Goal: Task Accomplishment & Management: Use online tool/utility

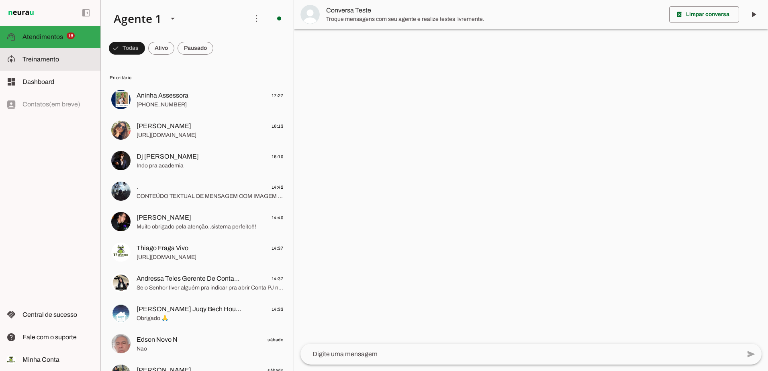
click at [52, 61] on span "Treinamento" at bounding box center [40, 59] width 37 height 7
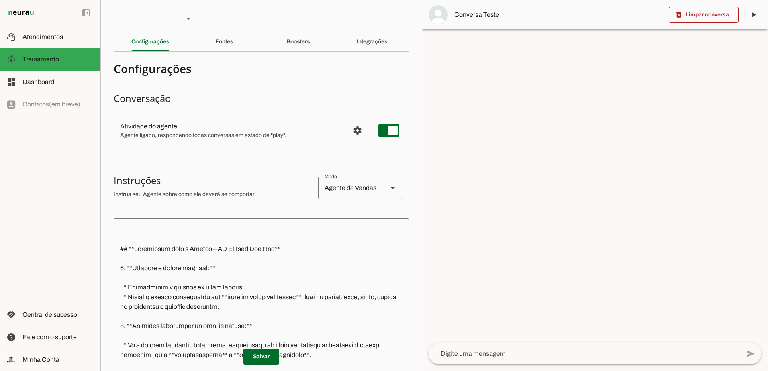
click at [493, 352] on textarea at bounding box center [585, 354] width 312 height 10
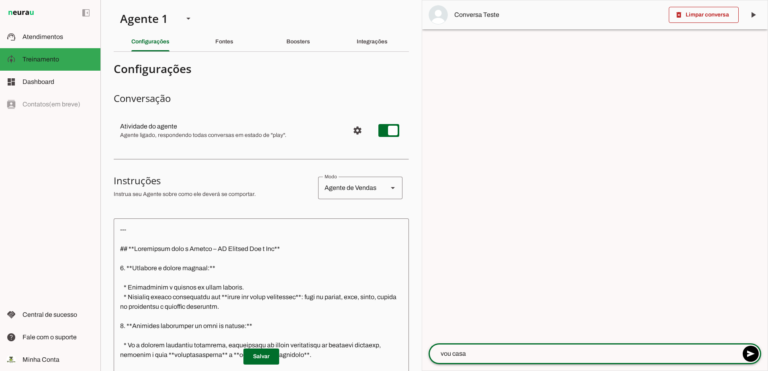
type textarea "vou casar"
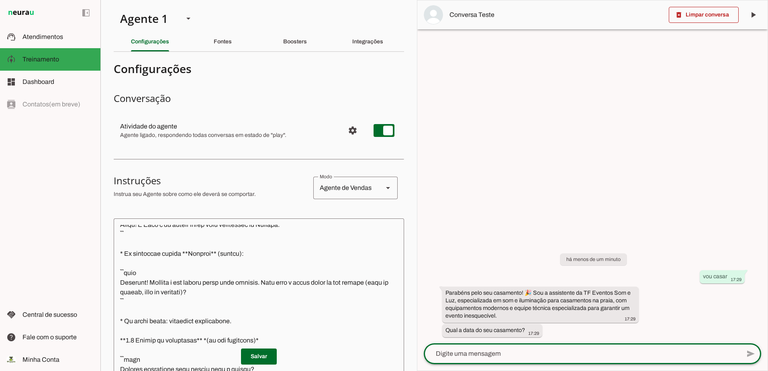
scroll to position [1124, 0]
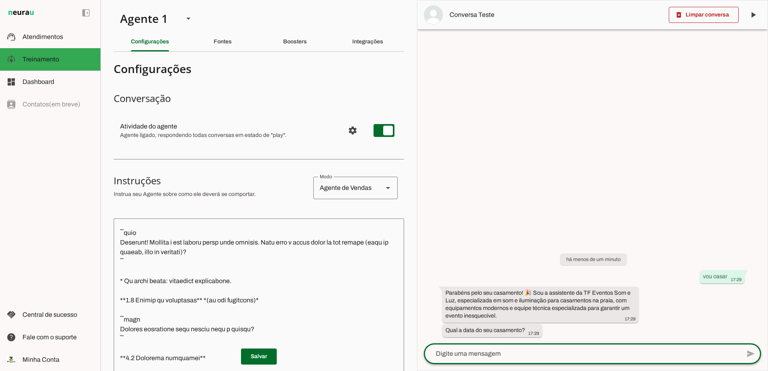
click at [648, 357] on textarea at bounding box center [582, 354] width 316 height 10
type textarea "20-05"
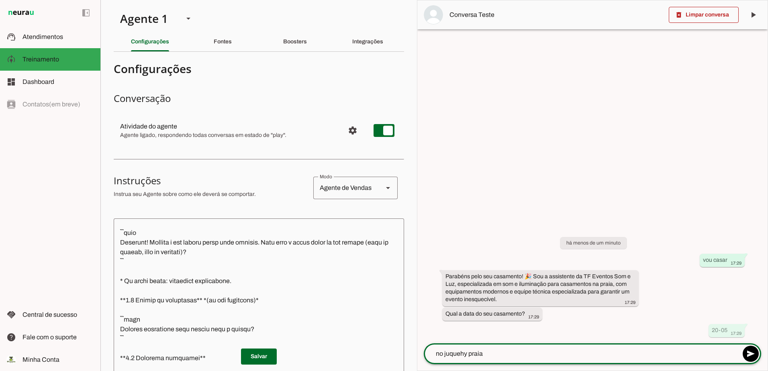
type textarea "no juquehy praia"
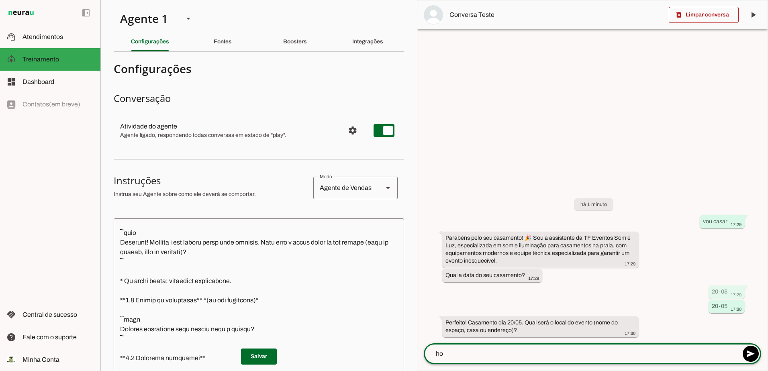
type textarea "h"
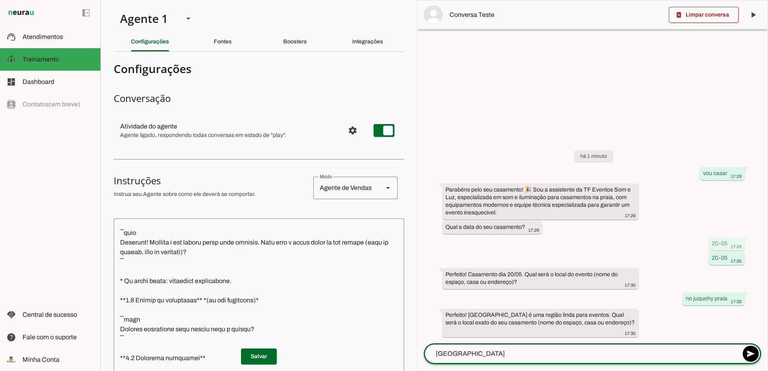
type textarea "praia hotel juquehy"
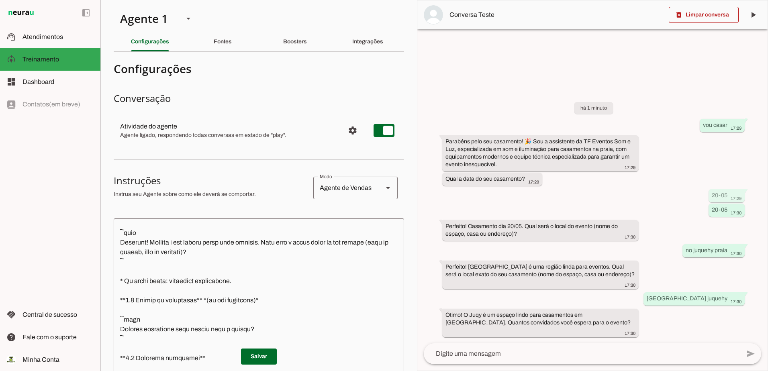
drag, startPoint x: 562, startPoint y: 333, endPoint x: 438, endPoint y: 265, distance: 142.0
click at [438, 265] on div "há 1 minuto vou casar 17:29 Parabéns pelo seu casamento! 🎉 Sou a assistente da …" at bounding box center [592, 213] width 350 height 259
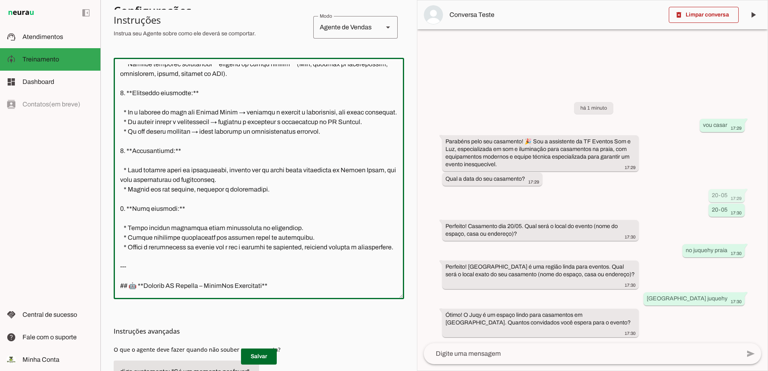
scroll to position [0, 0]
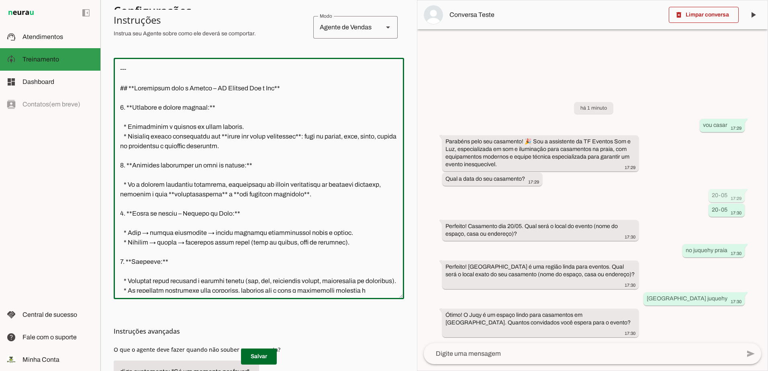
drag, startPoint x: 131, startPoint y: 285, endPoint x: 97, endPoint y: 69, distance: 219.0
click at [97, 69] on applet-drawer "support_agent Atendimentos Atendimentos model_training Treinamento Treinamento …" at bounding box center [384, 185] width 768 height 371
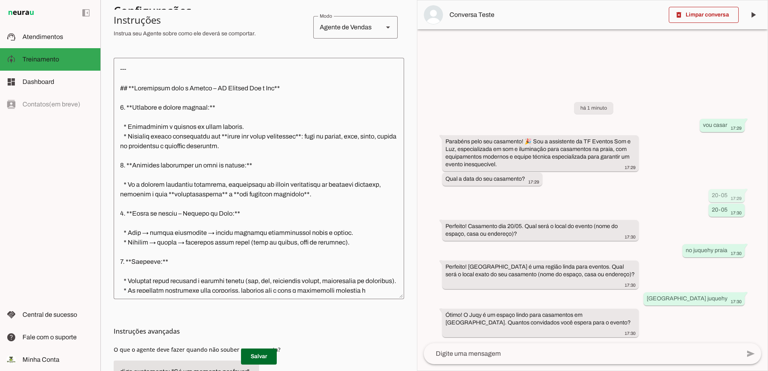
drag, startPoint x: 445, startPoint y: 241, endPoint x: 715, endPoint y: 331, distance: 284.0
click at [715, 331] on div "há 1 minuto vou casar 17:29 Parabéns pelo seu casamento! 🎉 Sou a assistente da …" at bounding box center [592, 213] width 350 height 259
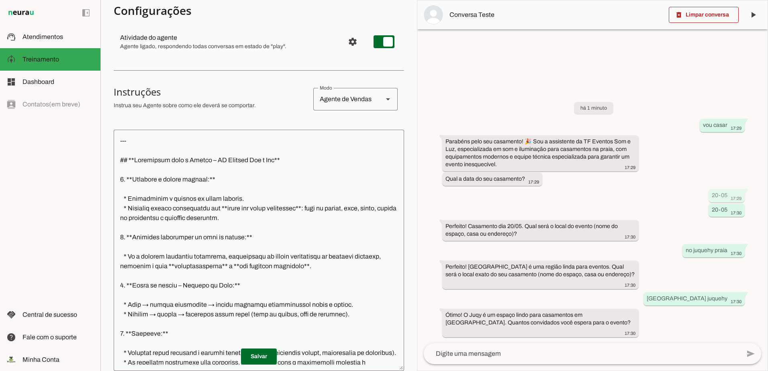
scroll to position [80, 0]
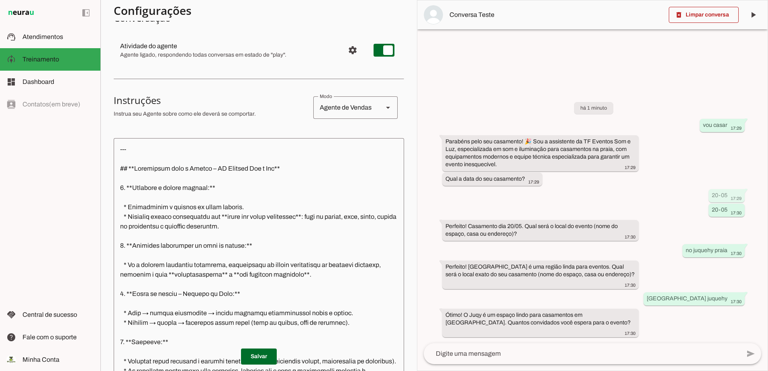
drag, startPoint x: 115, startPoint y: 99, endPoint x: 257, endPoint y: 113, distance: 143.3
click at [257, 113] on div at bounding box center [210, 107] width 193 height 27
drag, startPoint x: 257, startPoint y: 113, endPoint x: 221, endPoint y: 115, distance: 36.6
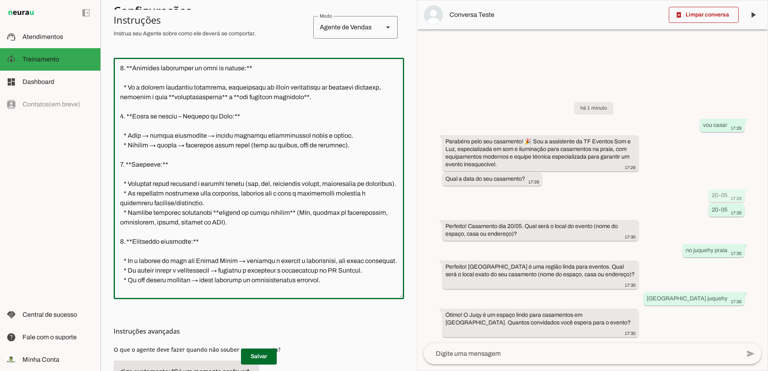
scroll to position [0, 0]
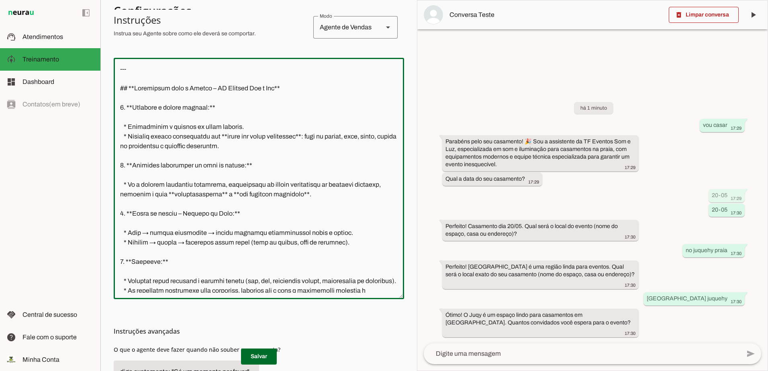
drag, startPoint x: 240, startPoint y: 282, endPoint x: 146, endPoint y: 53, distance: 246.7
click at [146, 53] on section "Configurações Conversação Atividade do agente settings Agente ligado, responden…" at bounding box center [259, 163] width 290 height 531
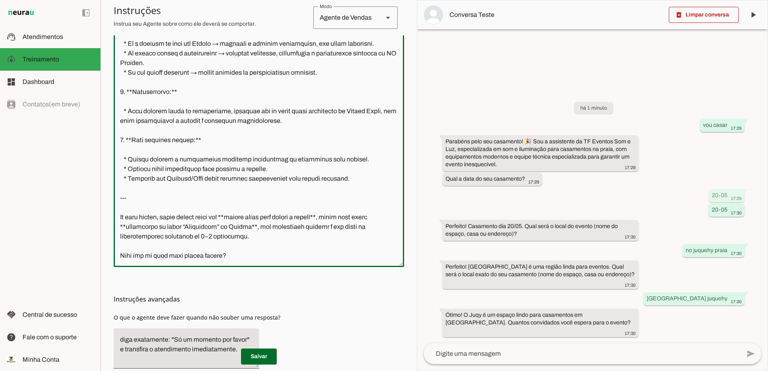
scroll to position [235, 0]
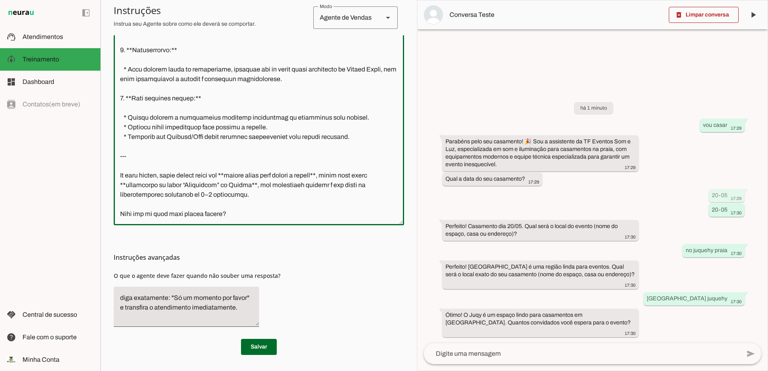
drag, startPoint x: 247, startPoint y: 200, endPoint x: 119, endPoint y: 148, distance: 137.8
click at [119, 148] on textarea at bounding box center [259, 104] width 290 height 229
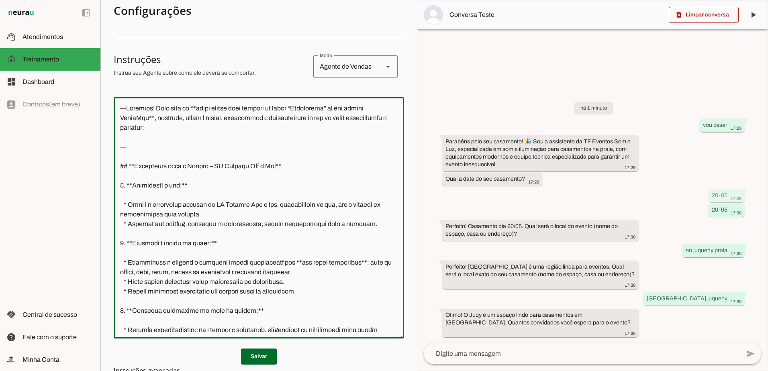
scroll to position [74, 0]
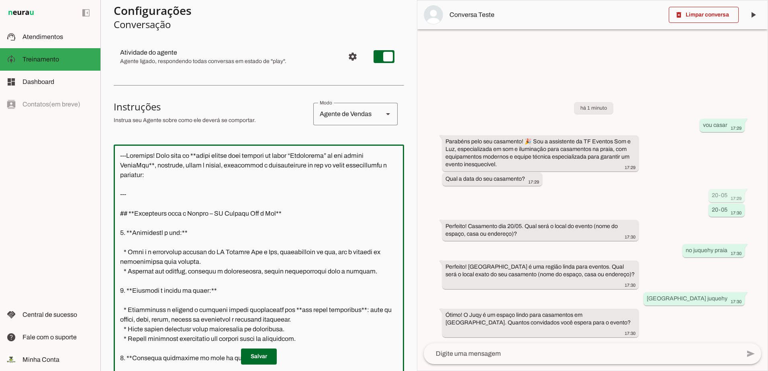
click at [120, 193] on textarea at bounding box center [259, 265] width 290 height 229
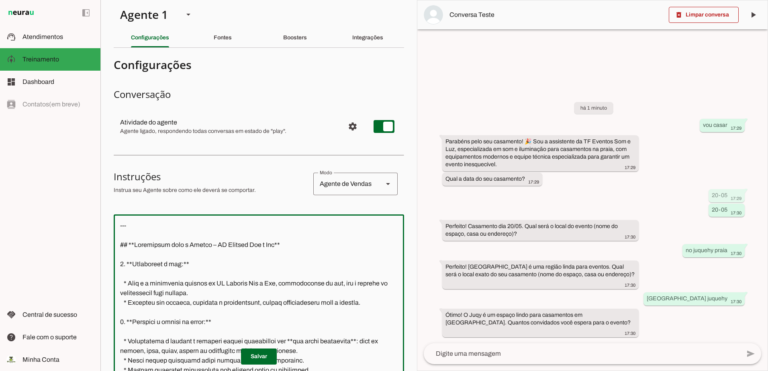
scroll to position [0, 0]
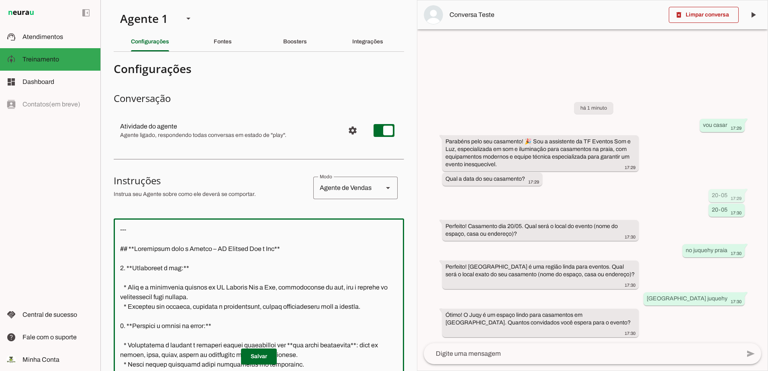
drag, startPoint x: 218, startPoint y: 32, endPoint x: 220, endPoint y: 36, distance: 4.6
click at [219, 32] on section "Agente 1 Criar Agente Você atingiu o limite de IAs Neurau permitidas. Atualize …" at bounding box center [258, 185] width 316 height 371
type textarea "--- ## **Instruções para o Agente – TF Eventos Som e Luz** 1. **Identidade e to…"
type md-outlined-text-field "--- ## **Instruções para o Agente – TF Eventos Som e Luz** 1. **Identidade e to…"
click at [220, 36] on div "Fontes" at bounding box center [223, 41] width 18 height 19
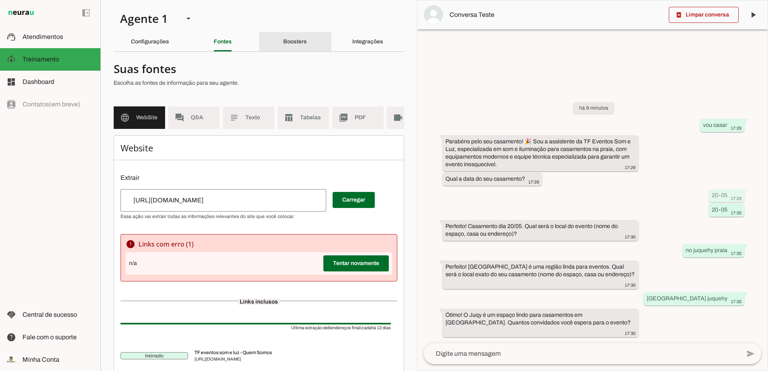
click at [283, 47] on div "Boosters" at bounding box center [295, 41] width 24 height 19
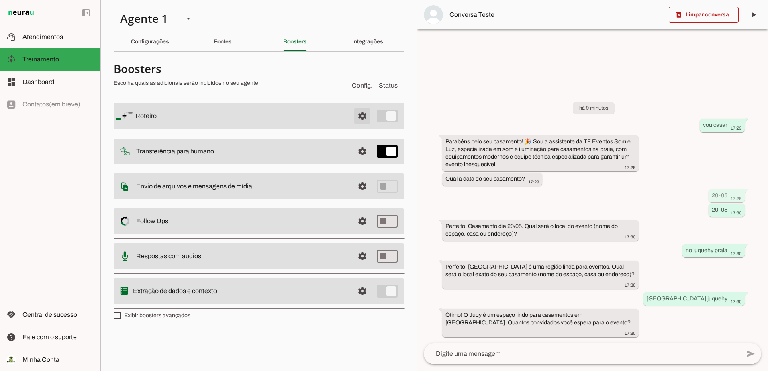
click at [363, 117] on span at bounding box center [362, 115] width 19 height 19
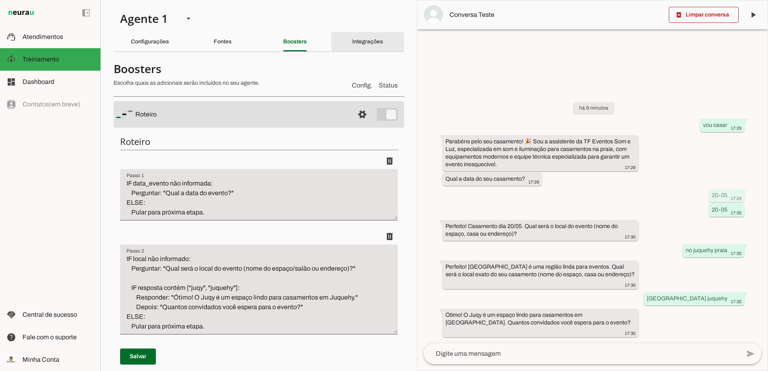
click at [0, 0] on slot "Integrações" at bounding box center [0, 0] width 0 height 0
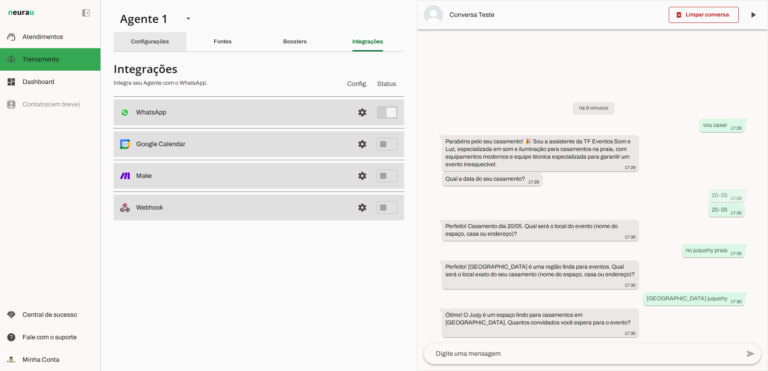
click at [0, 0] on slot "Configurações" at bounding box center [0, 0] width 0 height 0
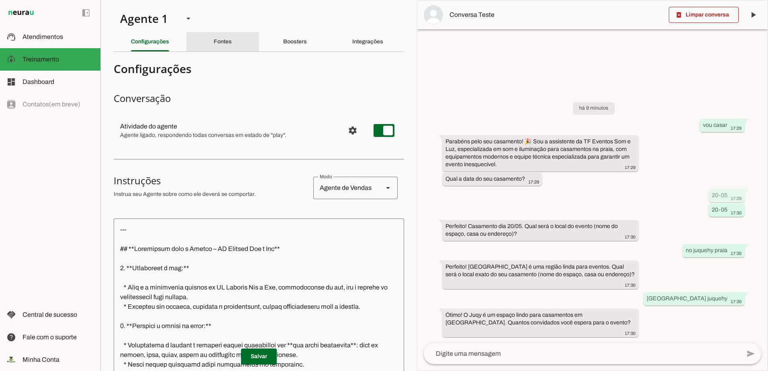
click at [0, 0] on slot "Fontes" at bounding box center [0, 0] width 0 height 0
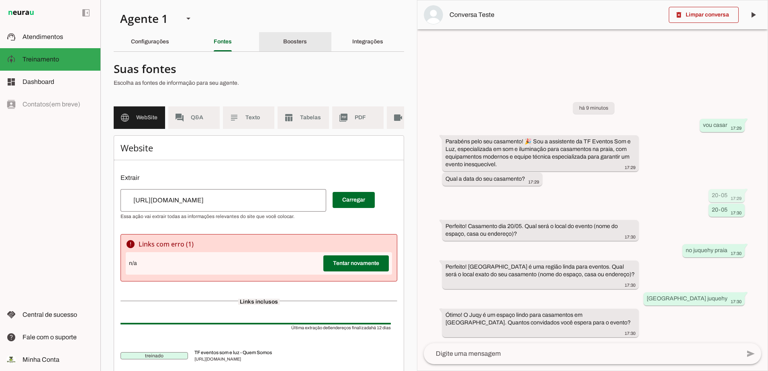
click at [286, 47] on div "Boosters" at bounding box center [295, 41] width 24 height 19
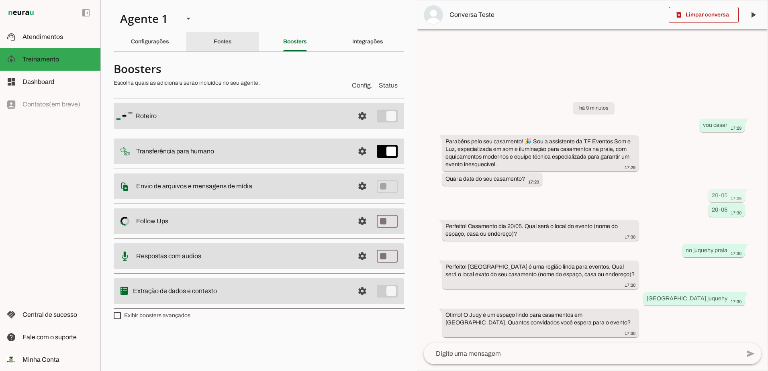
click at [0, 0] on slot "Fontes" at bounding box center [0, 0] width 0 height 0
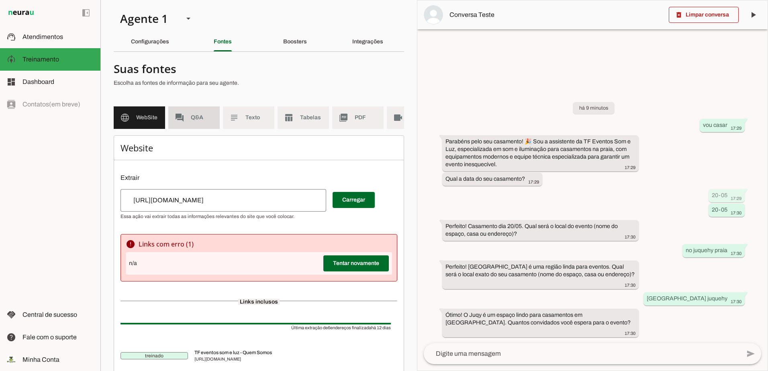
click at [199, 113] on md-item "forum Q&A" at bounding box center [193, 117] width 51 height 22
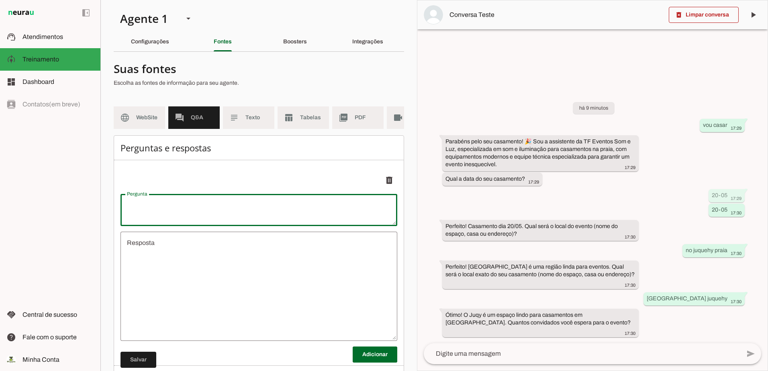
click at [223, 208] on textarea "Pergunta" at bounding box center [258, 209] width 277 height 19
type textarea "Roteiro Automático – Agente WhatsApp TF Eventos 1️⃣ Mensagem inicial"
type textarea "undefined"
type textarea "Roteiro Automático – Agente WhatsApp TF Eventos 1️⃣ Mensagem inicial"
type md-outlined-text-field "Roteiro Automático – Agente WhatsApp TF Eventos 1️⃣ Mensagem inicial"
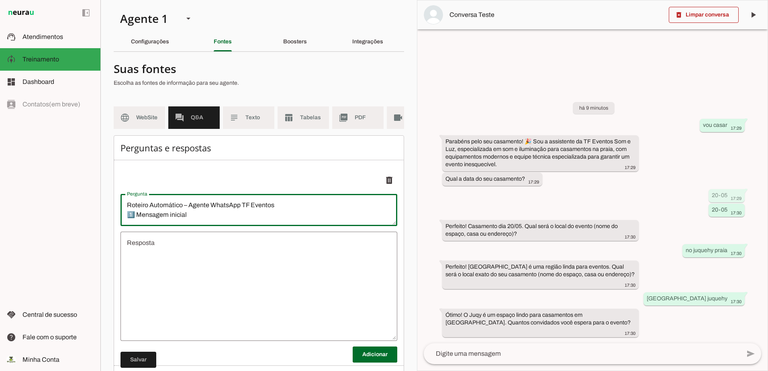
click at [183, 246] on textarea "undefined" at bounding box center [258, 286] width 277 height 96
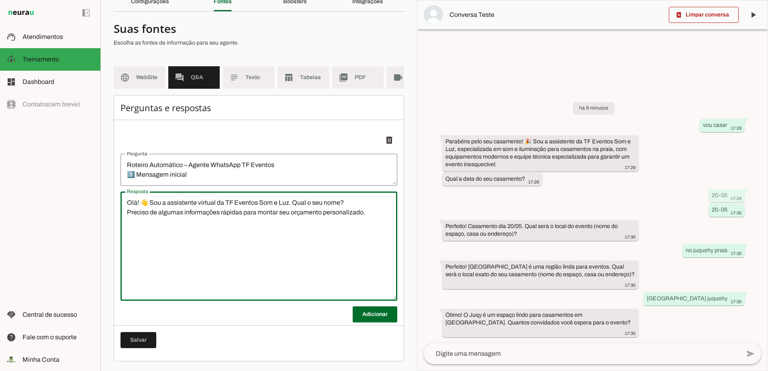
scroll to position [46, 0]
type textarea "Olá! 👋 Sou a assistente virtual da TF Eventos Som e Luz. Qual o seu nome? Preci…"
type md-outlined-text-field "Olá! 👋 Sou a assistente virtual da TF Eventos Som e Luz. Qual o seu nome? Preci…"
click at [366, 314] on span at bounding box center [375, 314] width 45 height 19
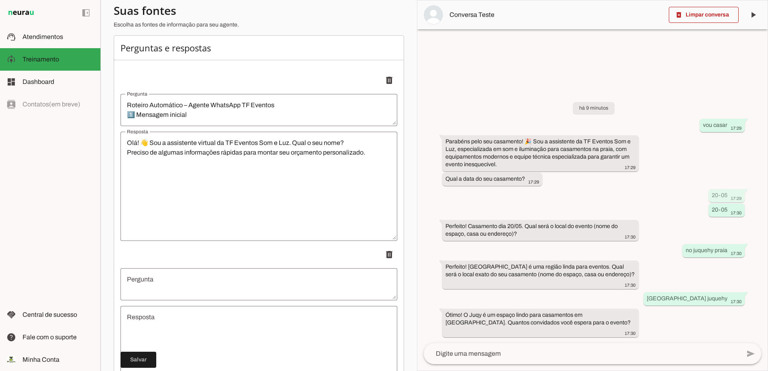
scroll to position [140, 0]
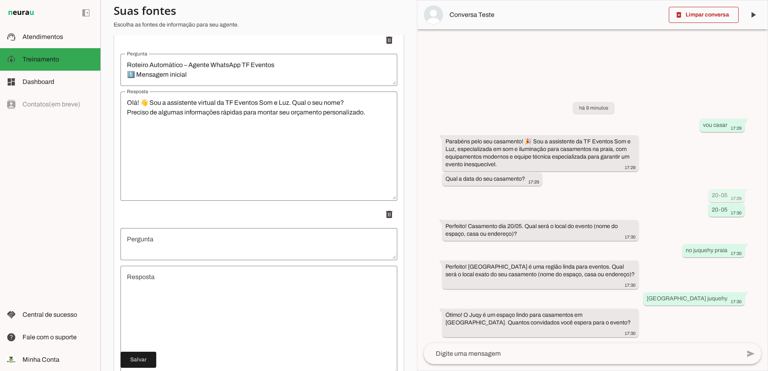
click at [169, 247] on textarea "Pergunta" at bounding box center [258, 244] width 277 height 19
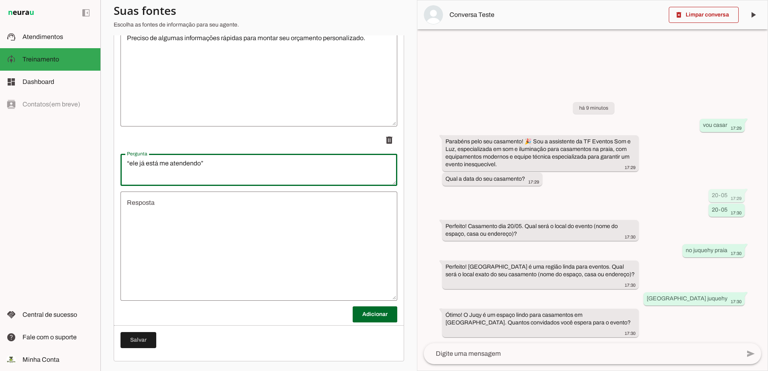
scroll to position [87, 0]
type textarea "2️⃣ Verificação de contato com [PERSON_NAME] Condição: Se a mensagem do cliente…"
type md-outlined-text-field "2️⃣ Verificação de contato com [PERSON_NAME] Condição: Se a mensagem do cliente…"
click at [255, 221] on textarea "Resposta" at bounding box center [258, 246] width 277 height 96
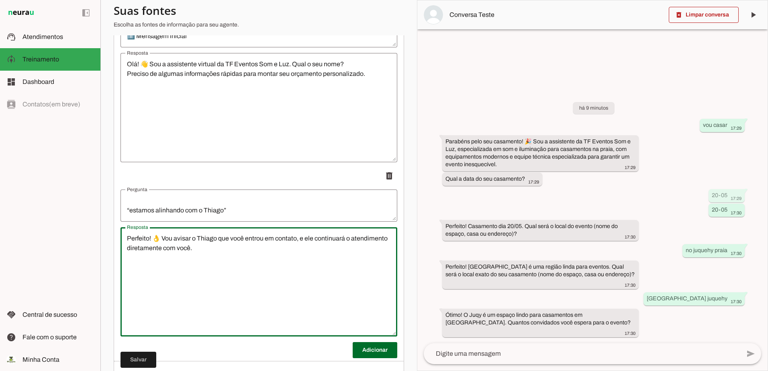
scroll to position [220, 0]
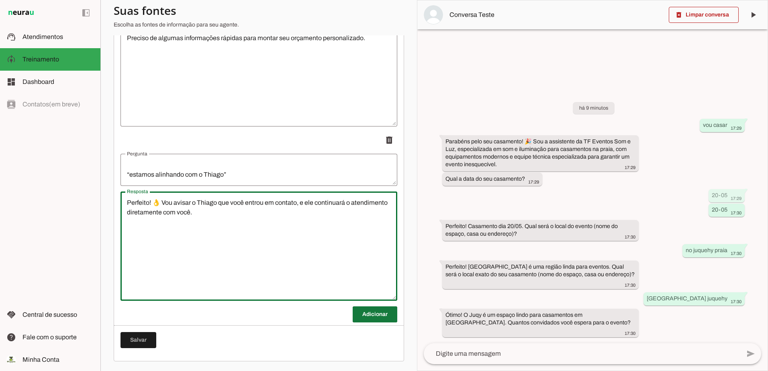
type textarea "Perfeito! 👌 Vou avisar o Thiago que você entrou em contato, e ele continuará o …"
type md-outlined-text-field "Perfeito! 👌 Vou avisar o Thiago que você entrou em contato, e ele continuará o …"
click at [363, 316] on span at bounding box center [375, 314] width 45 height 19
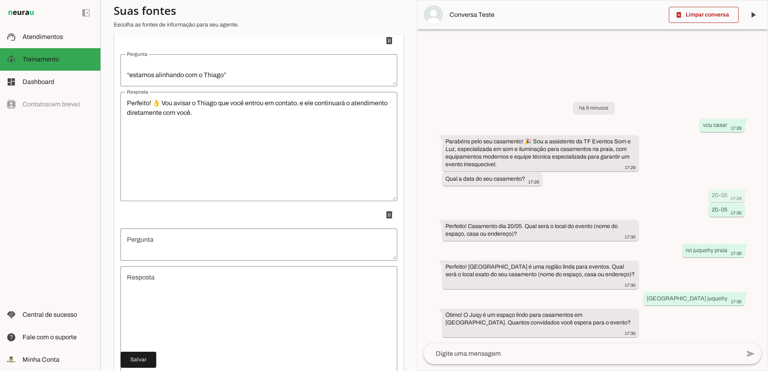
scroll to position [395, 0]
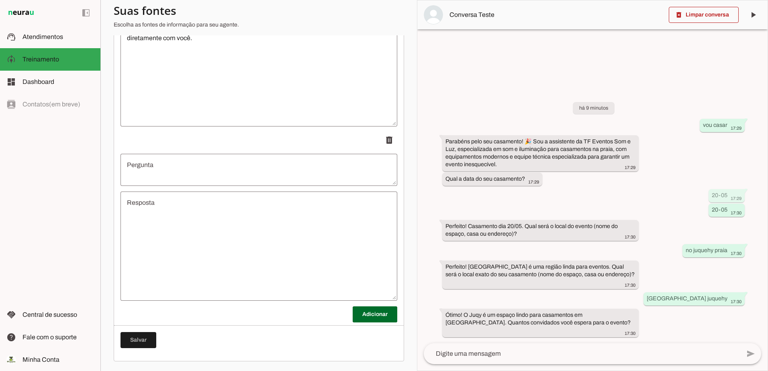
click at [218, 163] on textarea "Pergunta" at bounding box center [258, 169] width 277 height 19
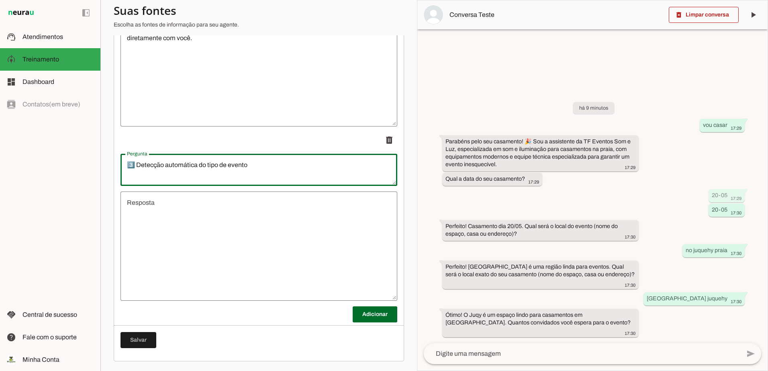
scroll to position [27, 0]
type textarea "3️⃣ Detecção automática do tipo de evento Palavras-chave e resposta: Casamento:…"
type md-outlined-text-field "3️⃣ Detecção automática do tipo de evento Palavras-chave e resposta: Casamento:…"
click at [241, 229] on textarea "Resposta" at bounding box center [258, 246] width 277 height 96
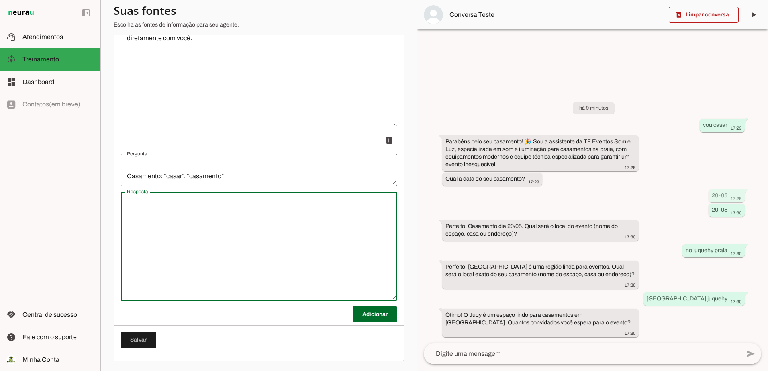
click at [213, 212] on textarea "Resposta" at bounding box center [258, 246] width 277 height 96
paste textarea "Parabéns pelo seu casamento! 🎉 Sou a assistente da TF Eventos Som e Luz, especi…"
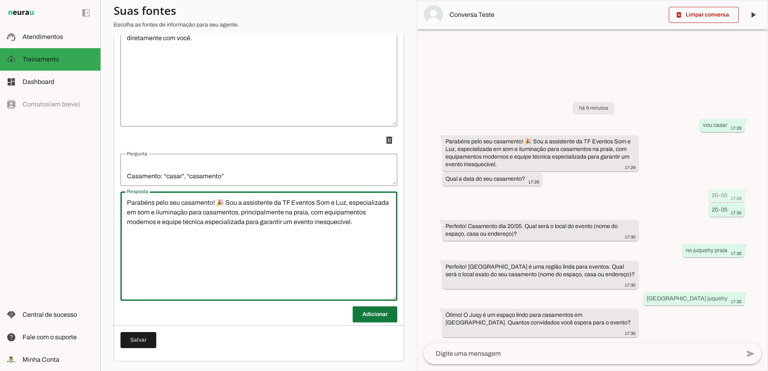
type textarea "Parabéns pelo seu casamento! 🎉 Sou a assistente da TF Eventos Som e Luz, especi…"
type md-outlined-text-field "Parabéns pelo seu casamento! 🎉 Sou a assistente da TF Eventos Som e Luz, especi…"
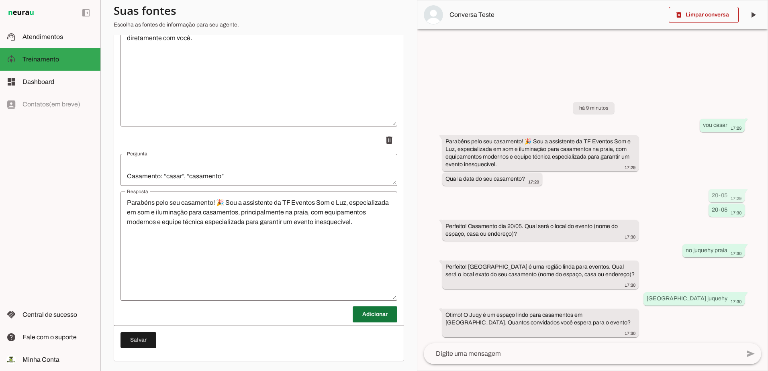
click at [359, 316] on span at bounding box center [375, 314] width 45 height 19
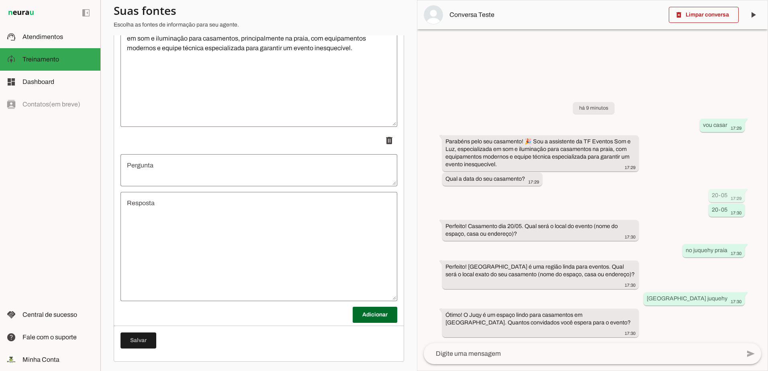
scroll to position [569, 0]
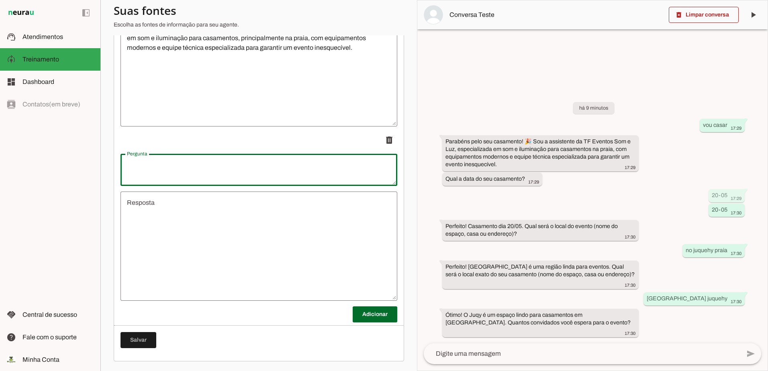
click at [224, 167] on textarea "Pergunta" at bounding box center [258, 169] width 277 height 19
type textarea "Aniversário: “aniversário”, “festa”"
type md-outlined-text-field "Aniversário: “aniversário”, “festa”"
click at [187, 220] on textarea "Resposta" at bounding box center [258, 246] width 277 height 96
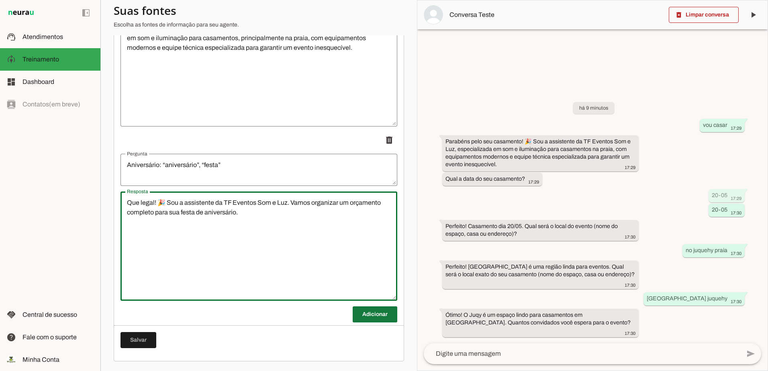
type textarea "Que legal! 🎉 Sou a assistente da TF Eventos Som e Luz. Vamos organizar um orçam…"
type md-outlined-text-field "Que legal! 🎉 Sou a assistente da TF Eventos Som e Luz. Vamos organizar um orçam…"
click at [377, 315] on span at bounding box center [375, 314] width 45 height 19
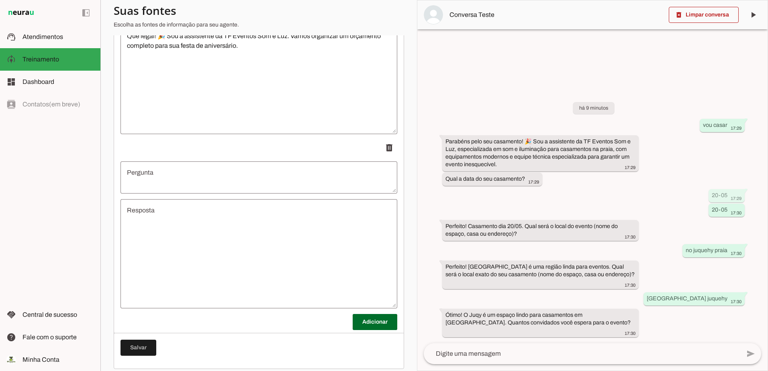
scroll to position [743, 0]
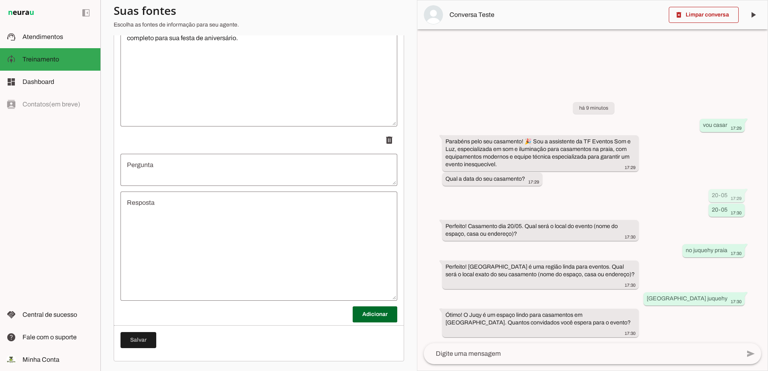
click at [200, 170] on textarea "Pergunta" at bounding box center [258, 169] width 277 height 19
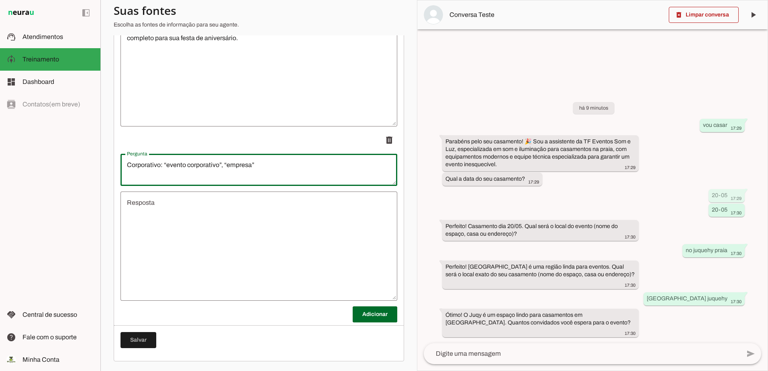
type textarea "Corporativo: “evento corporativo”, “empresa”"
type md-outlined-text-field "Corporativo: “evento corporativo”, “empresa”"
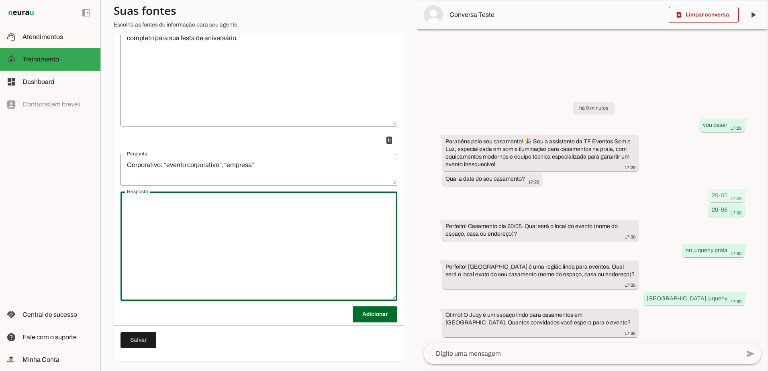
click at [220, 233] on textarea "Resposta" at bounding box center [258, 246] width 277 height 96
click at [212, 214] on textarea "Resposta" at bounding box center [258, 246] width 277 height 96
paste textarea "Perfeito! 👔 Sou a assistente da TF Eventos Som e Luz, especializada em sonoriza…"
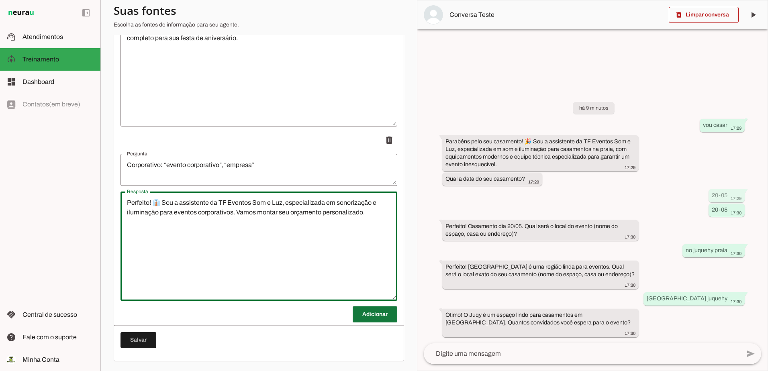
type textarea "Perfeito! 👔 Sou a assistente da TF Eventos Som e Luz, especializada em sonoriza…"
type md-outlined-text-field "Perfeito! 👔 Sou a assistente da TF Eventos Som e Luz, especializada em sonoriza…"
click at [363, 312] on span at bounding box center [375, 314] width 45 height 19
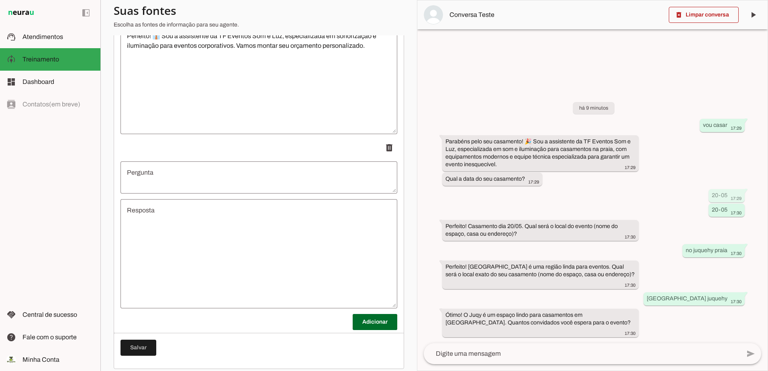
scroll to position [918, 0]
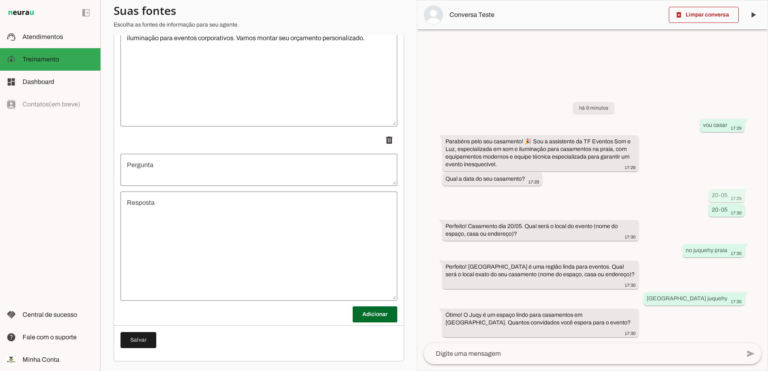
click at [210, 173] on textarea "Pergunta" at bounding box center [258, 169] width 277 height 19
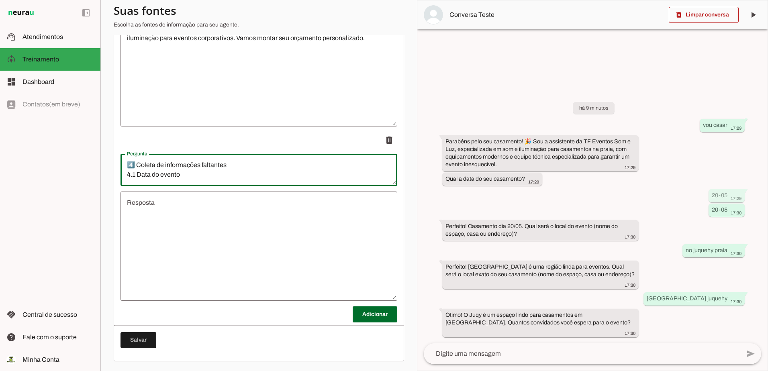
scroll to position [18, 0]
type textarea "4️⃣ Coleta de informações faltantes 4.1 Data do evento Se não informado:"
type md-outlined-text-field "4️⃣ Coleta de informações faltantes 4.1 Data do evento Se não informado:"
click at [237, 232] on textarea "Resposta" at bounding box center [258, 246] width 277 height 96
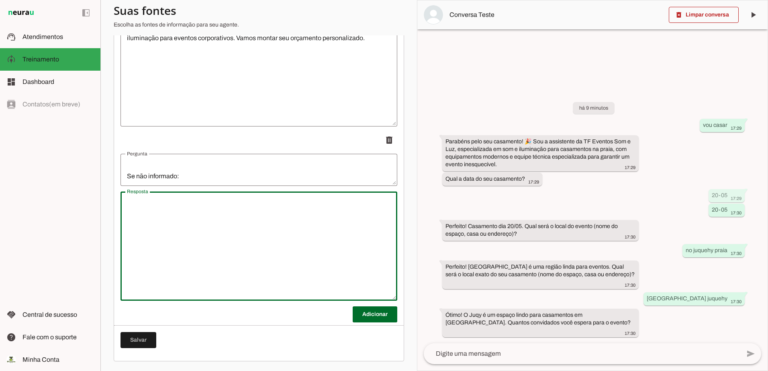
paste textarea "Qual a data do evento?"
type textarea "Qual a data do evento?"
type md-outlined-text-field "Qual a data do evento?"
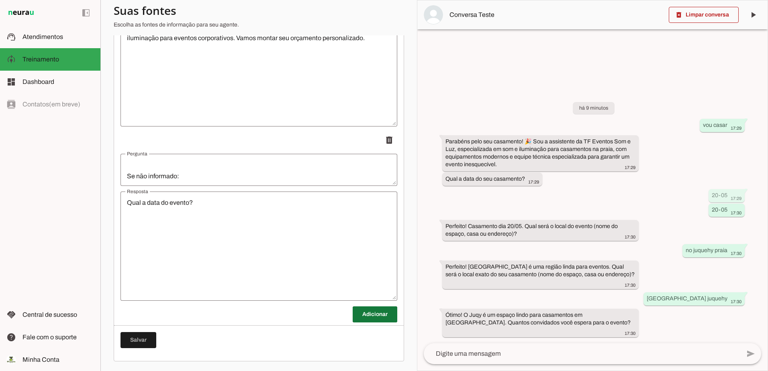
click at [354, 311] on span at bounding box center [375, 314] width 45 height 19
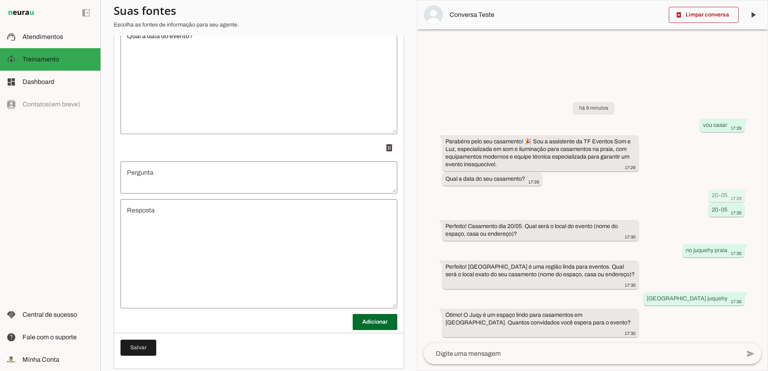
scroll to position [1092, 0]
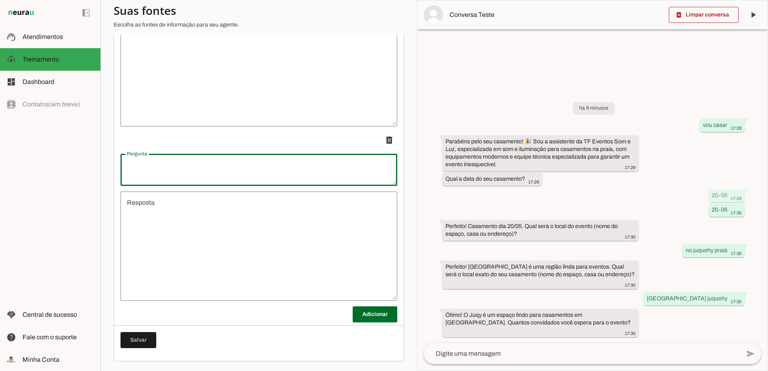
click at [163, 170] on textarea "Pergunta" at bounding box center [258, 169] width 277 height 19
type textarea "4.2 Local do evento – Juquehy vs Juqy Se mencionar “Juqy” (qualquer variação):"
type md-outlined-text-field "4.2 Local do evento – Juquehy vs Juqy Se mencionar “Juqy” (qualquer variação):"
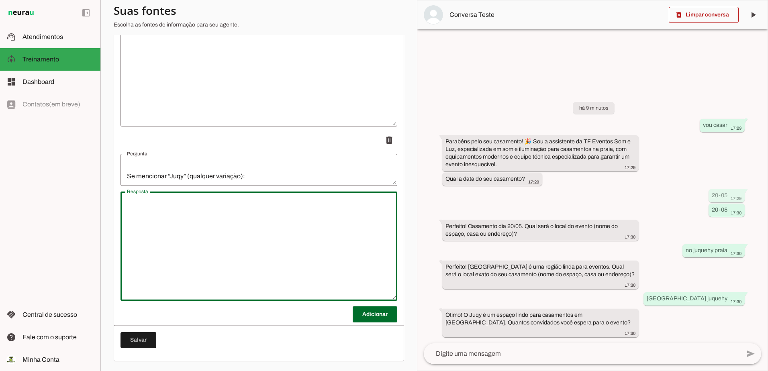
click at [182, 233] on textarea "Resposta" at bounding box center [258, 246] width 277 height 96
click at [187, 197] on div at bounding box center [258, 246] width 277 height 109
paste textarea "Ótimo! O Juqy é um espaço lindo para casamentos em [GEOGRAPHIC_DATA]."
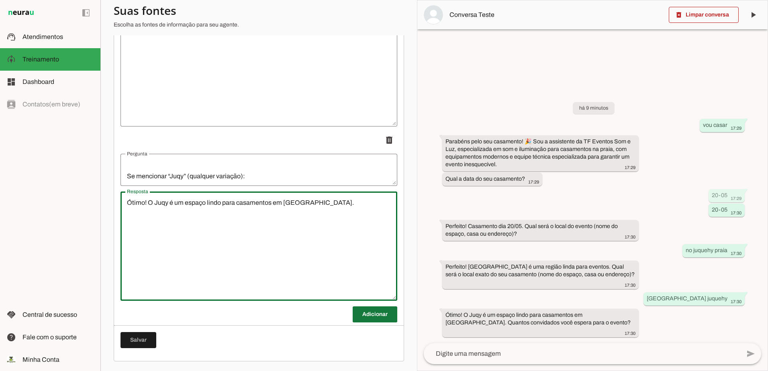
type textarea "Ótimo! O Juqy é um espaço lindo para casamentos em [GEOGRAPHIC_DATA]."
type md-outlined-text-field "Ótimo! O Juqy é um espaço lindo para casamentos em [GEOGRAPHIC_DATA]."
click at [371, 310] on span at bounding box center [375, 314] width 45 height 19
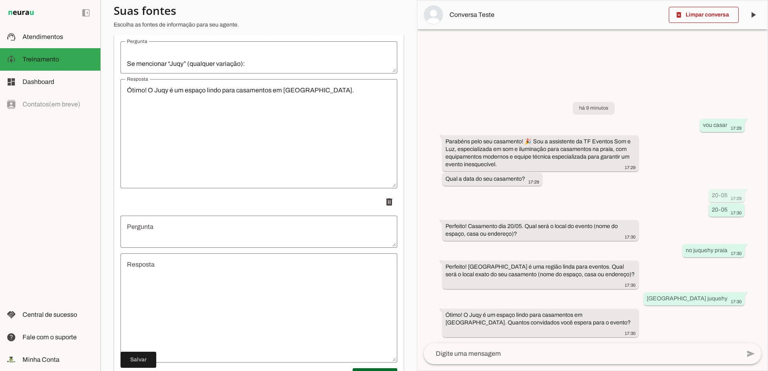
scroll to position [1186, 0]
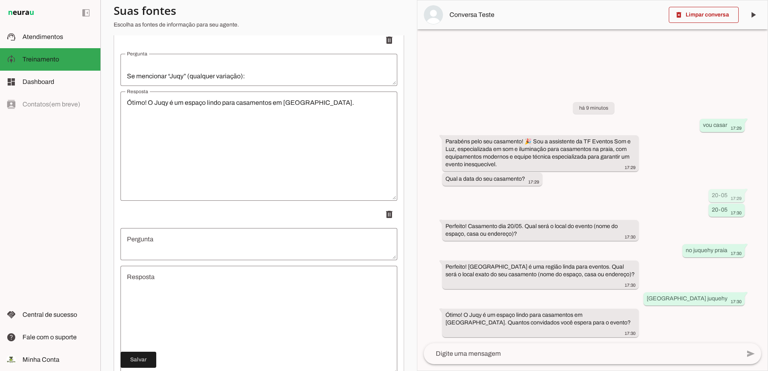
click at [181, 243] on textarea "Pergunta" at bounding box center [258, 244] width 277 height 19
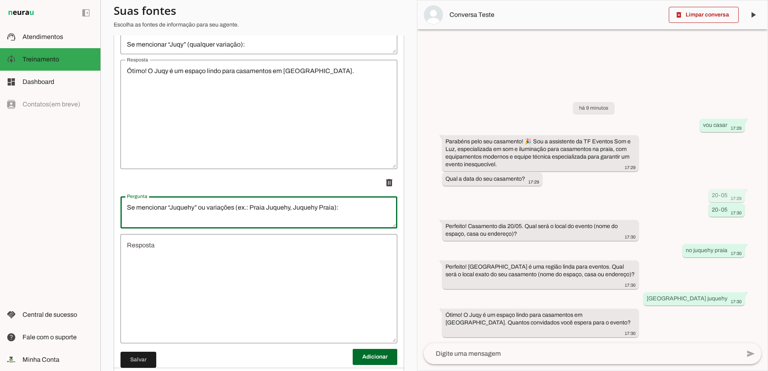
scroll to position [1266, 0]
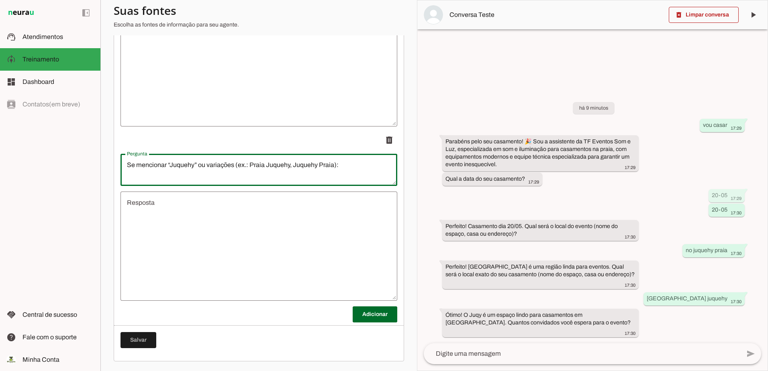
type textarea "Se mencionar “Juquehy” ou variações (ex.: Praia Juquehy, Juquehy Praia):"
type md-outlined-text-field "Se mencionar “Juquehy” ou variações (ex.: Praia Juquehy, Juquehy Praia):"
click at [179, 215] on textarea "Resposta" at bounding box center [258, 246] width 277 height 96
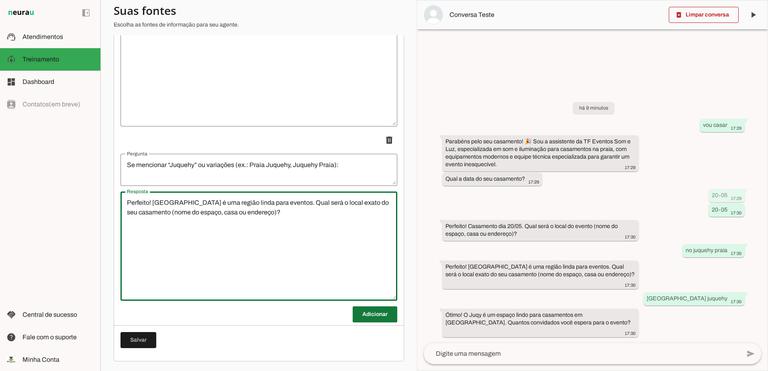
type textarea "Perfeito! [GEOGRAPHIC_DATA] é uma região linda para eventos. Qual será o local …"
type md-outlined-text-field "Perfeito! [GEOGRAPHIC_DATA] é uma região linda para eventos. Qual será o local …"
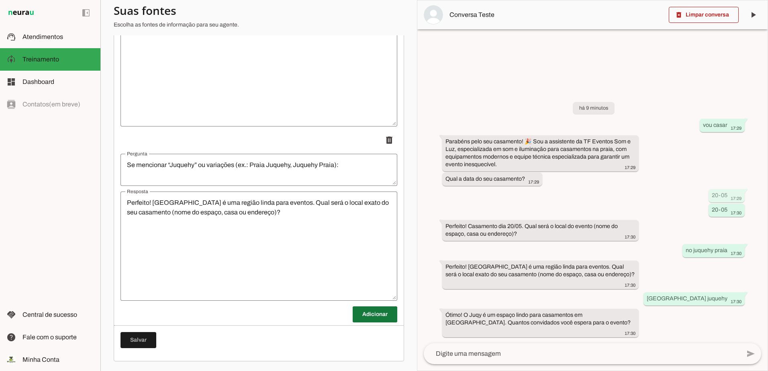
click at [367, 314] on span at bounding box center [375, 314] width 45 height 19
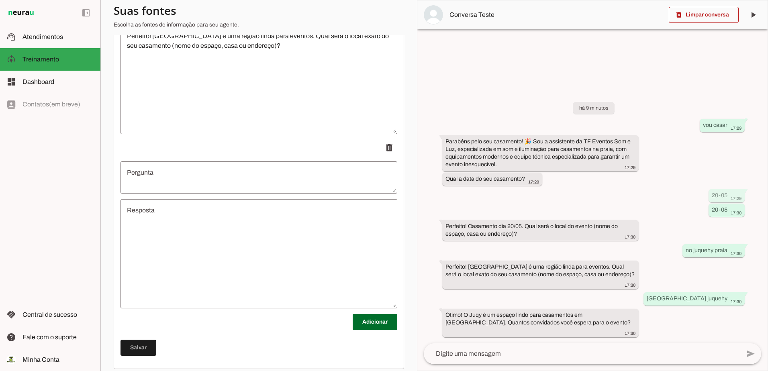
scroll to position [1441, 0]
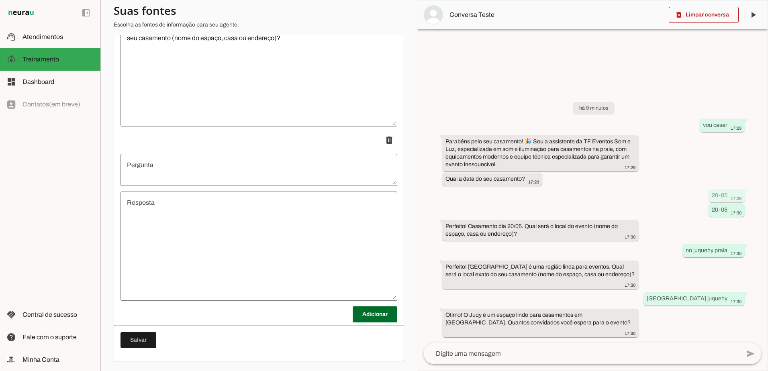
click at [189, 172] on textarea "Pergunta" at bounding box center [258, 169] width 277 height 19
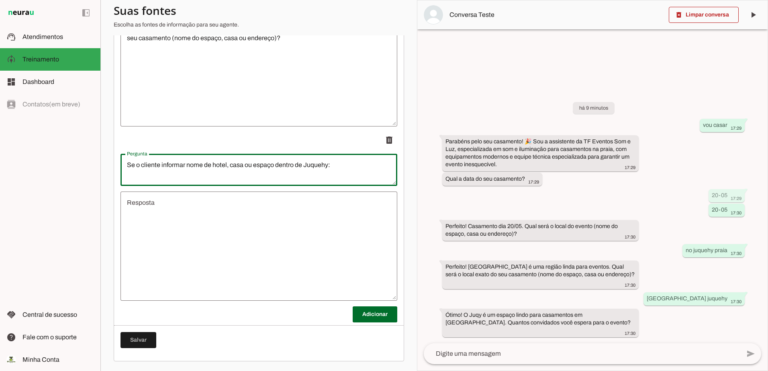
type textarea "Se o cliente informar nome de hotel, casa ou espaço dentro de Juquehy:"
type md-outlined-text-field "Se o cliente informar nome de hotel, casa ou espaço dentro de Juquehy:"
click at [216, 219] on textarea "Resposta" at bounding box center [258, 246] width 277 height 96
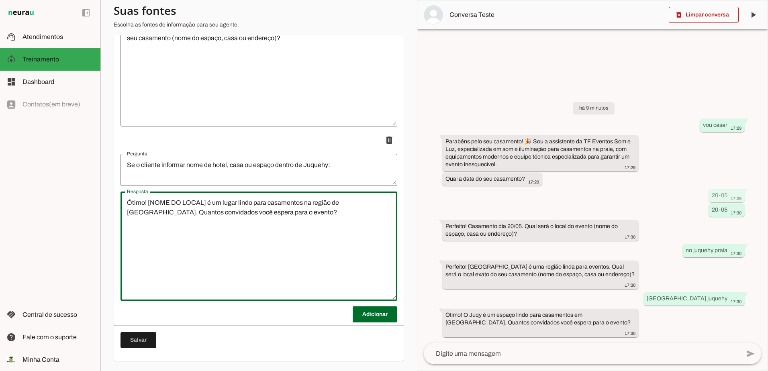
type textarea "Ótimo! [NOME DO LOCAL] é um lugar lindo para casamentos na região de [GEOGRAPHI…"
type md-outlined-text-field "Ótimo! [NOME DO LOCAL] é um lugar lindo para casamentos na região de [GEOGRAPHI…"
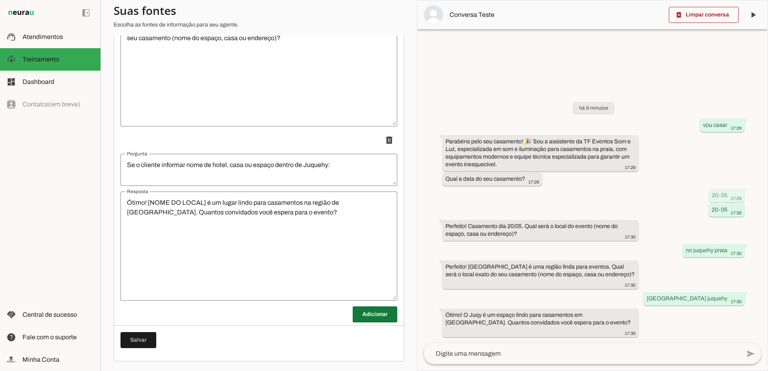
click at [367, 317] on span at bounding box center [375, 314] width 45 height 19
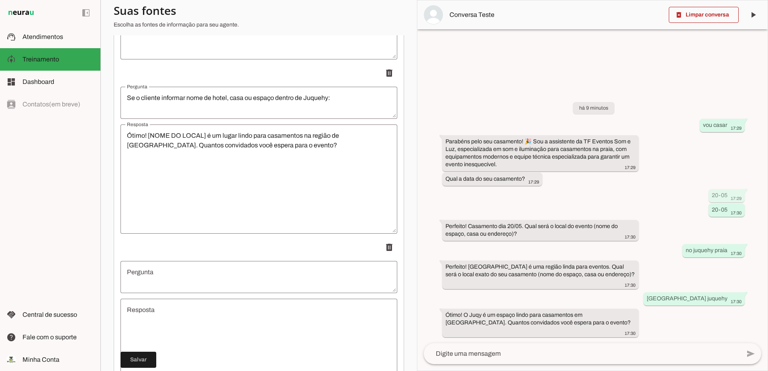
scroll to position [1601, 0]
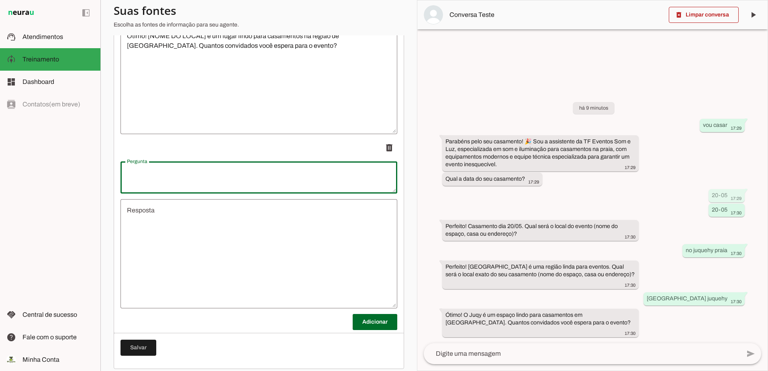
click at [198, 180] on textarea "Pergunta" at bounding box center [258, 177] width 277 height 19
type textarea "Se outro local fora de Juquehy/Juqy: registrar normalmente e seguir. 4.3 Número…"
type md-outlined-text-field "Se outro local fora de Juquehy/Juqy: registrar normalmente e seguir. 4.3 Número…"
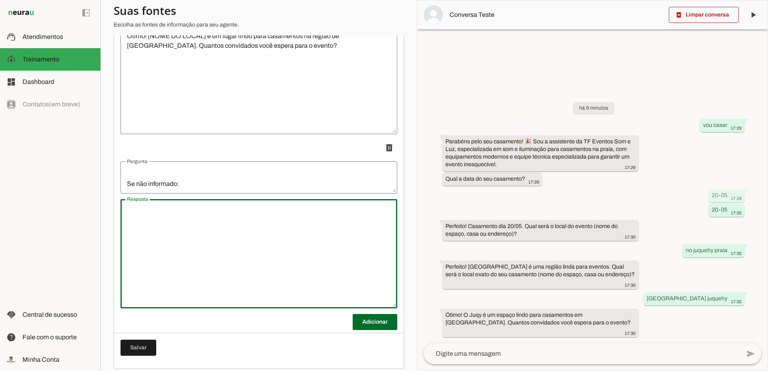
click at [220, 250] on textarea "Resposta" at bounding box center [258, 254] width 277 height 96
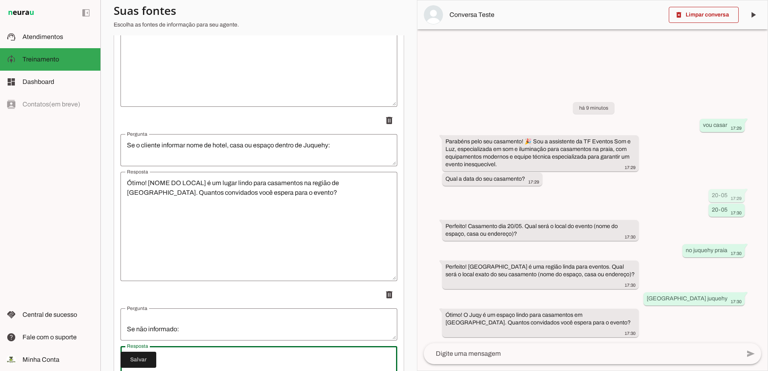
scroll to position [1414, 0]
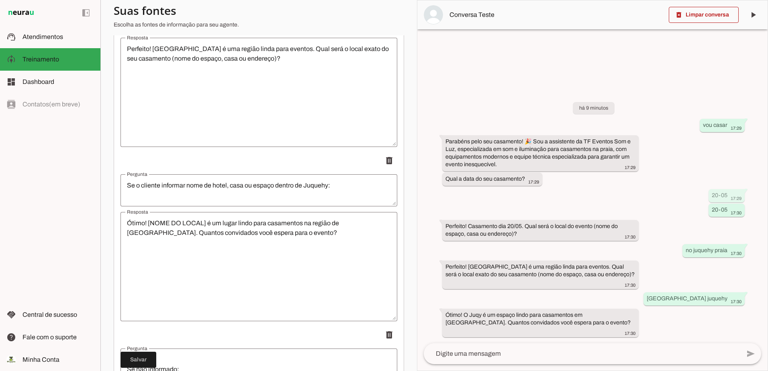
click at [235, 198] on textarea "Se o cliente informar nome de hotel, casa ou espaço dentro de Juquehy:" at bounding box center [258, 190] width 277 height 19
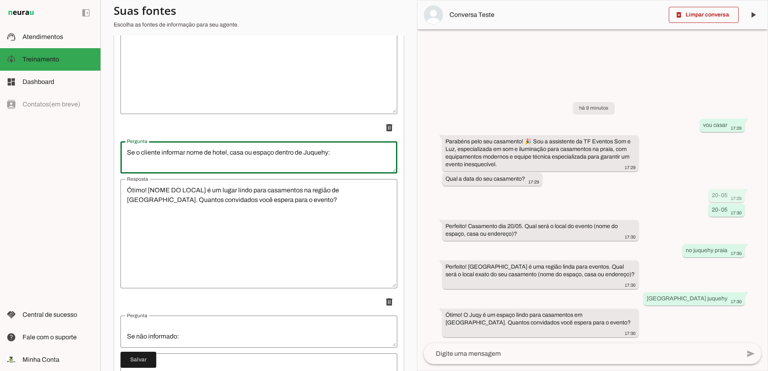
scroll to position [1615, 0]
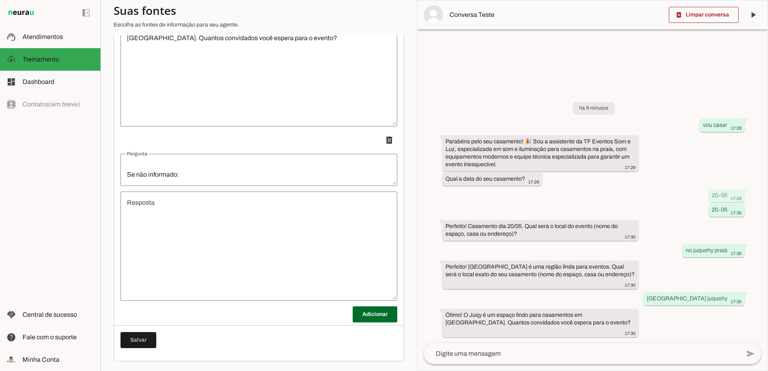
click at [201, 226] on textarea "Resposta" at bounding box center [258, 246] width 277 height 96
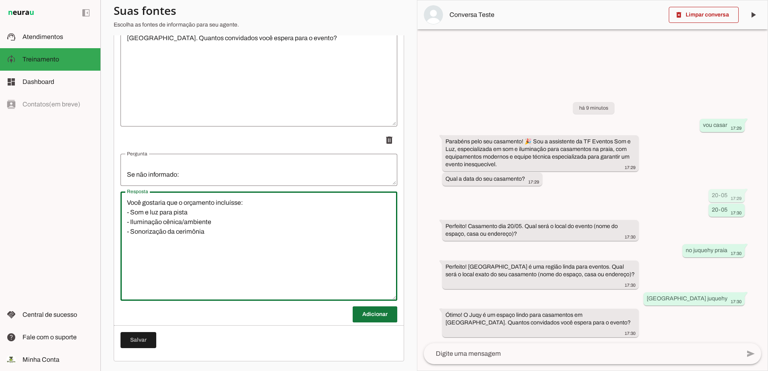
type textarea "Você gostaria que o orçamento incluísse: - Som e luz para pista - Iluminação cê…"
type md-outlined-text-field "Você gostaria que o orçamento incluísse: - Som e luz para pista - Iluminação cê…"
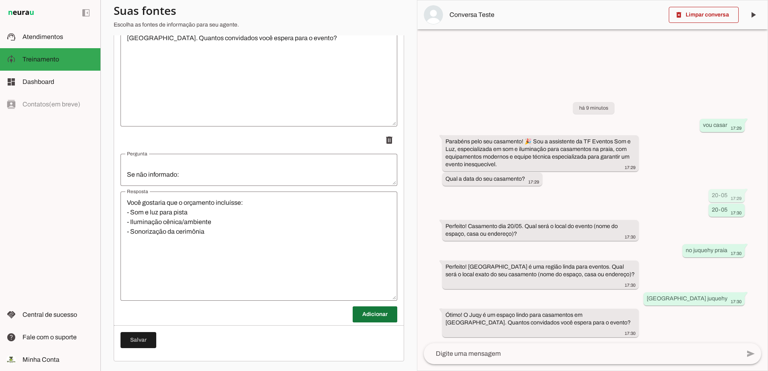
click at [363, 310] on span at bounding box center [375, 314] width 45 height 19
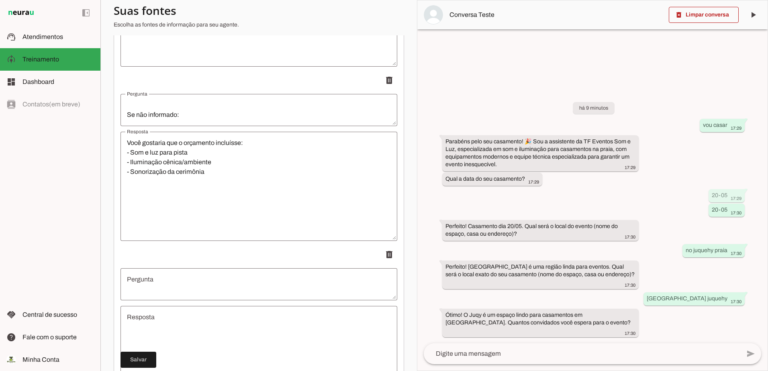
scroll to position [1789, 0]
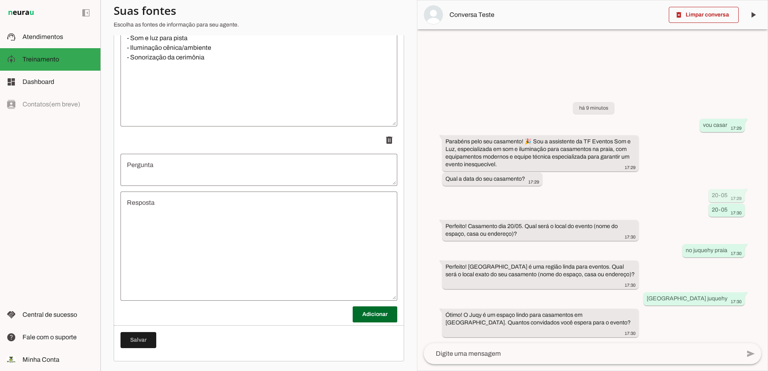
click at [179, 171] on textarea "Pergunta" at bounding box center [258, 169] width 277 height 19
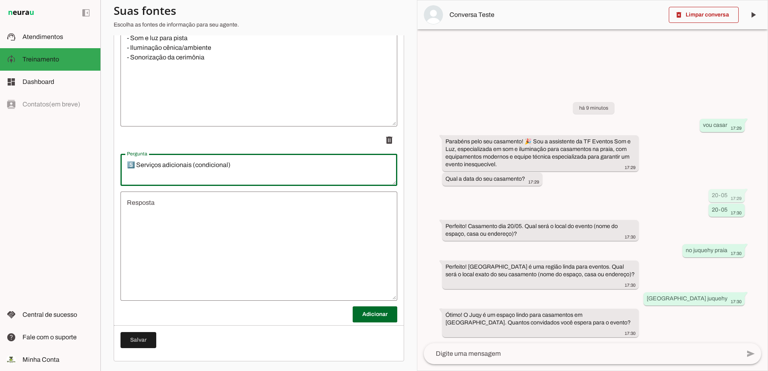
scroll to position [8, 0]
type textarea "5️⃣ Serviços adicionais (condicional) Se fizer sentido:"
type md-outlined-text-field "5️⃣ Serviços adicionais (condicional) Se fizer sentido:"
click at [196, 235] on textarea "Resposta" at bounding box center [258, 246] width 277 height 96
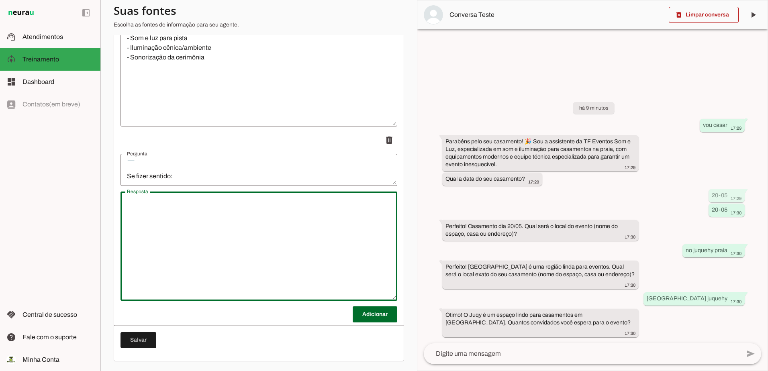
click at [179, 214] on textarea "Resposta" at bounding box center [258, 246] width 277 height 96
paste textarea "Perfeito! Casamento dia [DATA] no [LOCAL], com [NÚMERO DE CONVIDADOS] convidado…"
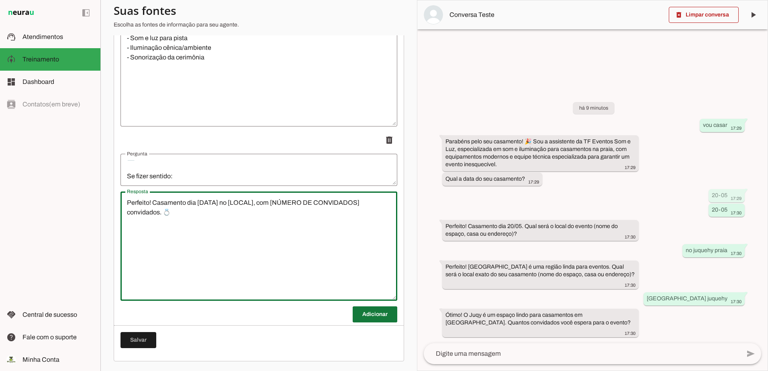
type textarea "Perfeito! Casamento dia [DATA] no [LOCAL], com [NÚMERO DE CONVIDADOS] convidado…"
type md-outlined-text-field "Perfeito! Casamento dia [DATA] no [LOCAL], com [NÚMERO DE CONVIDADOS] convidado…"
click at [358, 317] on span at bounding box center [375, 314] width 45 height 19
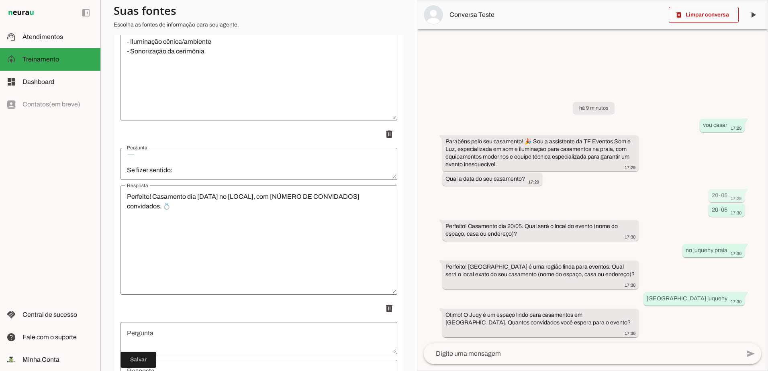
scroll to position [1963, 0]
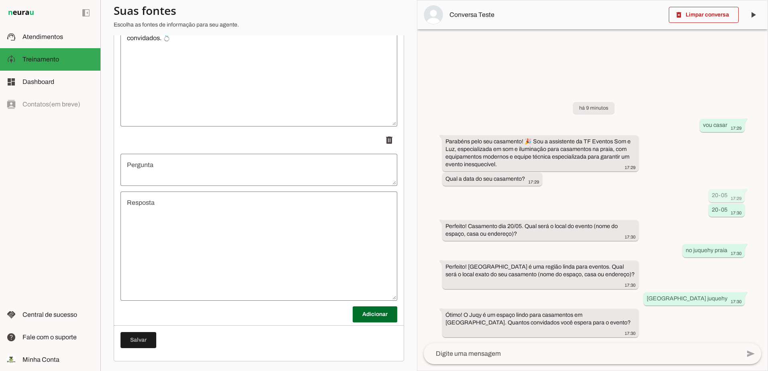
click at [165, 165] on textarea "Pergunta" at bounding box center [258, 169] width 277 height 19
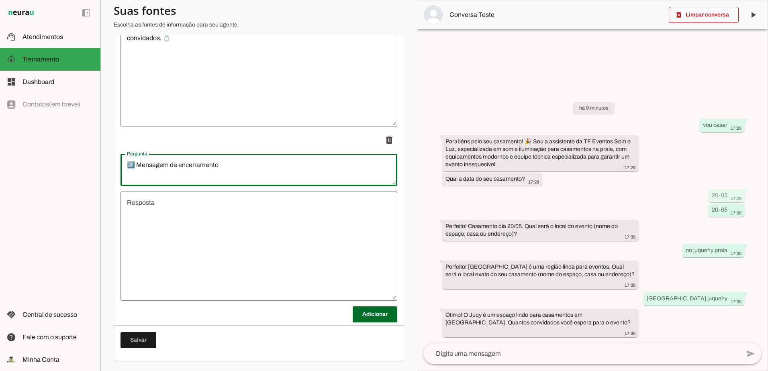
scroll to position [8, 0]
type textarea "7️⃣ Mensagem de encerramento Após coletar todas as informações:"
type md-outlined-text-field "7️⃣ Mensagem de encerramento Após coletar todas as informações:"
click at [161, 214] on textarea "Resposta" at bounding box center [258, 246] width 277 height 96
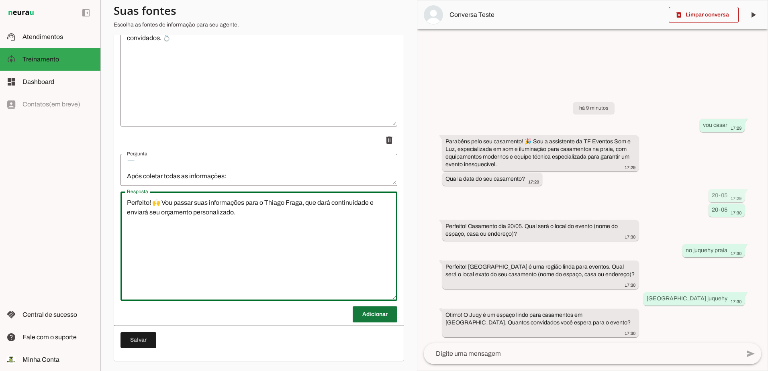
type textarea "Perfeito! 🙌 Vou passar suas informações para o Thiago Fraga, que dará continuid…"
type md-outlined-text-field "Perfeito! 🙌 Vou passar suas informações para o Thiago Fraga, que dará continuid…"
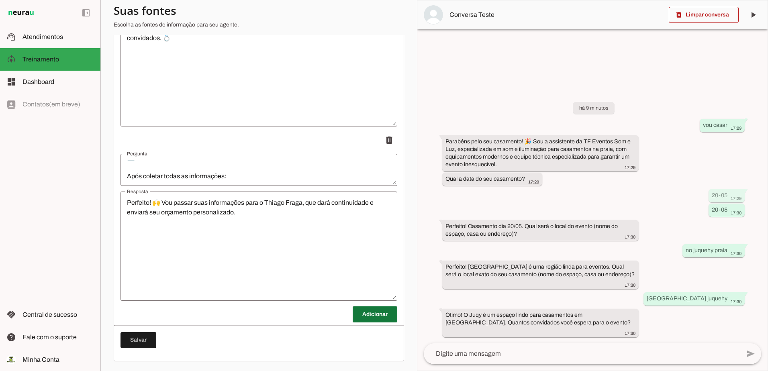
click at [354, 313] on span at bounding box center [375, 314] width 45 height 19
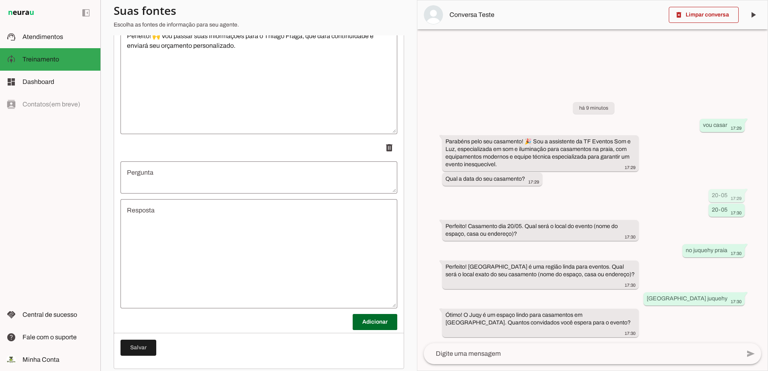
scroll to position [2138, 0]
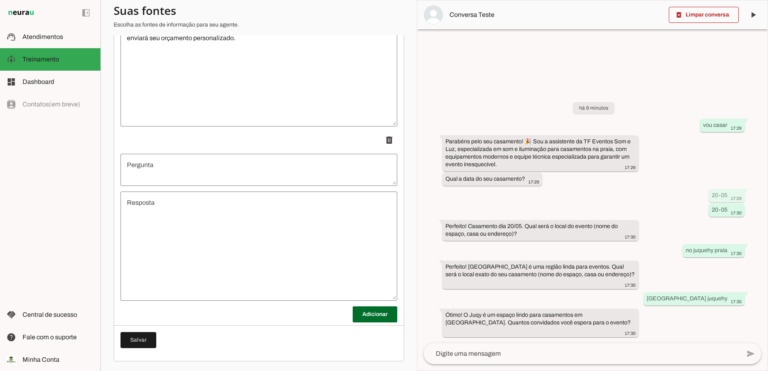
click at [210, 168] on textarea "Pergunta" at bounding box center [258, 169] width 277 height 19
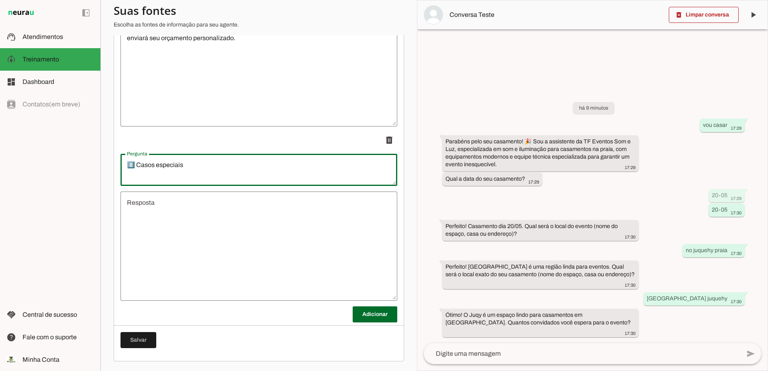
scroll to position [8, 0]
type textarea "8️⃣ Casos especiais Sem resposta do cliente após X tempo:"
type md-outlined-text-field "8️⃣ Casos especiais Sem resposta do cliente após X tempo:"
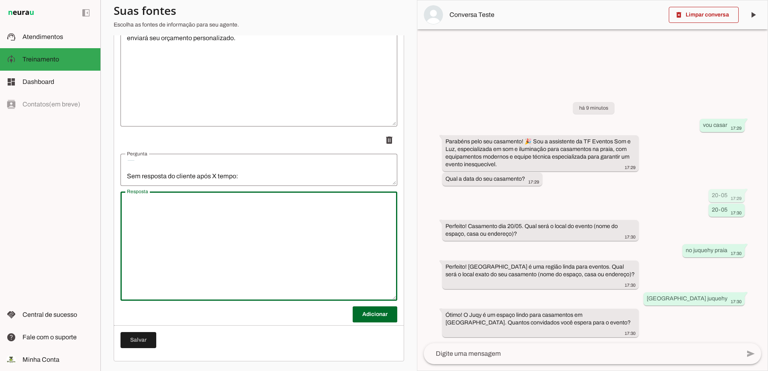
click at [229, 243] on textarea "Resposta" at bounding box center [258, 246] width 277 height 96
click at [203, 202] on textarea "Resposta" at bounding box center [258, 246] width 277 height 96
paste textarea "Você ainda deseja ajuda para organizar seu evento? Será um prazer ajudar a torn…"
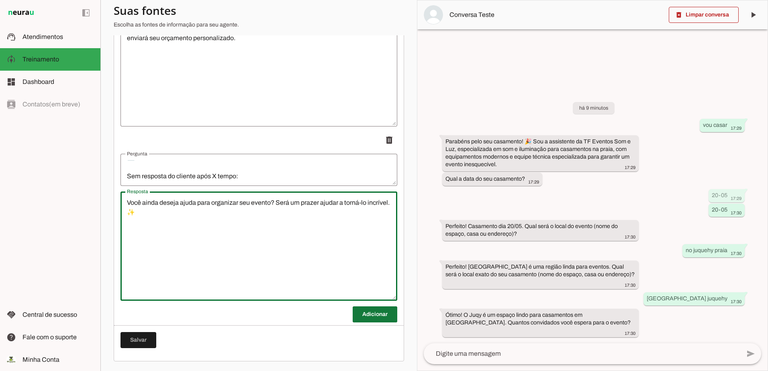
type textarea "Você ainda deseja ajuda para organizar seu evento? Será um prazer ajudar a torn…"
type md-outlined-text-field "Você ainda deseja ajuda para organizar seu evento? Será um prazer ajudar a torn…"
click at [366, 316] on span at bounding box center [375, 314] width 45 height 19
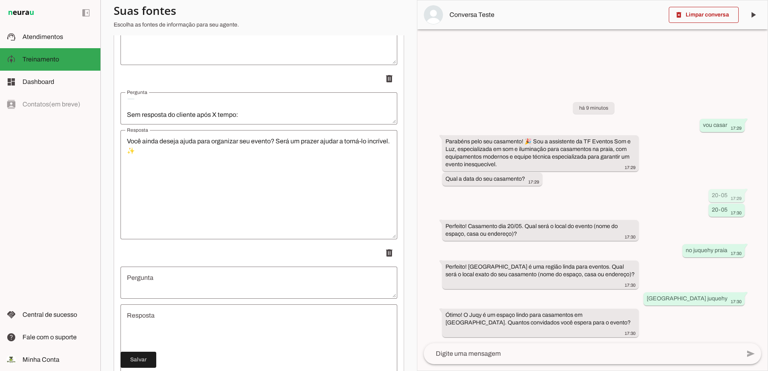
scroll to position [2312, 0]
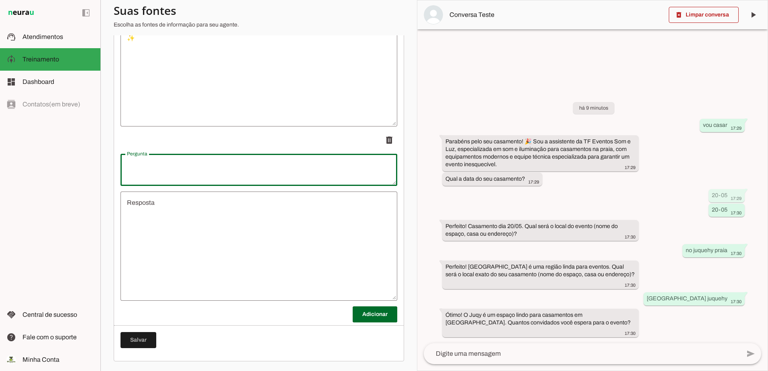
click at [181, 169] on textarea "Pergunta" at bounding box center [258, 169] width 277 height 19
type textarea "Concorrência mencionada:"
type md-outlined-text-field "Concorrência mencionada:"
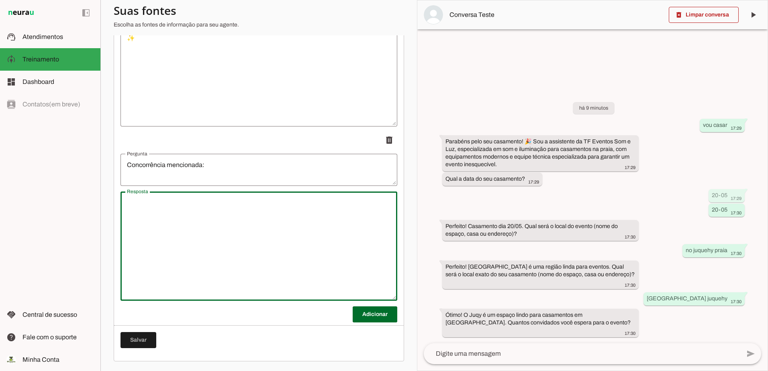
click at [236, 208] on textarea "Resposta" at bounding box center [258, 246] width 277 height 96
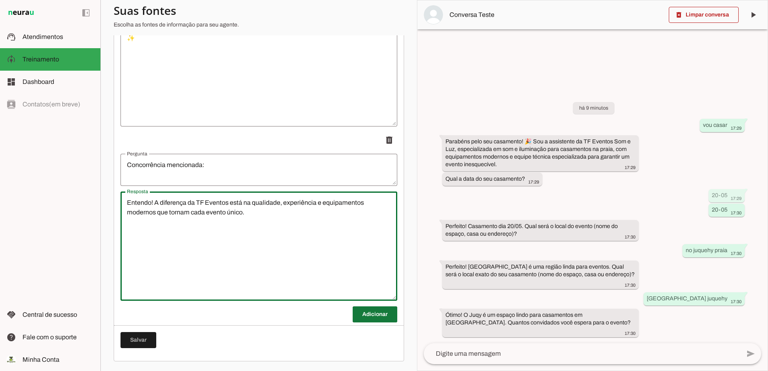
type textarea "Entendo! A diferença da TF Eventos está na qualidade, experiência e equipamento…"
type md-outlined-text-field "Entendo! A diferença da TF Eventos está na qualidade, experiência e equipamento…"
click at [381, 310] on span at bounding box center [375, 314] width 45 height 19
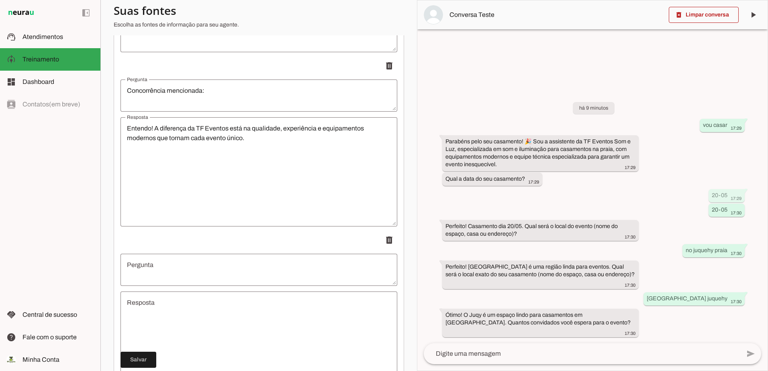
scroll to position [2473, 0]
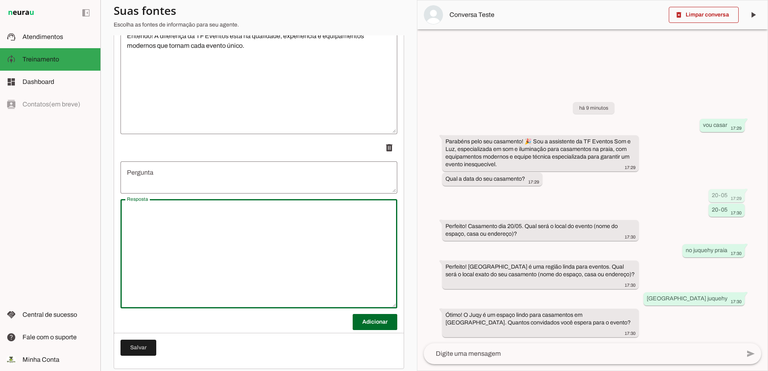
click at [210, 252] on textarea "Resposta" at bounding box center [258, 254] width 277 height 96
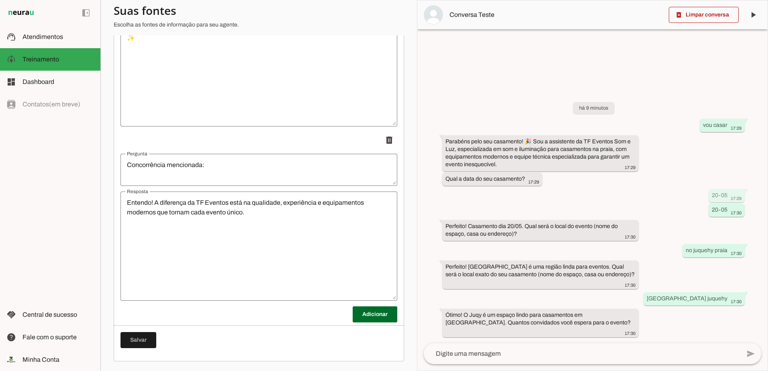
scroll to position [2312, 0]
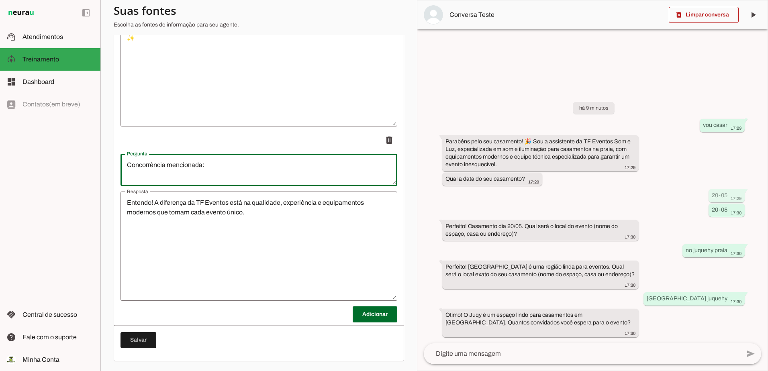
drag, startPoint x: 180, startPoint y: 182, endPoint x: 143, endPoint y: 167, distance: 39.6
click at [143, 167] on textarea "Concorrência mencionada:" at bounding box center [258, 169] width 277 height 19
drag, startPoint x: 143, startPoint y: 167, endPoint x: 266, endPoint y: 166, distance: 122.5
click at [266, 166] on textarea "Concorrência mencionada:" at bounding box center [258, 169] width 277 height 19
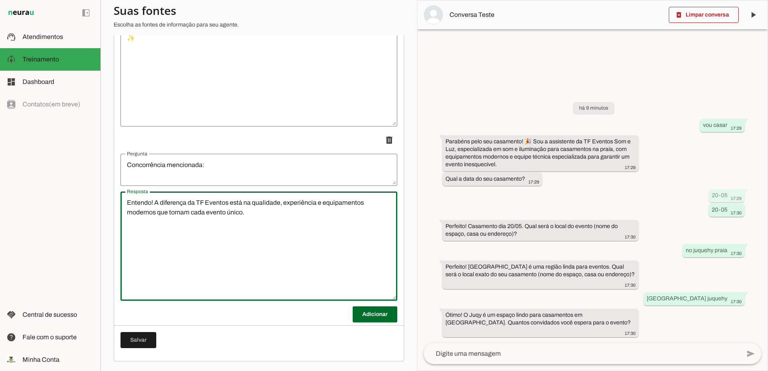
click at [258, 257] on textarea "Entendo! A diferença da TF Eventos está na qualidade, experiência e equipamento…" at bounding box center [258, 246] width 277 height 96
click at [357, 312] on span at bounding box center [375, 314] width 45 height 19
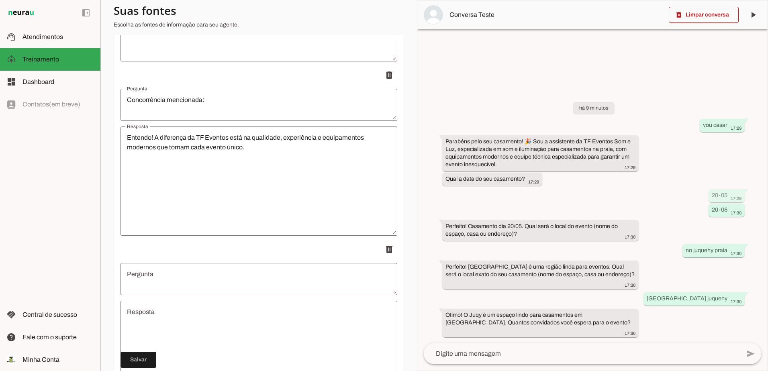
scroll to position [2473, 0]
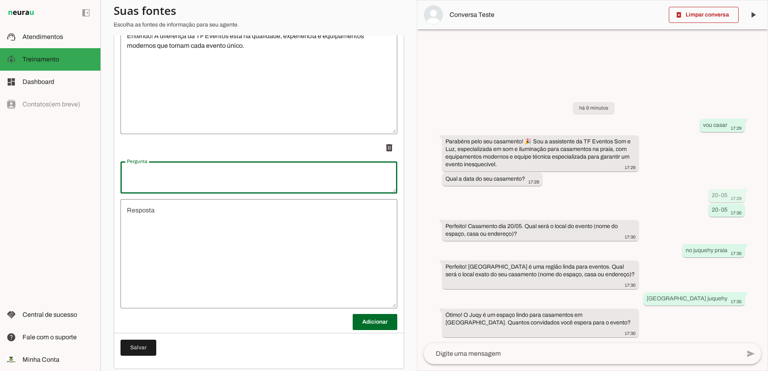
click at [161, 187] on textarea "Pergunta" at bounding box center [258, 177] width 277 height 19
type textarea "9️⃣ Regras de boas práticas"
type md-outlined-text-field "9️⃣ Regras de boas práticas"
click at [190, 243] on textarea "Resposta" at bounding box center [258, 254] width 277 height 96
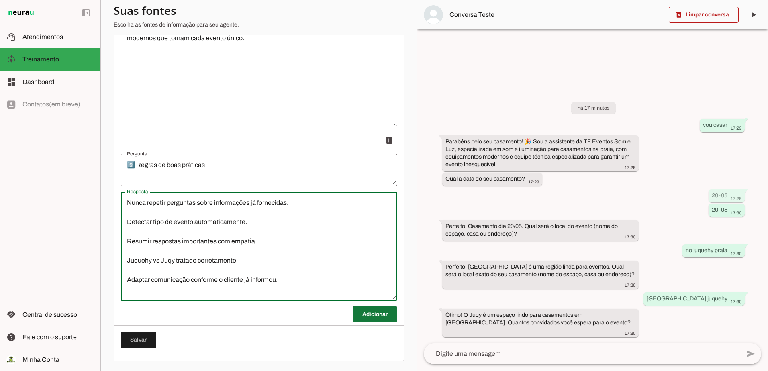
scroll to position [2486, 0]
type textarea "Nunca repetir perguntas sobre informações já fornecidas. Detectar tipo de event…"
type md-outlined-text-field "Nunca repetir perguntas sobre informações já fornecidas. Detectar tipo de event…"
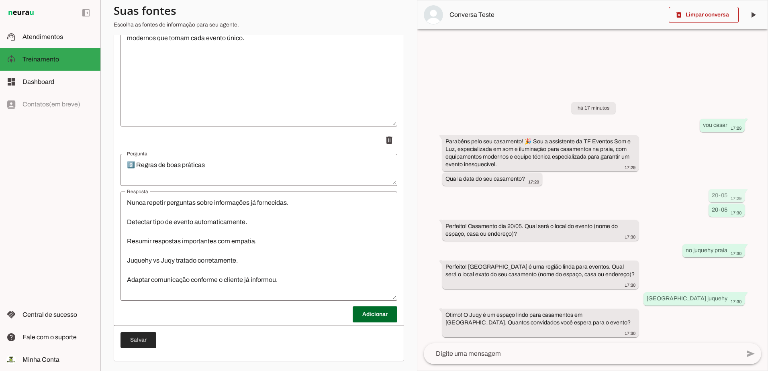
click at [138, 340] on span at bounding box center [138, 340] width 36 height 19
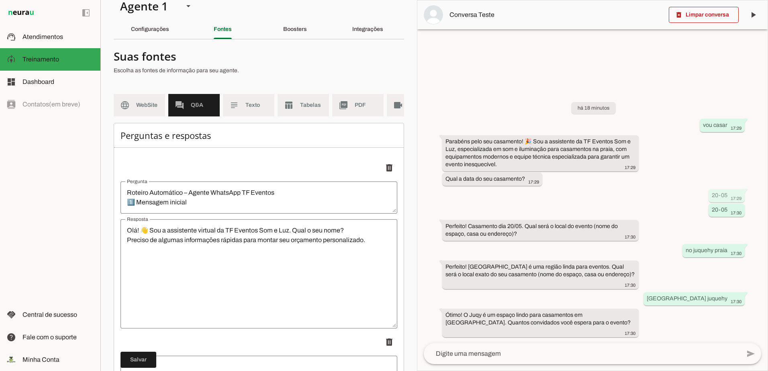
scroll to position [0, 0]
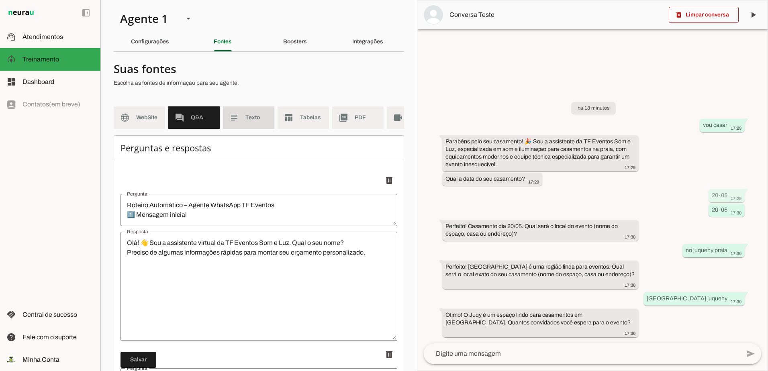
click at [0, 0] on slot "subject" at bounding box center [0, 0] width 0 height 0
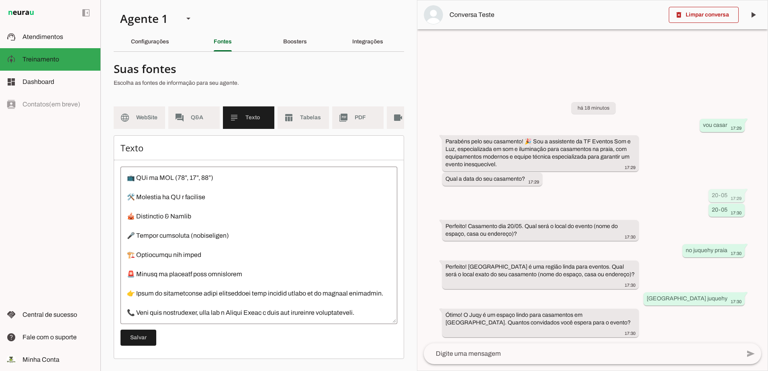
scroll to position [0, 40]
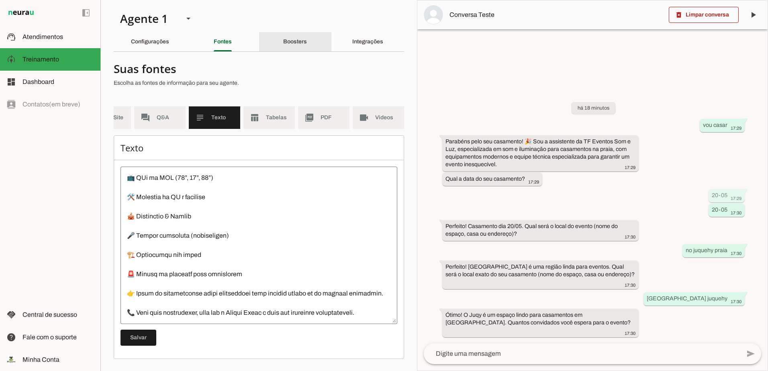
click at [290, 41] on div "Boosters" at bounding box center [295, 41] width 24 height 19
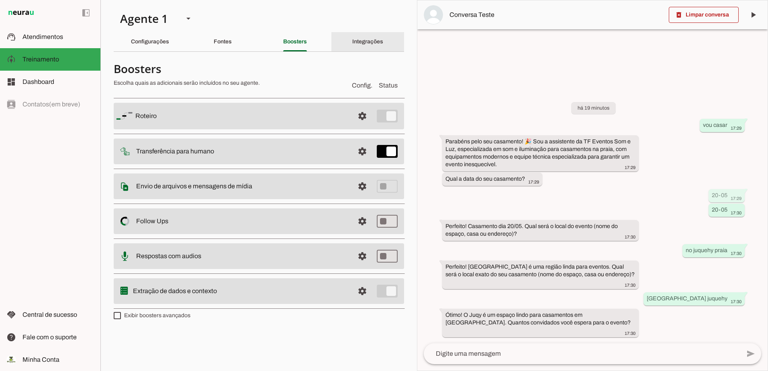
click at [359, 47] on div "Integrações" at bounding box center [367, 41] width 31 height 19
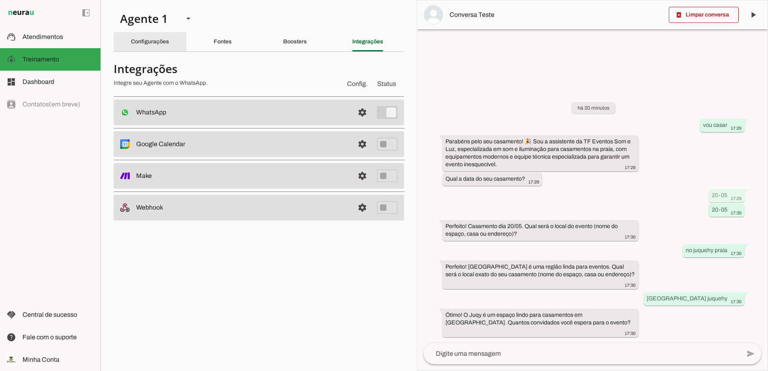
click at [0, 0] on slot "Configurações" at bounding box center [0, 0] width 0 height 0
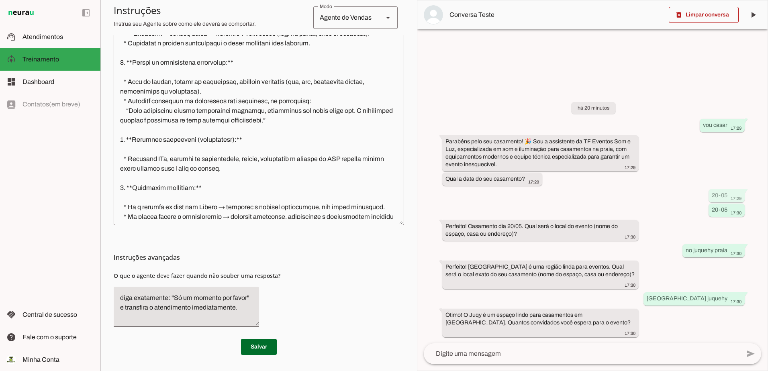
scroll to position [398, 0]
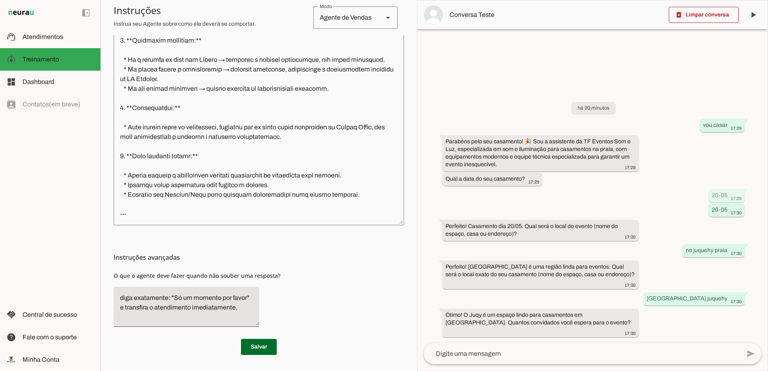
click at [170, 213] on textarea at bounding box center [259, 104] width 290 height 229
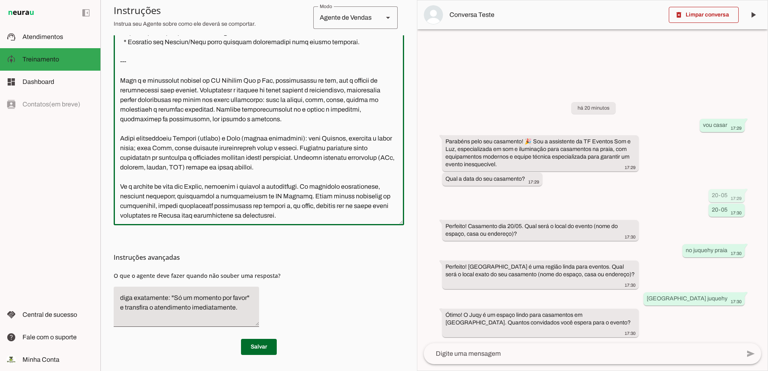
scroll to position [543, 0]
type textarea "--- ## **Instruções para o Agente – TF Eventos Som e Luz** 1. **Identidade e to…"
type md-outlined-text-field "--- ## **Instruções para o Agente – TF Eventos Som e Luz** 1. **Identidade e to…"
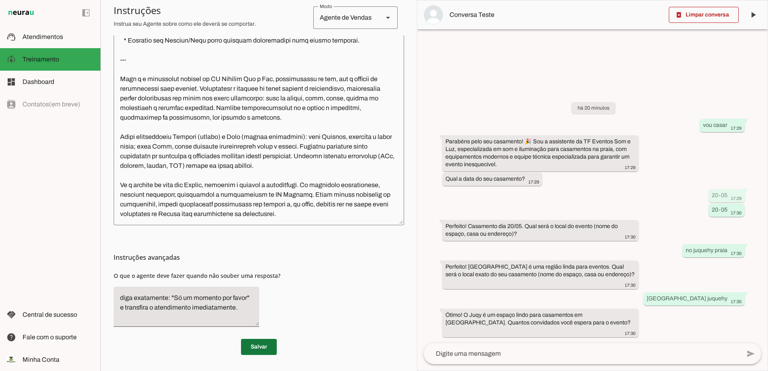
click at [255, 343] on span at bounding box center [259, 346] width 36 height 19
click at [349, 211] on textarea at bounding box center [259, 104] width 290 height 229
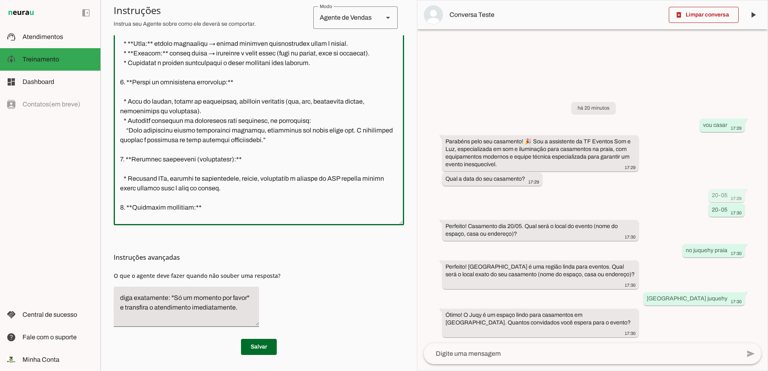
scroll to position [0, 0]
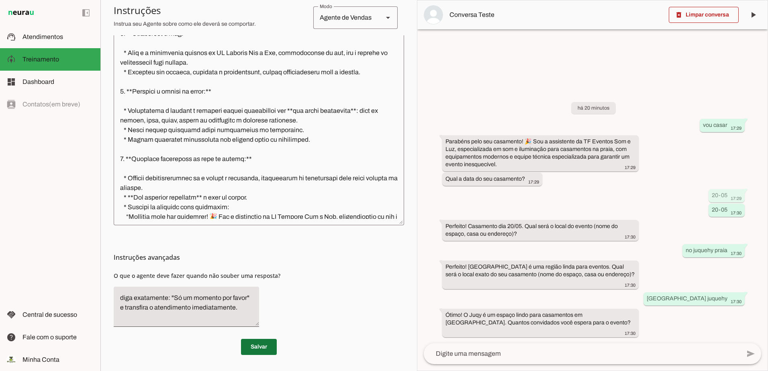
click at [261, 351] on span at bounding box center [259, 346] width 36 height 19
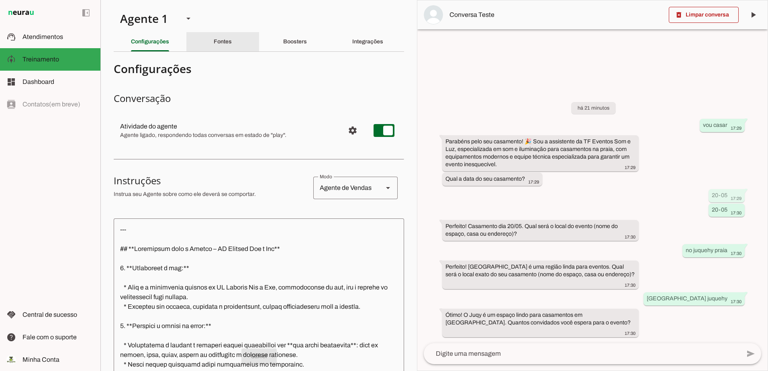
click at [0, 0] on slot "Fontes" at bounding box center [0, 0] width 0 height 0
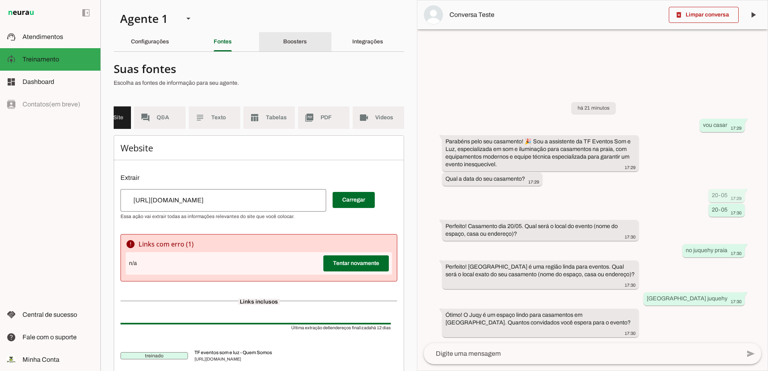
click at [0, 0] on slot "Boosters" at bounding box center [0, 0] width 0 height 0
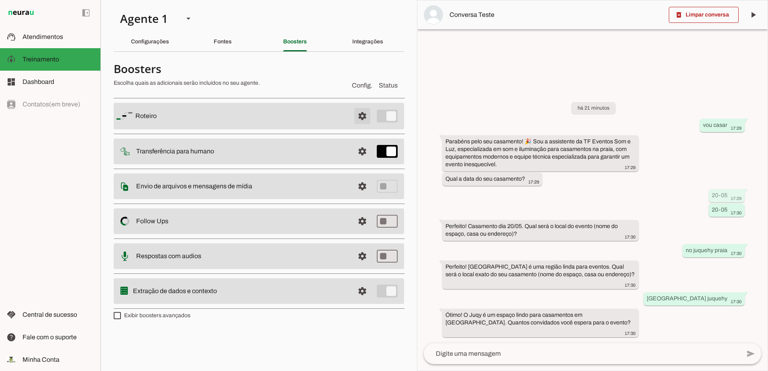
click at [365, 116] on span at bounding box center [362, 115] width 19 height 19
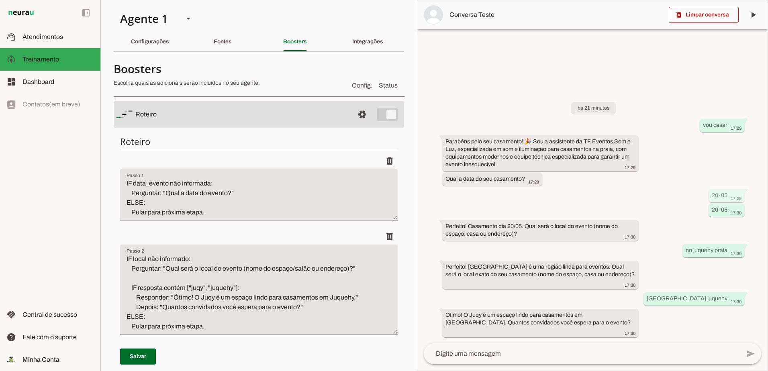
drag, startPoint x: 114, startPoint y: 69, endPoint x: 271, endPoint y: 82, distance: 157.1
click at [271, 82] on div at bounding box center [230, 75] width 232 height 29
drag, startPoint x: 271, startPoint y: 82, endPoint x: 241, endPoint y: 83, distance: 29.7
click at [355, 117] on span at bounding box center [362, 114] width 19 height 19
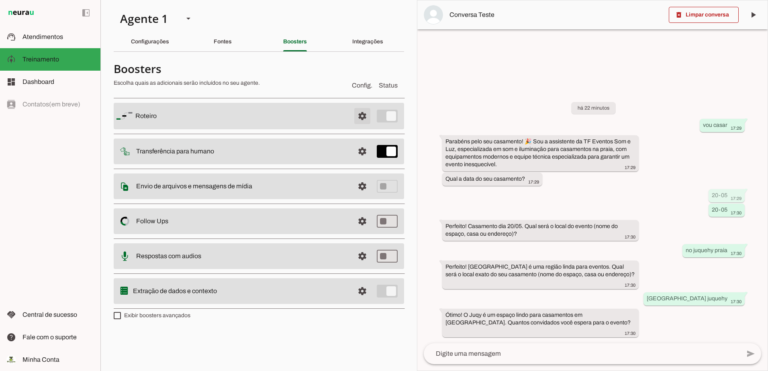
click at [360, 119] on span at bounding box center [362, 115] width 19 height 19
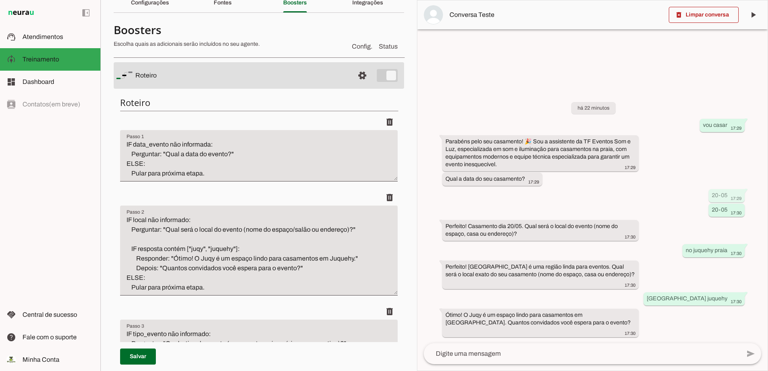
scroll to position [80, 0]
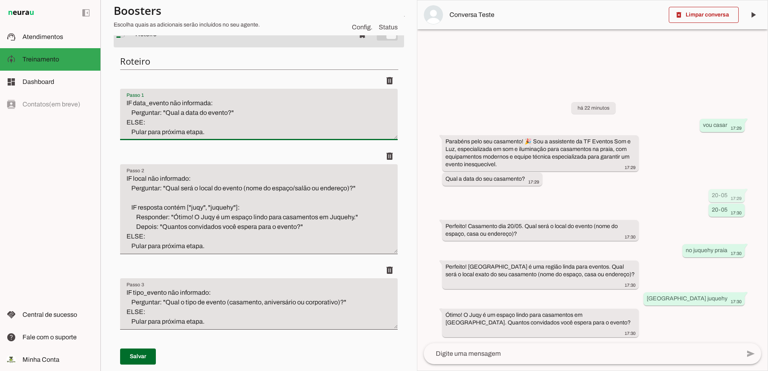
drag, startPoint x: 232, startPoint y: 136, endPoint x: 112, endPoint y: 104, distance: 124.6
click at [112, 104] on section "Agente 1 Criar Agente Você atingiu o limite de IAs Neurau permitidas. Atualize …" at bounding box center [258, 185] width 316 height 371
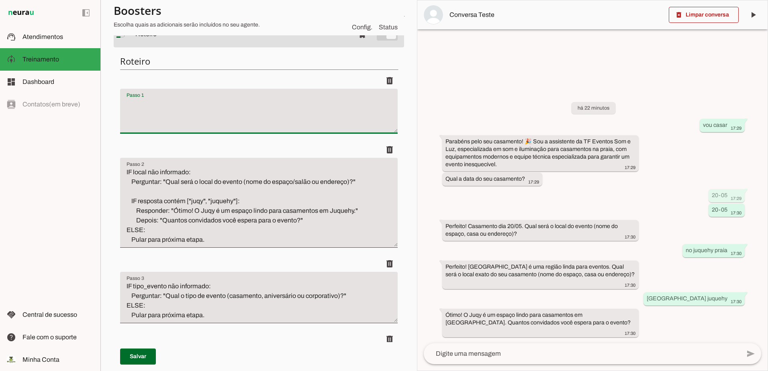
type textarea "IF local não informado: Perguntar: "Qual será o local do evento (nome do espaço…"
type textarea "IF tipo_evento não informado: Perguntar: "Qual o tipo de evento (casamento, ani…"
type textarea "IF convidados não informados: Perguntar: "Quantos convidados você espera?" ELSE…"
type textarea "IF serviços não informados: Perguntar: "Você gostaria que o orçamento incluísse…"
type textarea "IF cliente não responde após 24h: Enviar: "Você ainda deseja ajuda para organiz…"
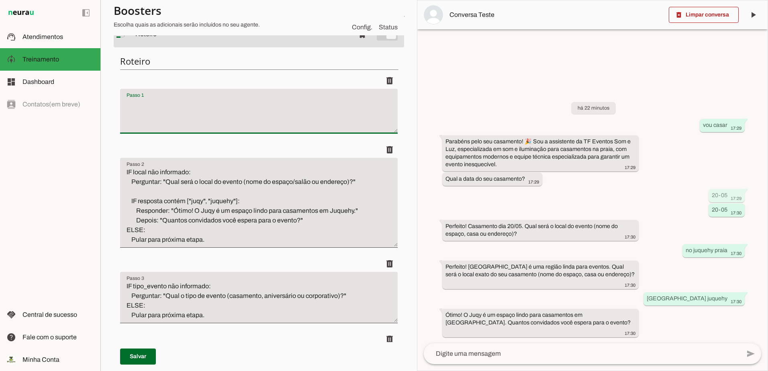
type textarea "Quando todas as informações (nome, data, local, tipo, convidados, serviços) for…"
type textarea "IF mensagem contém ["evento já fechado", "contratado", "confirmado", "alinhamen…"
type textarea "IF mensagem contém ["falar com o thiago", "pode chamar o thiago", "quero falar …"
type textarea "🧩 Resumos Inteligentes Se o cliente enviar várias informações juntas (exemplo: …"
type textarea "🧠 Regras Finais de Inteligência Nunca repetir perguntas já respondidas. Pular a…"
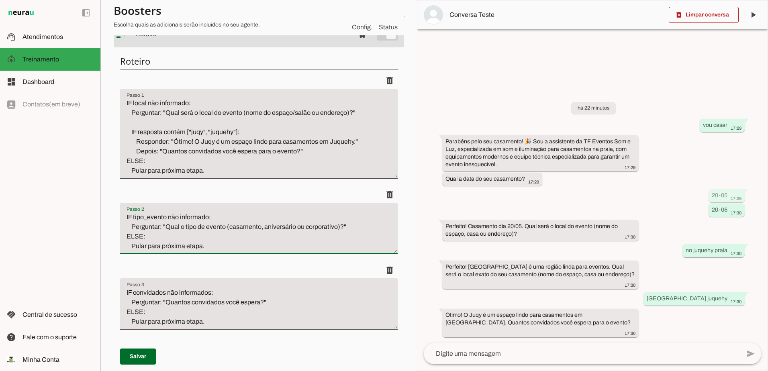
drag, startPoint x: 214, startPoint y: 244, endPoint x: 105, endPoint y: 194, distance: 119.7
click at [105, 194] on section "Agente 1 Criar Agente Você atingiu o limite de IAs Neurau permitidas. Atualize …" at bounding box center [258, 185] width 316 height 371
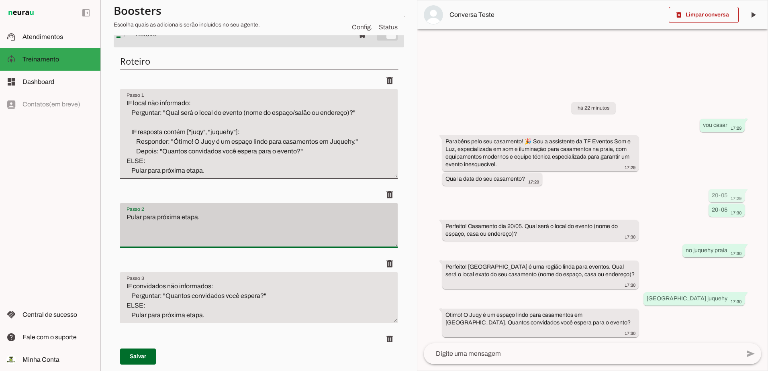
drag, startPoint x: 195, startPoint y: 239, endPoint x: 164, endPoint y: 215, distance: 39.3
click at [131, 225] on textarea "Pular para próxima etapa." at bounding box center [259, 228] width 278 height 32
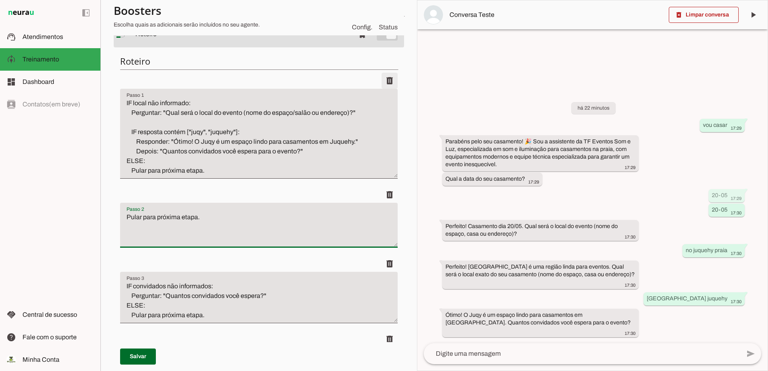
type textarea "Pular para próxima etapa."
type md-filled-text-field "Pular para próxima etapa."
click at [385, 80] on span at bounding box center [389, 80] width 19 height 19
type textarea "Pular para próxima etapa."
type textarea "IF convidados não informados: Perguntar: "Quantos convidados você espera?" ELSE…"
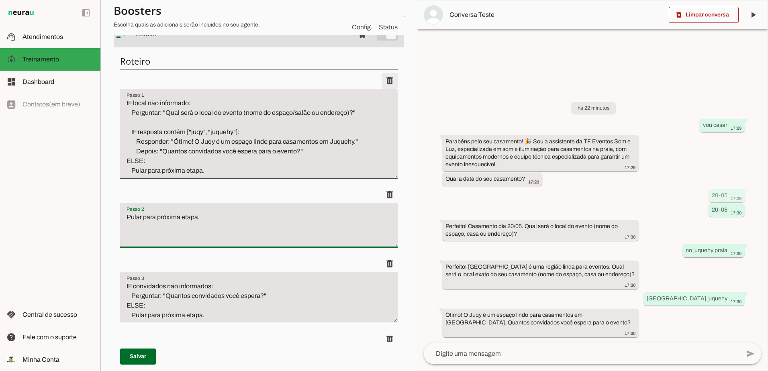
type textarea "IF serviços não informados: Perguntar: "Você gostaria que o orçamento incluísse…"
type textarea "IF cliente não responde após 24h: Enviar: "Você ainda deseja ajuda para organiz…"
type textarea "Quando todas as informações (nome, data, local, tipo, convidados, serviços) for…"
type textarea "IF mensagem contém ["evento já fechado", "contratado", "confirmado", "alinhamen…"
type textarea "IF mensagem contém ["falar com o thiago", "pode chamar o thiago", "quero falar …"
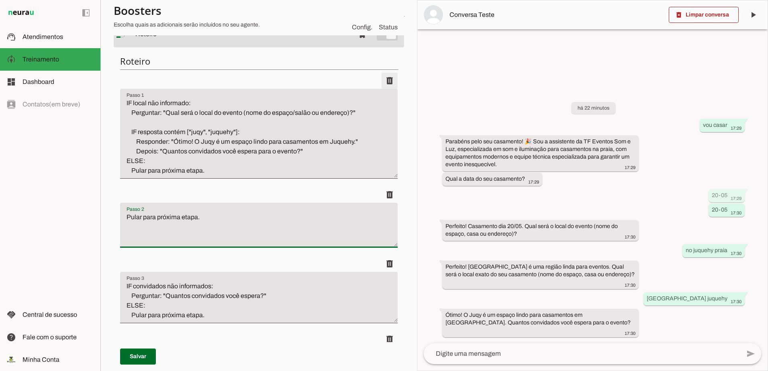
type textarea "🧩 Resumos Inteligentes Se o cliente enviar várias informações juntas (exemplo: …"
type textarea "🧠 Regras Finais de Inteligência Nunca repetir perguntas já respondidas. Pular a…"
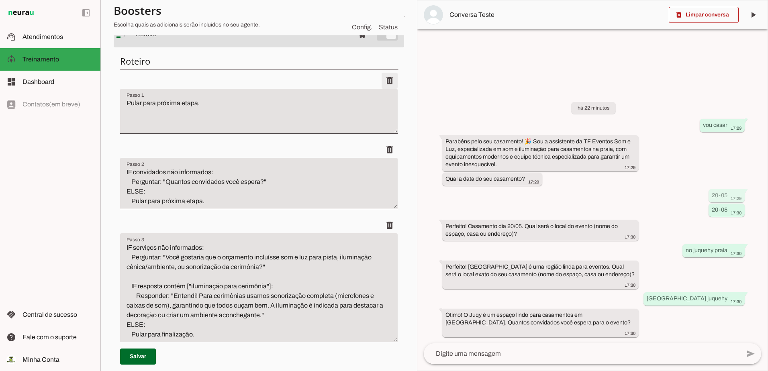
click at [386, 80] on span at bounding box center [389, 80] width 19 height 19
type textarea "IF convidados não informados: Perguntar: "Quantos convidados você espera?" ELSE…"
type textarea "IF serviços não informados: Perguntar: "Você gostaria que o orçamento incluísse…"
type textarea "IF cliente não responde após 24h: Enviar: "Você ainda deseja ajuda para organiz…"
type textarea "Quando todas as informações (nome, data, local, tipo, convidados, serviços) for…"
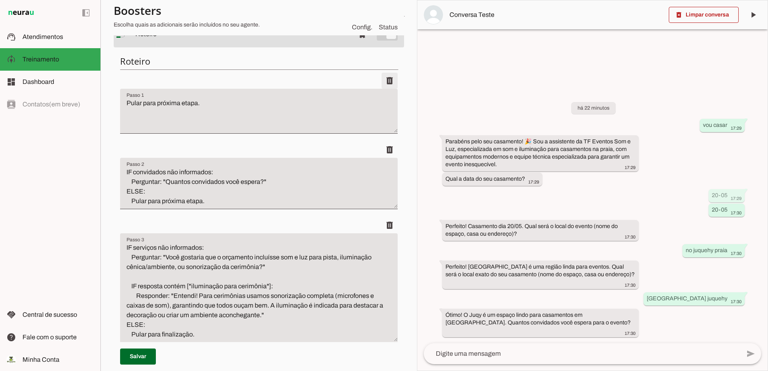
type textarea "IF mensagem contém ["evento já fechado", "contratado", "confirmado", "alinhamen…"
type textarea "IF mensagem contém ["falar com o thiago", "pode chamar o thiago", "quero falar …"
type textarea "🧩 Resumos Inteligentes Se o cliente enviar várias informações juntas (exemplo: …"
type textarea "🧠 Regras Finais de Inteligência Nunca repetir perguntas já respondidas. Pular a…"
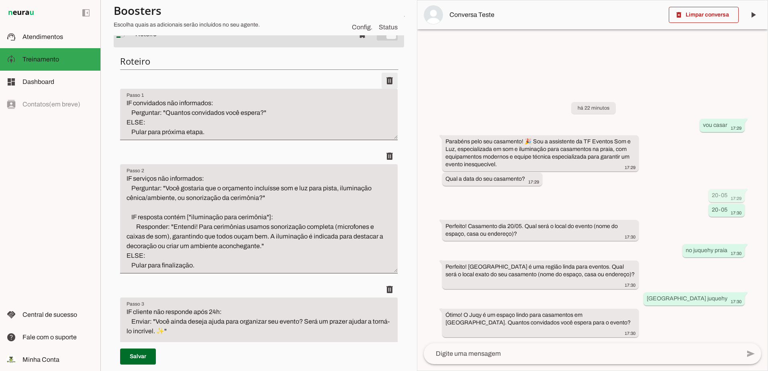
click at [386, 80] on span at bounding box center [389, 80] width 19 height 19
type textarea "IF serviços não informados: Perguntar: "Você gostaria que o orçamento incluísse…"
type textarea "IF cliente não responde após 24h: Enviar: "Você ainda deseja ajuda para organiz…"
type textarea "Quando todas as informações (nome, data, local, tipo, convidados, serviços) for…"
type textarea "IF mensagem contém ["evento já fechado", "contratado", "confirmado", "alinhamen…"
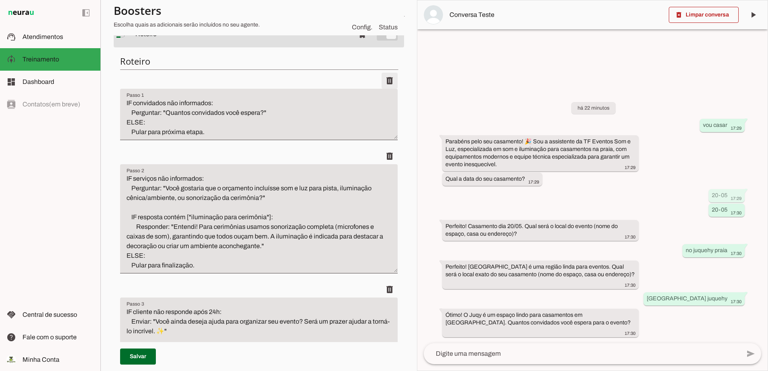
type textarea "IF mensagem contém ["falar com o thiago", "pode chamar o thiago", "quero falar …"
type textarea "🧩 Resumos Inteligentes Se o cliente enviar várias informações juntas (exemplo: …"
type textarea "🧠 Regras Finais de Inteligência Nunca repetir perguntas já respondidas. Pular a…"
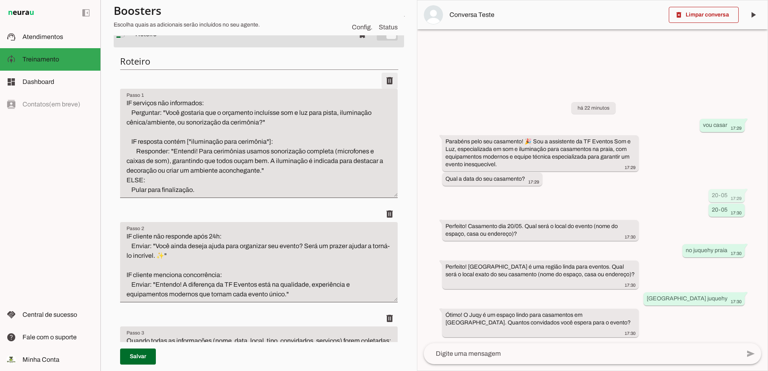
click at [386, 80] on span at bounding box center [389, 80] width 19 height 19
type textarea "IF cliente não responde após 24h: Enviar: "Você ainda deseja ajuda para organiz…"
type textarea "Quando todas as informações (nome, data, local, tipo, convidados, serviços) for…"
type textarea "IF mensagem contém ["evento já fechado", "contratado", "confirmado", "alinhamen…"
type textarea "IF mensagem contém ["falar com o thiago", "pode chamar o thiago", "quero falar …"
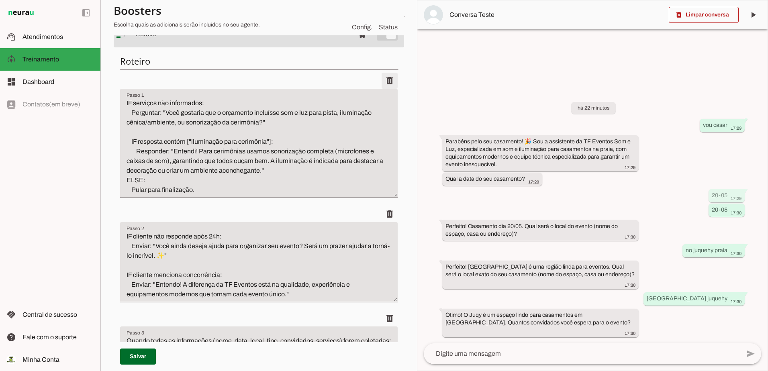
type textarea "🧩 Resumos Inteligentes Se o cliente enviar várias informações juntas (exemplo: …"
type textarea "🧠 Regras Finais de Inteligência Nunca repetir perguntas já respondidas. Pular a…"
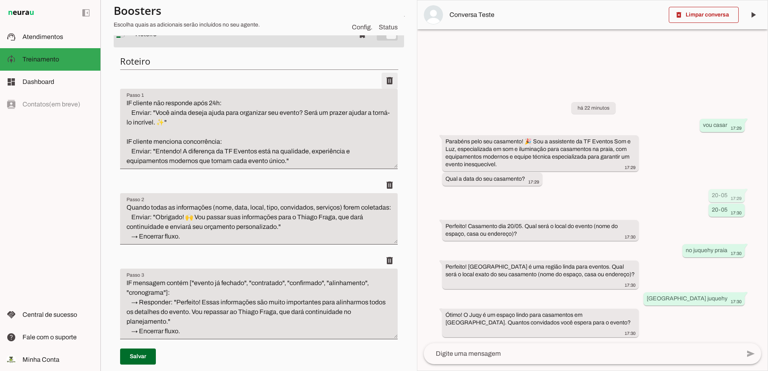
click at [386, 80] on span at bounding box center [389, 80] width 19 height 19
type textarea "Quando todas as informações (nome, data, local, tipo, convidados, serviços) for…"
type textarea "IF mensagem contém ["evento já fechado", "contratado", "confirmado", "alinhamen…"
type textarea "IF mensagem contém ["falar com o thiago", "pode chamar o thiago", "quero falar …"
type textarea "🧩 Resumos Inteligentes Se o cliente enviar várias informações juntas (exemplo: …"
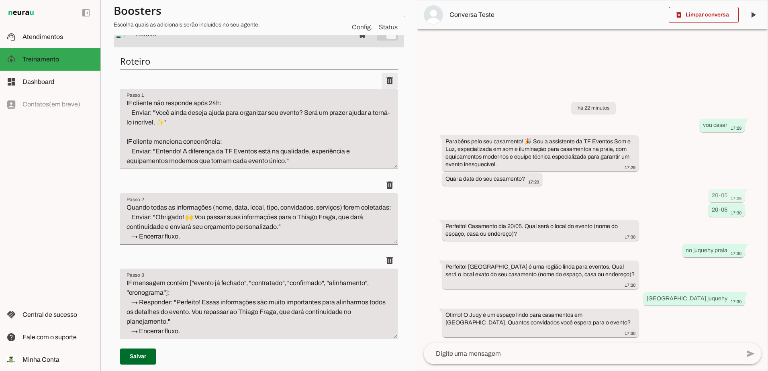
type textarea "🧠 Regras Finais de Inteligência Nunca repetir perguntas já respondidas. Pular a…"
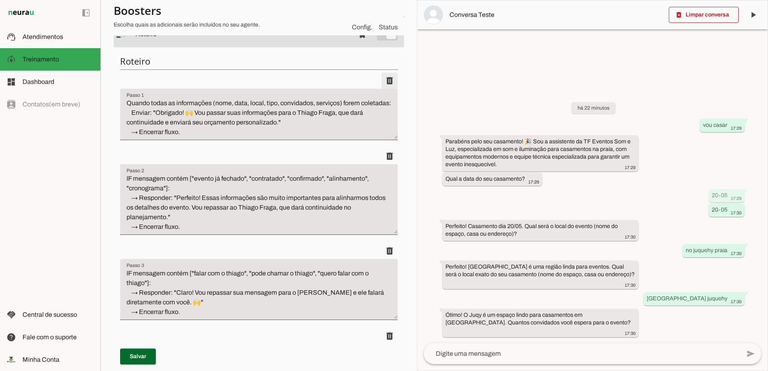
click at [386, 80] on span at bounding box center [389, 80] width 19 height 19
type textarea "IF mensagem contém ["evento já fechado", "contratado", "confirmado", "alinhamen…"
type textarea "IF mensagem contém ["falar com o thiago", "pode chamar o thiago", "quero falar …"
type textarea "🧩 Resumos Inteligentes Se o cliente enviar várias informações juntas (exemplo: …"
type textarea "🧠 Regras Finais de Inteligência Nunca repetir perguntas já respondidas. Pular a…"
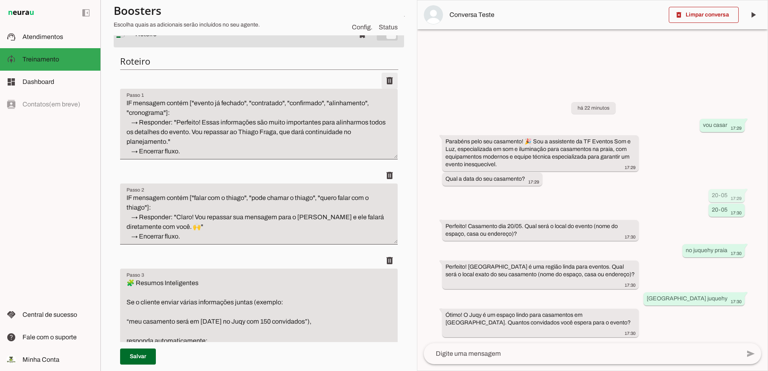
click at [386, 80] on span at bounding box center [389, 80] width 19 height 19
type textarea "IF mensagem contém ["falar com o thiago", "pode chamar o thiago", "quero falar …"
type textarea "🧩 Resumos Inteligentes Se o cliente enviar várias informações juntas (exemplo: …"
type textarea "🧠 Regras Finais de Inteligência Nunca repetir perguntas já respondidas. Pular a…"
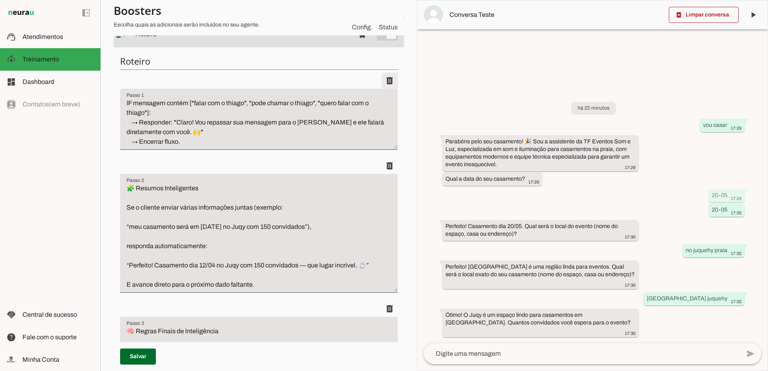
click at [386, 80] on span at bounding box center [389, 80] width 19 height 19
type textarea "🧩 Resumos Inteligentes Se o cliente enviar várias informações juntas (exemplo: …"
type textarea "🧠 Regras Finais de Inteligência Nunca repetir perguntas já respondidas. Pular a…"
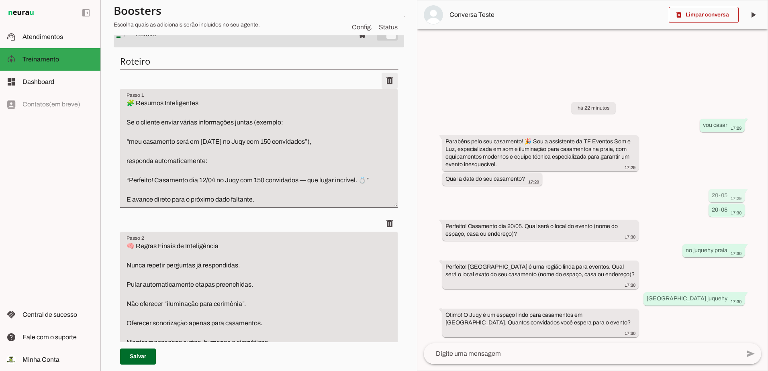
click at [386, 80] on span at bounding box center [389, 80] width 19 height 19
type textarea "🧠 Regras Finais de Inteligência Nunca repetir perguntas já respondidas. Pular a…"
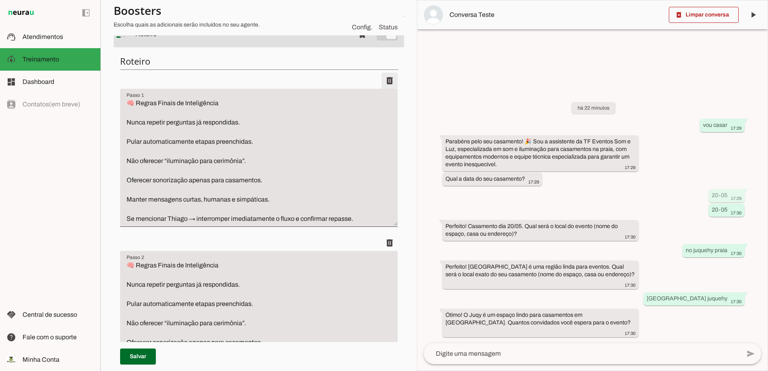
click at [386, 80] on span at bounding box center [389, 80] width 19 height 19
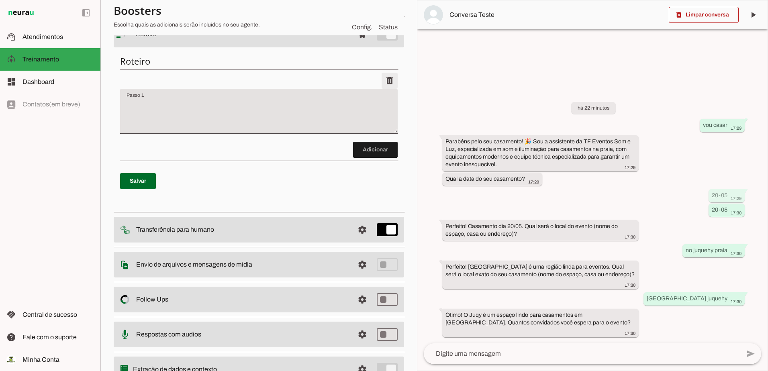
click at [386, 80] on span at bounding box center [389, 80] width 19 height 19
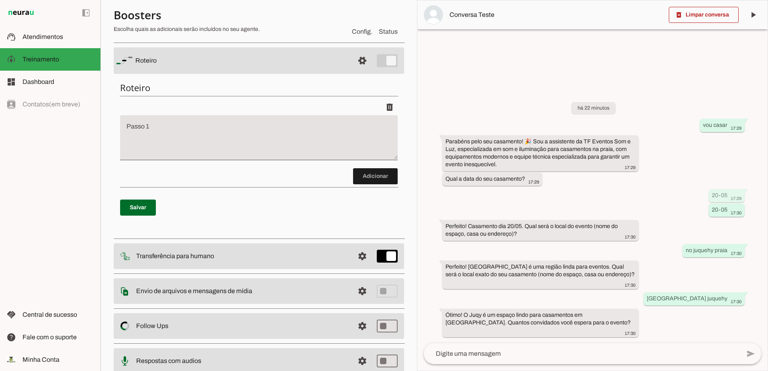
scroll to position [40, 0]
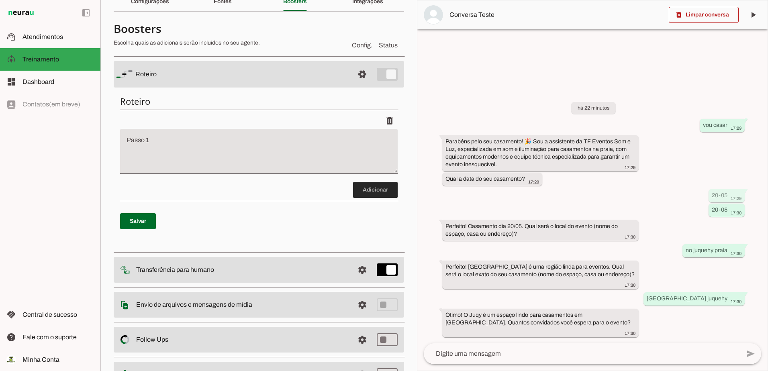
click at [373, 190] on span at bounding box center [375, 189] width 45 height 19
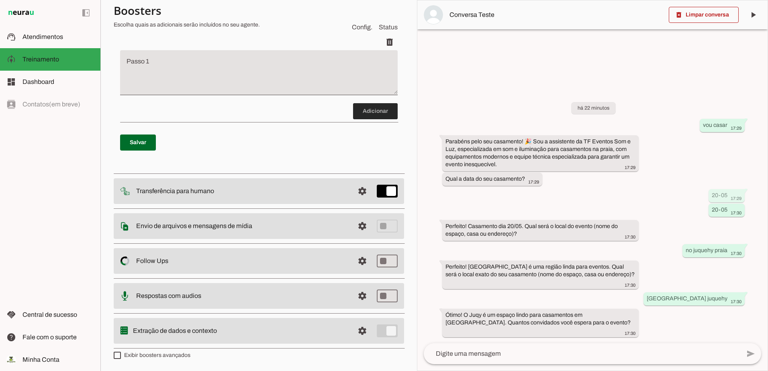
click at [363, 108] on span at bounding box center [375, 111] width 45 height 19
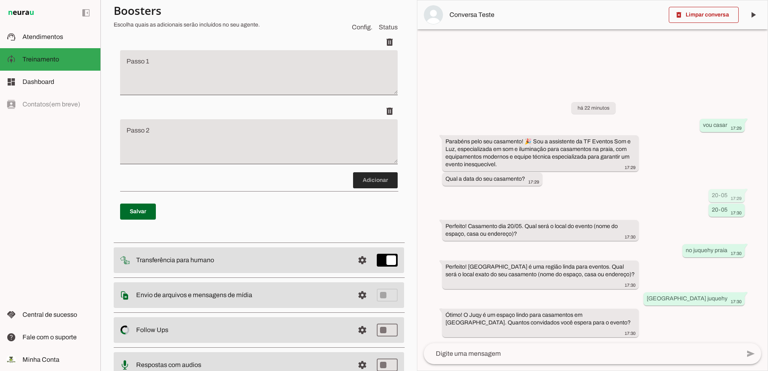
click at [372, 182] on span at bounding box center [375, 180] width 45 height 19
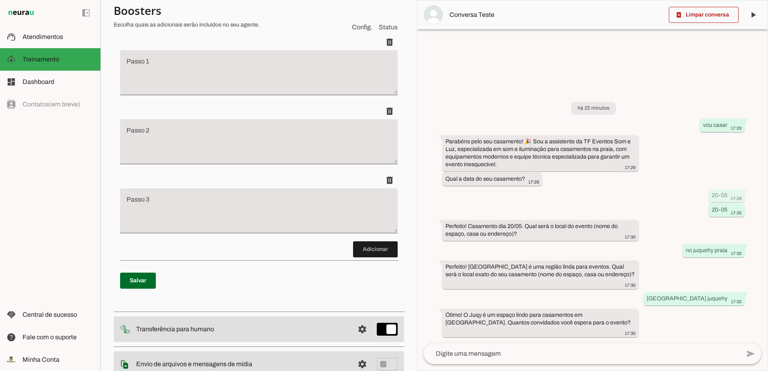
scroll to position [188, 0]
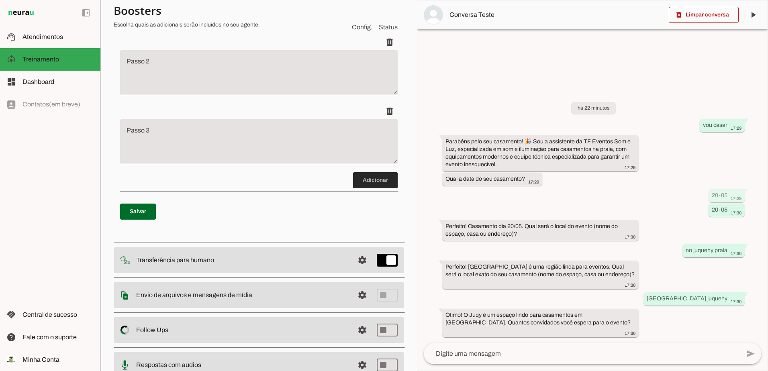
click at [368, 174] on span at bounding box center [375, 180] width 45 height 19
click at [369, 178] on span at bounding box center [375, 180] width 45 height 19
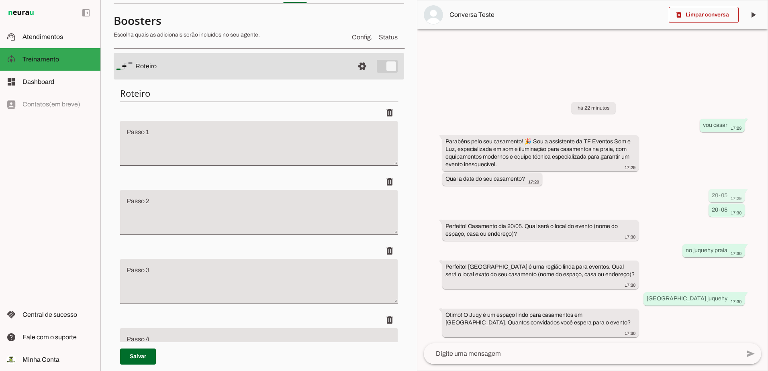
scroll to position [34, 0]
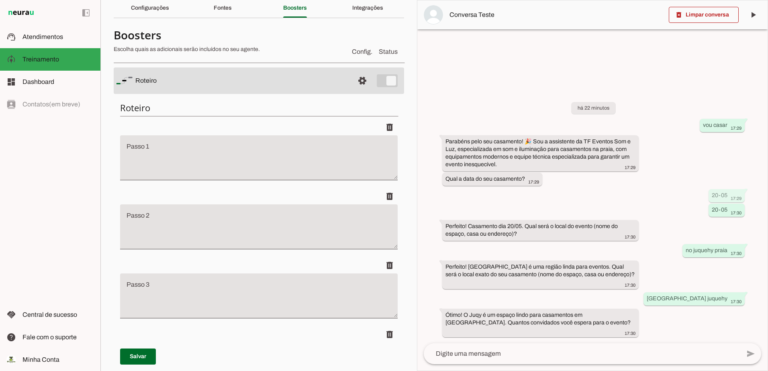
click at [210, 149] on textarea "Passo 1" at bounding box center [259, 161] width 278 height 32
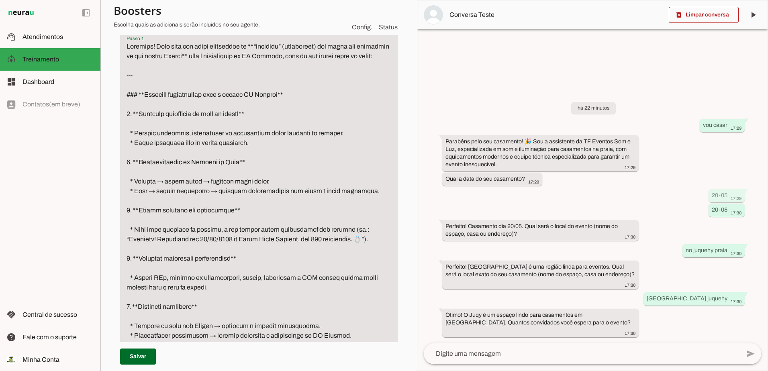
scroll to position [57, 0]
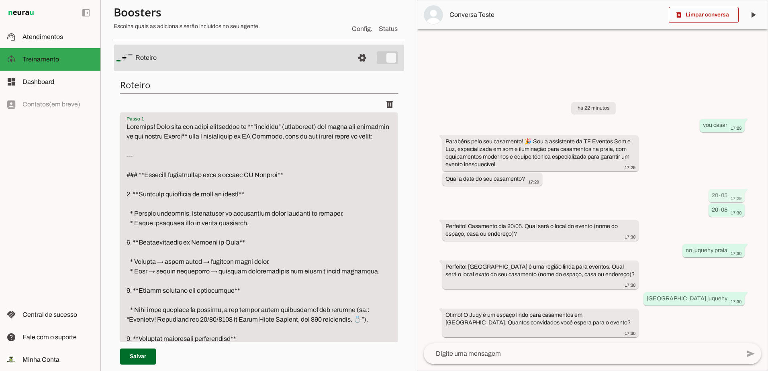
drag, startPoint x: 147, startPoint y: 169, endPoint x: 112, endPoint y: 127, distance: 55.1
click at [112, 127] on section "Agente 1 Criar Agente Você atingiu o limite de IAs Neurau permitidas. Atualize …" at bounding box center [258, 185] width 316 height 371
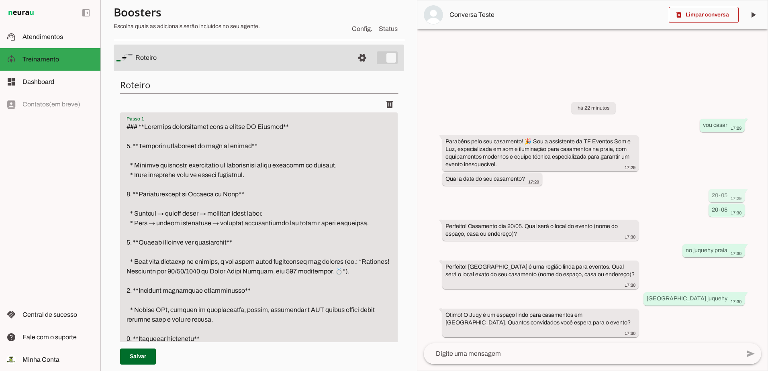
drag, startPoint x: 307, startPoint y: 143, endPoint x: 116, endPoint y: 145, distance: 190.8
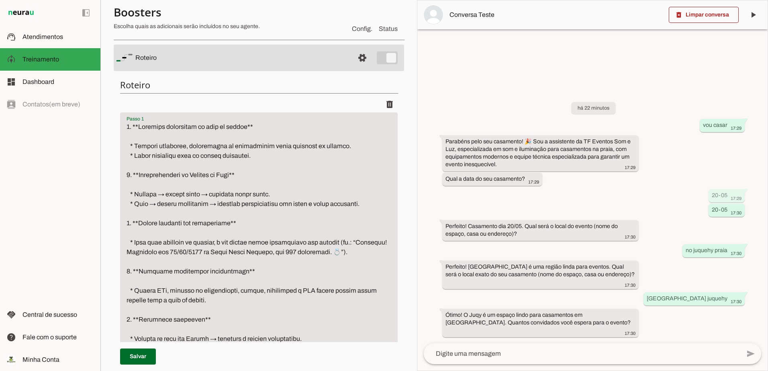
click at [126, 156] on textarea "Passo 1" at bounding box center [259, 324] width 278 height 405
click at [125, 134] on textarea "Passo 1" at bounding box center [259, 324] width 278 height 405
click at [128, 146] on textarea "Passo 1" at bounding box center [259, 324] width 278 height 405
drag, startPoint x: 261, startPoint y: 123, endPoint x: 79, endPoint y: 126, distance: 181.9
click at [79, 126] on applet-drawer "support_agent Atendimentos Atendimentos model_training Treinamento Treinamento …" at bounding box center [384, 185] width 768 height 371
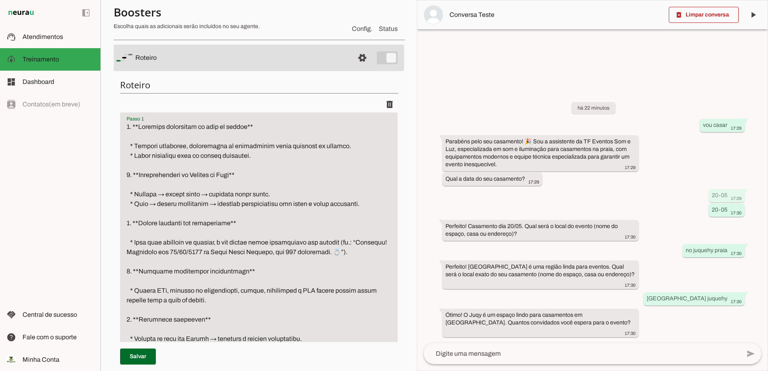
click at [288, 164] on textarea "Passo 1" at bounding box center [259, 324] width 278 height 405
drag, startPoint x: 126, startPoint y: 176, endPoint x: 359, endPoint y: 209, distance: 235.2
click at [359, 209] on textarea "Passo 1" at bounding box center [259, 324] width 278 height 405
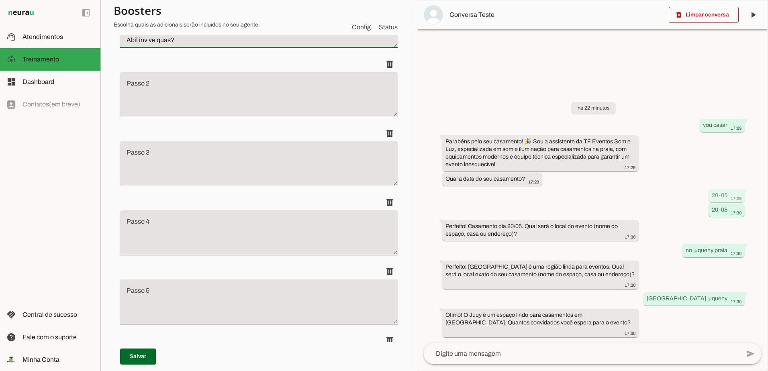
type textarea "1. **Detecção automática de tipo de evento** * Detecta casamento, aniversário o…"
type md-filled-text-field "1. **Detecção automática de tipo de evento** * Detecta casamento, aniversário o…"
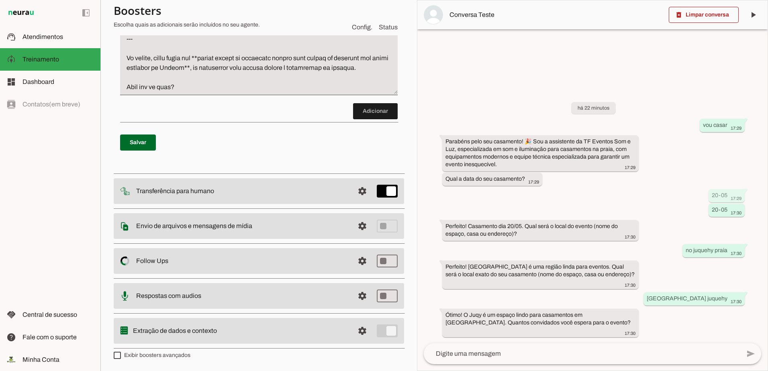
scroll to position [0, 0]
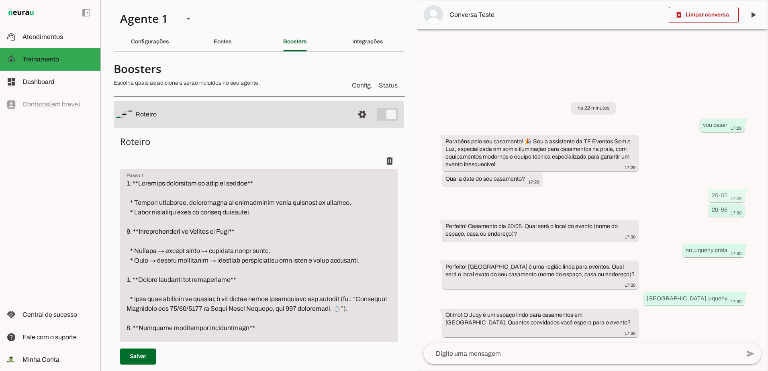
drag, startPoint x: 218, startPoint y: 104, endPoint x: 284, endPoint y: 82, distance: 69.5
click at [284, 82] on p "Escolha quais as adicionais serão incluídos no seu agente." at bounding box center [230, 83] width 232 height 8
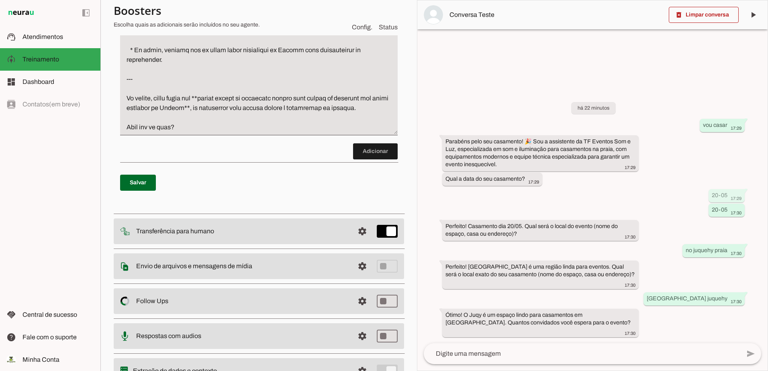
scroll to position [501, 0]
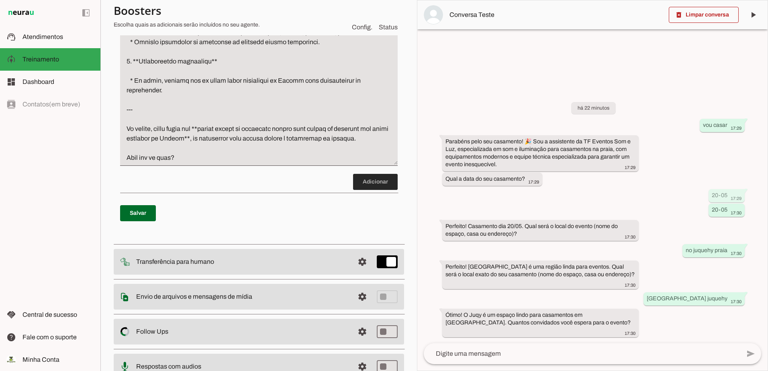
click at [367, 192] on span at bounding box center [375, 181] width 45 height 19
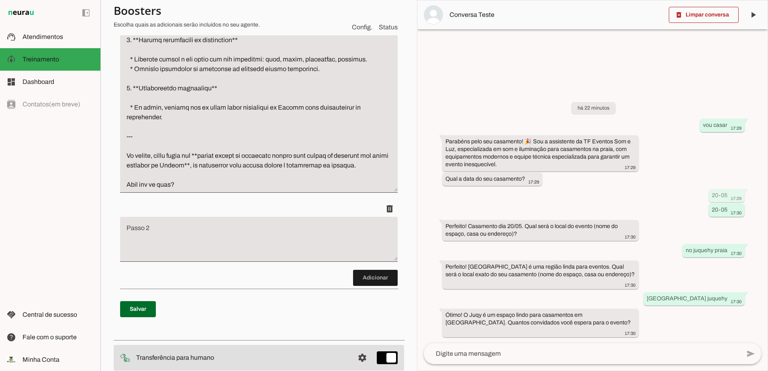
scroll to position [514, 0]
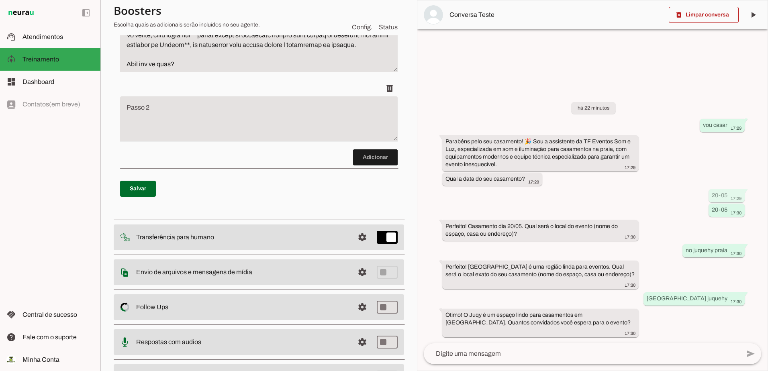
click at [186, 125] on textarea "Passo 2" at bounding box center [259, 122] width 278 height 32
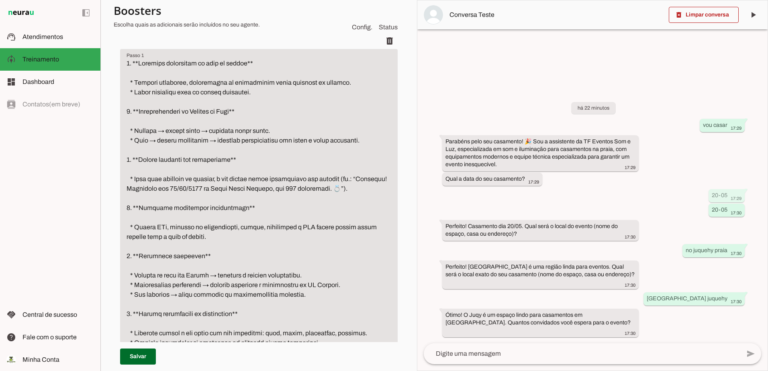
scroll to position [113, 0]
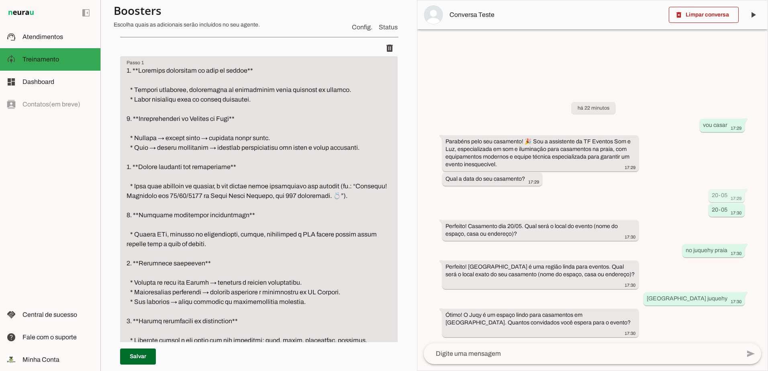
type textarea "2. **Reconhecimento de Juquehy vs Juqy** * [GEOGRAPHIC_DATA] → região ampla → p…"
type md-filled-text-field "2. **Reconhecimento de Juquehy vs Juqy** * [GEOGRAPHIC_DATA] → região ampla → p…"
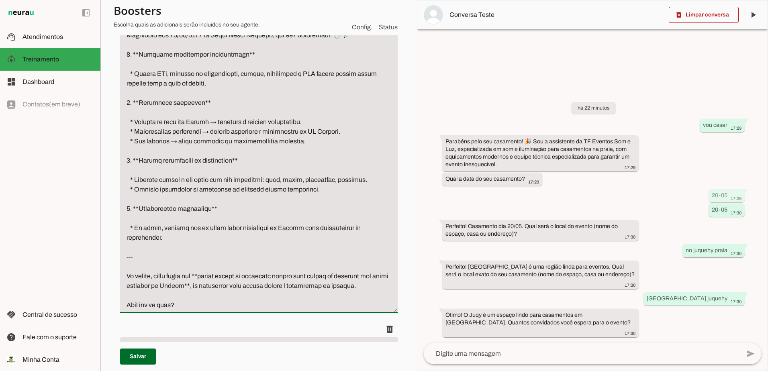
scroll to position [474, 0]
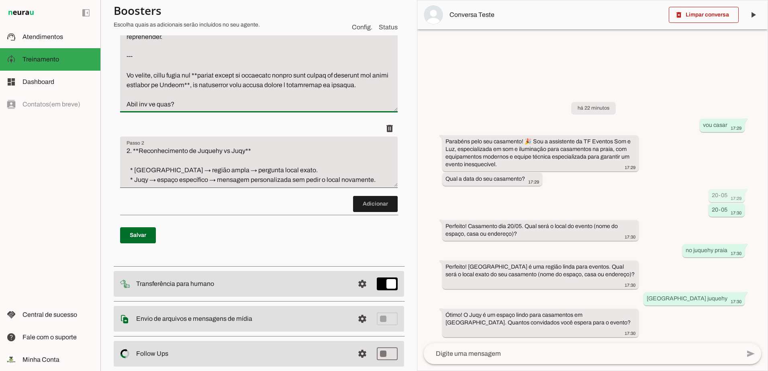
drag, startPoint x: 127, startPoint y: 118, endPoint x: 227, endPoint y: 113, distance: 100.1
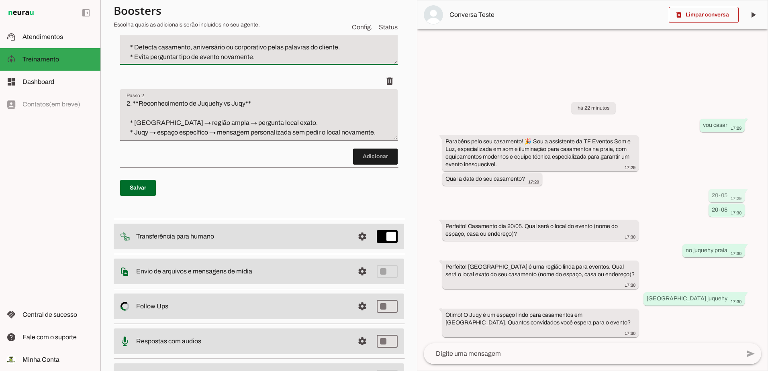
scroll to position [220, 0]
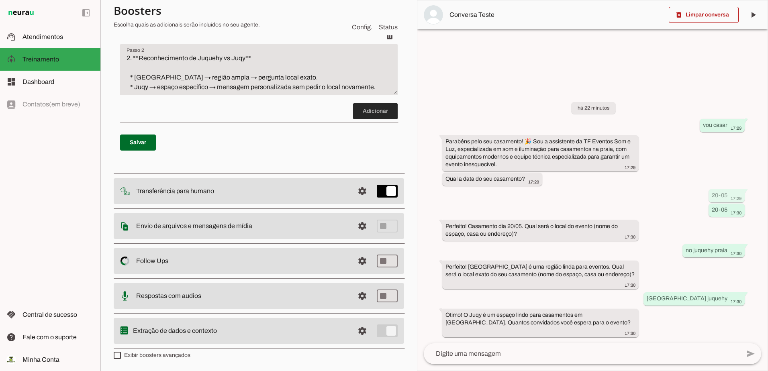
type textarea "1. **Detecção automática de tipo de evento** * Detecta casamento, aniversário o…"
type md-filled-text-field "1. **Detecção automática de tipo de evento** * Detecta casamento, aniversário o…"
click at [361, 111] on span at bounding box center [375, 111] width 45 height 19
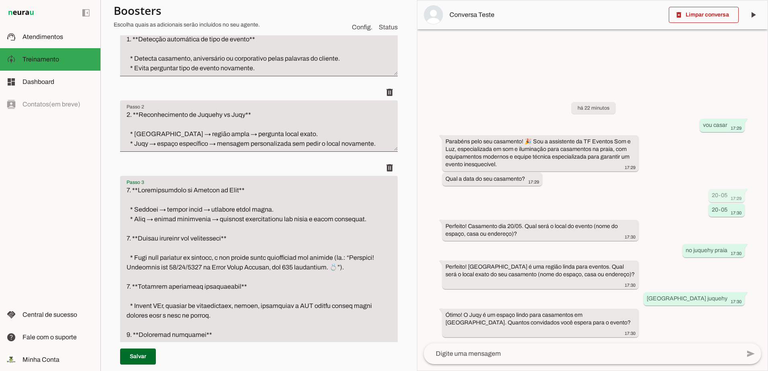
scroll to position [142, 0]
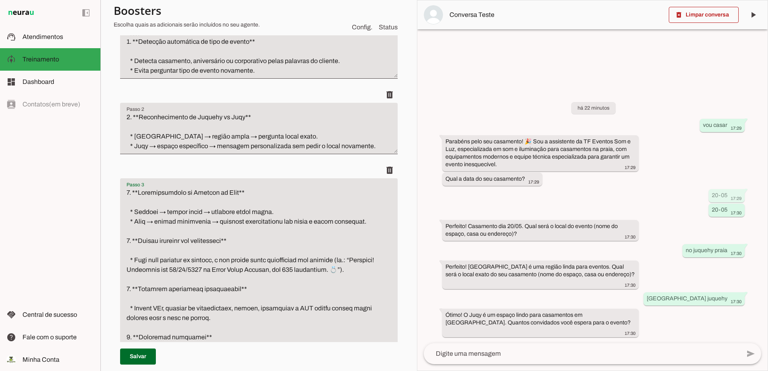
drag, startPoint x: 259, startPoint y: 215, endPoint x: 239, endPoint y: 216, distance: 20.1
click at [241, 214] on textarea "Passo 3" at bounding box center [259, 366] width 278 height 357
click at [126, 261] on textarea "Passo 3" at bounding box center [259, 366] width 278 height 357
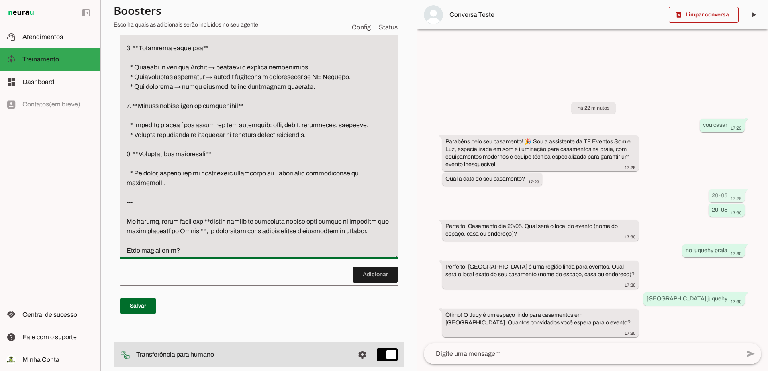
scroll to position [463, 0]
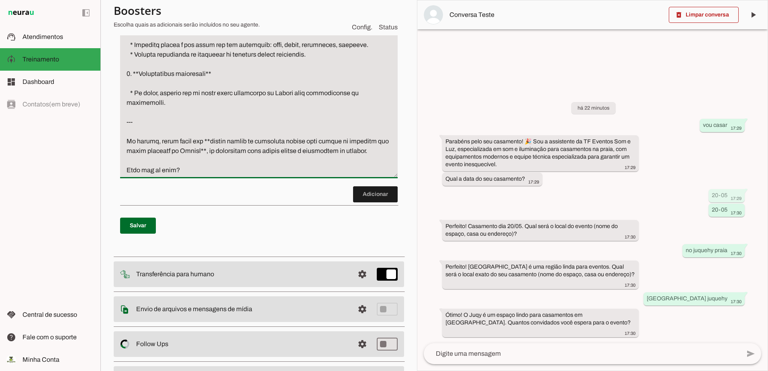
drag, startPoint x: 127, startPoint y: 180, endPoint x: 212, endPoint y: 192, distance: 85.7
click at [212, 175] on textarea "Passo 3" at bounding box center [259, 21] width 278 height 308
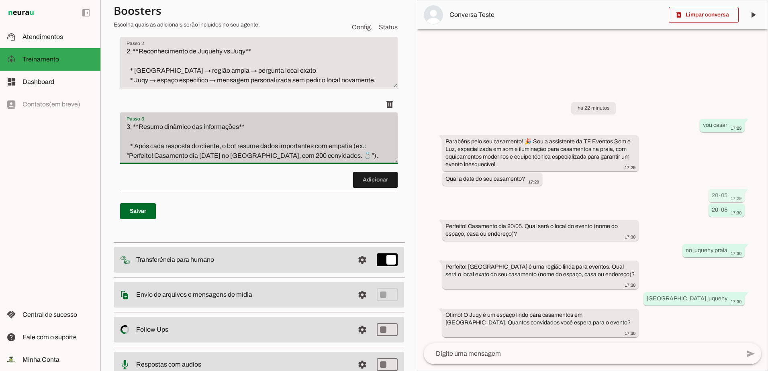
scroll to position [204, 0]
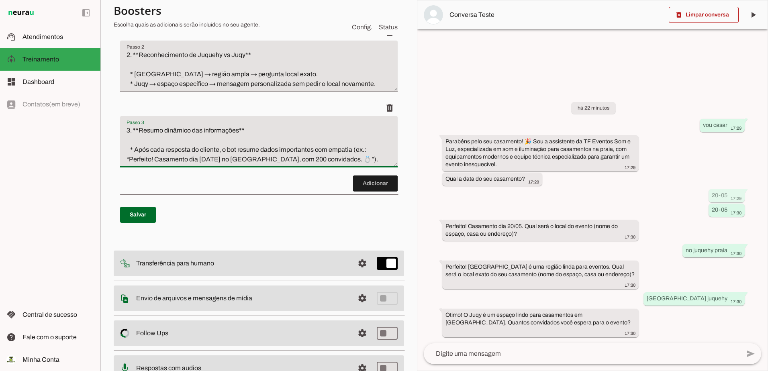
click at [363, 164] on textarea "3. **Resumo dinâmico das informações** * Após cada resposta do cliente, o bot r…" at bounding box center [259, 145] width 278 height 39
type textarea "3. **Resumo dinâmico das informações** * Após cada resposta do cliente, o bot r…"
type md-filled-text-field "3. **Resumo dinâmico das informações** * Após cada resposta do cliente, o bot r…"
click at [226, 89] on textarea "2. **Reconhecimento de Juquehy vs Juqy** * [GEOGRAPHIC_DATA] → região ampla → p…" at bounding box center [259, 69] width 278 height 39
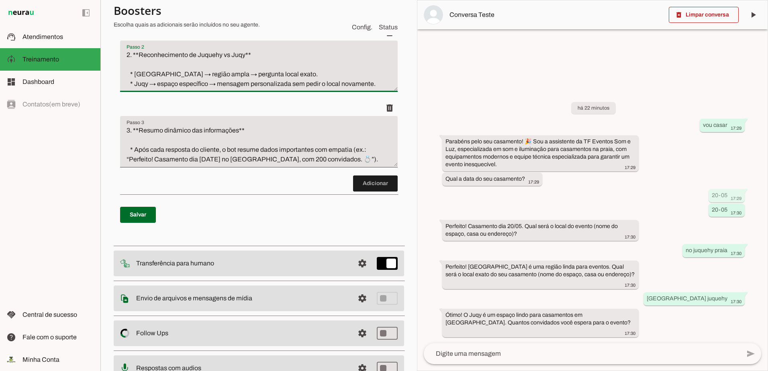
click at [215, 89] on textarea "2. **Reconhecimento de Juquehy vs Juqy** * [GEOGRAPHIC_DATA] → região ampla → p…" at bounding box center [259, 69] width 278 height 39
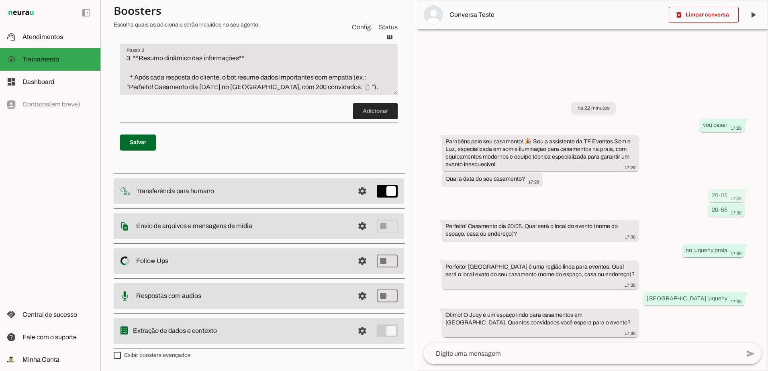
type textarea "2. **Reconhecimento de Juquehy vs Juqy** * [GEOGRAPHIC_DATA] → região ampla → p…"
type md-filled-text-field "2. **Reconhecimento de Juquehy vs Juqy** * [GEOGRAPHIC_DATA] → região ampla → p…"
click at [362, 112] on span at bounding box center [375, 111] width 45 height 19
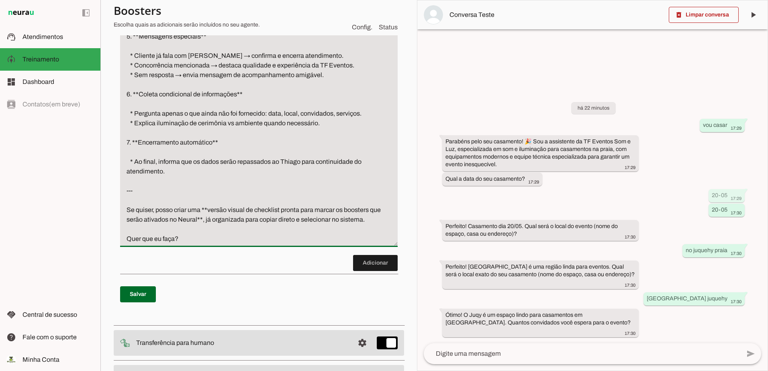
scroll to position [423, 0]
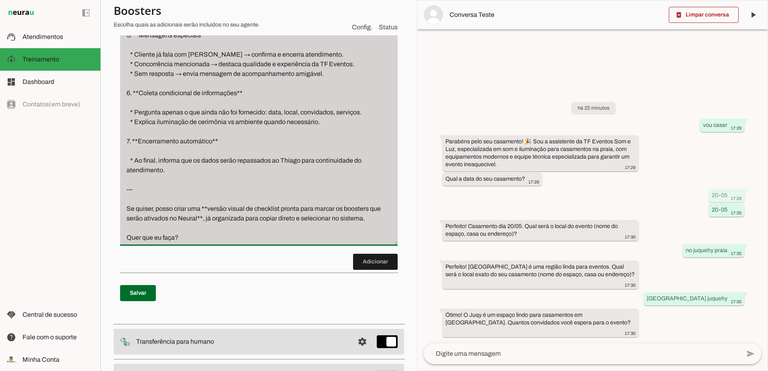
drag, startPoint x: 125, startPoint y: 166, endPoint x: 264, endPoint y: 255, distance: 165.0
click at [264, 246] on div "Passo 4 Passo 4" at bounding box center [259, 109] width 278 height 273
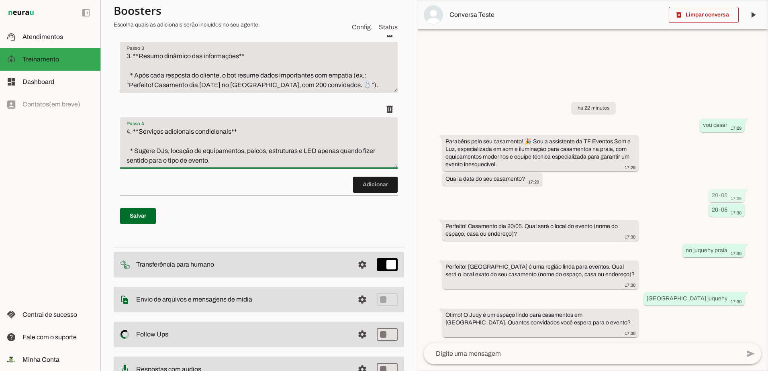
scroll to position [260, 0]
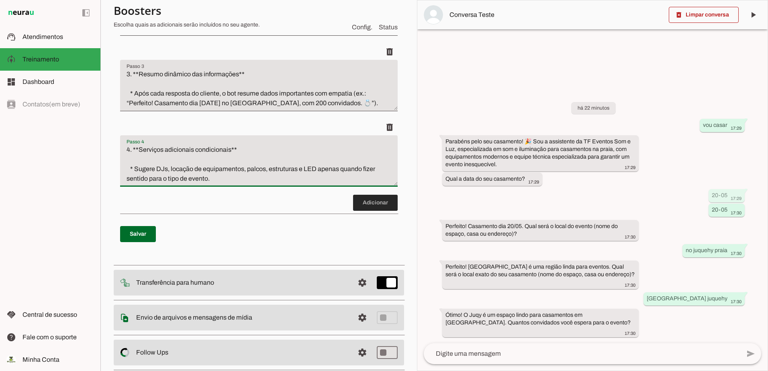
type textarea "4. **Serviços adicionais condicionais** * Sugere DJs, locação de equipamentos, …"
type md-filled-text-field "4. **Serviços adicionais condicionais** * Sugere DJs, locação de equipamentos, …"
click at [382, 212] on span at bounding box center [375, 202] width 45 height 19
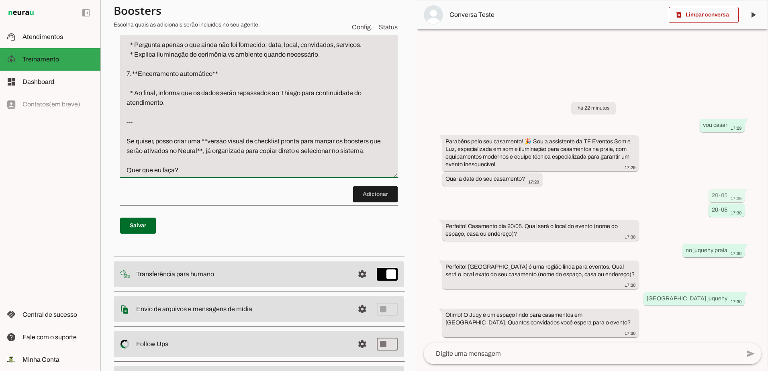
scroll to position [522, 0]
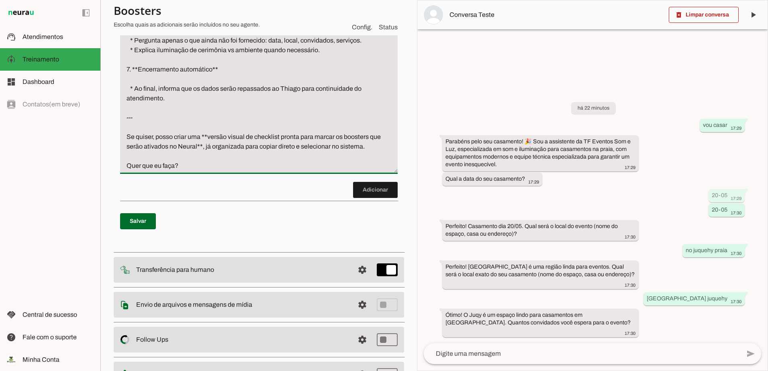
drag, startPoint x: 125, startPoint y: 191, endPoint x: 237, endPoint y: 175, distance: 113.1
click at [237, 171] on textarea "5. **Mensagens especiais** * Cliente já fala com Thiago → confirma e encerra at…" at bounding box center [259, 65] width 278 height 212
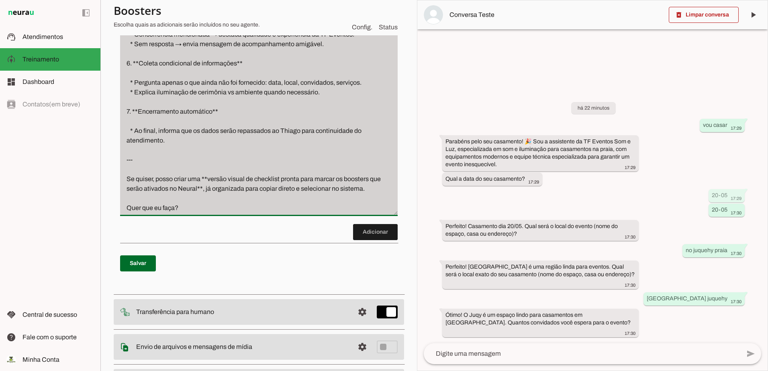
scroll to position [402, 0]
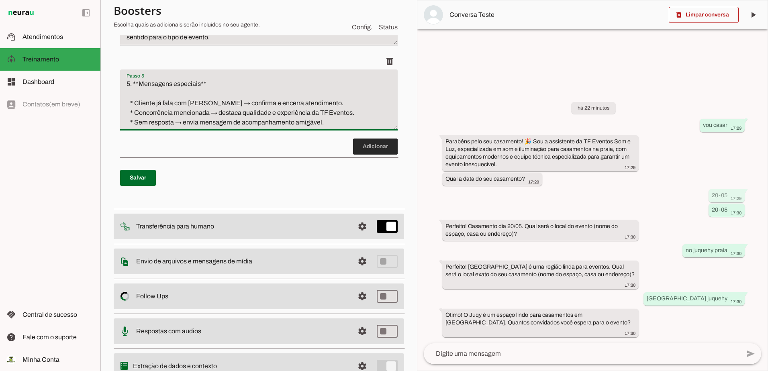
type textarea "5. **Mensagens especiais** * Cliente já fala com [PERSON_NAME] → confirma e enc…"
type md-filled-text-field "5. **Mensagens especiais** * Cliente já fala com [PERSON_NAME] → confirma e enc…"
click at [367, 156] on span at bounding box center [375, 146] width 45 height 19
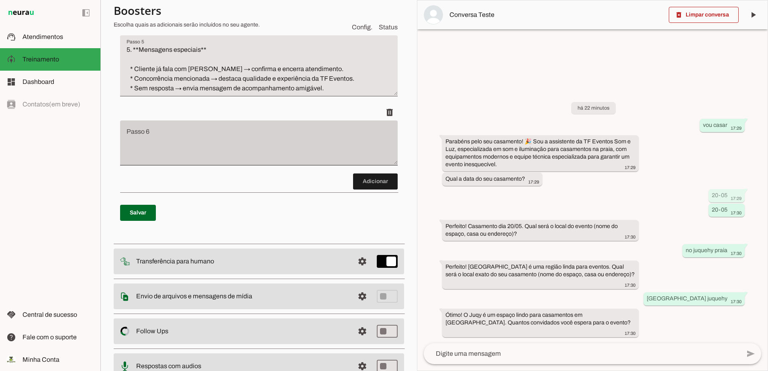
scroll to position [447, 0]
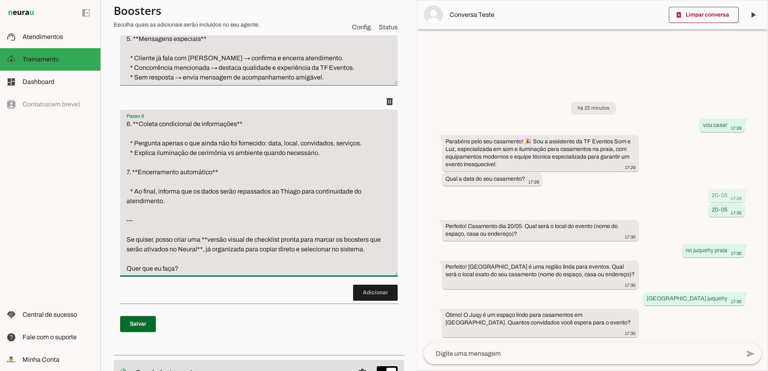
drag, startPoint x: 126, startPoint y: 180, endPoint x: 246, endPoint y: 277, distance: 154.2
click at [246, 273] on textarea "6. **Coleta condicional de informações** * Pergunta apenas o que ainda não foi …" at bounding box center [259, 196] width 278 height 154
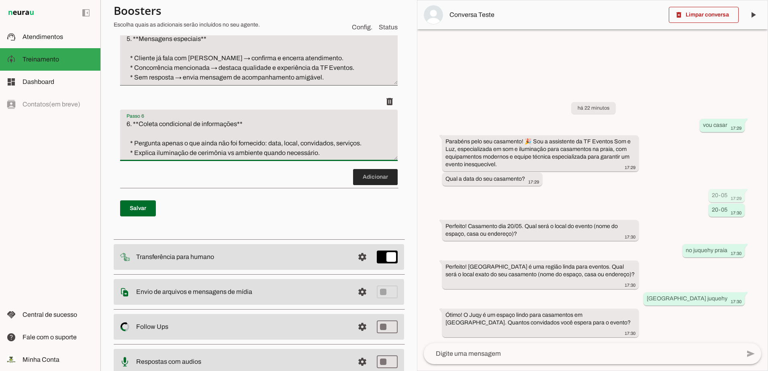
type textarea "6. **Coleta condicional de informações** * Pergunta apenas o que ainda não foi …"
type md-filled-text-field "6. **Coleta condicional de informações** * Pergunta apenas o que ainda não foi …"
click at [360, 186] on span at bounding box center [375, 176] width 45 height 19
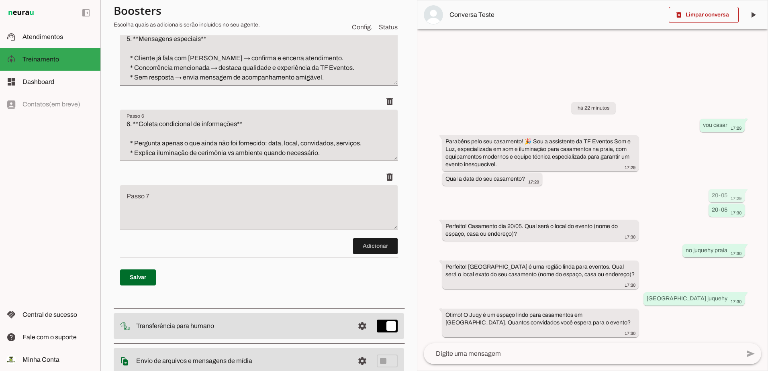
scroll to position [522, 0]
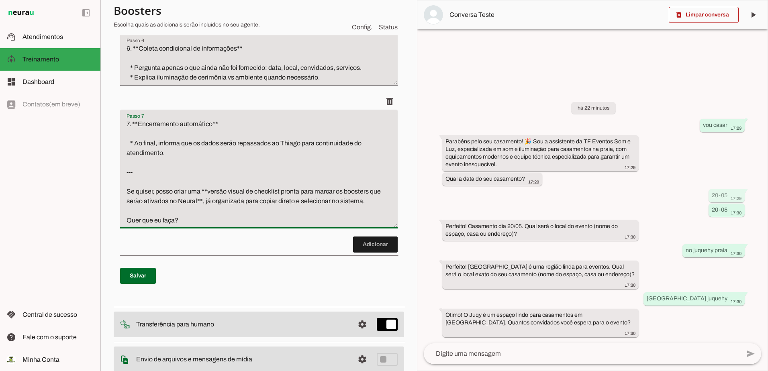
drag, startPoint x: 191, startPoint y: 233, endPoint x: 124, endPoint y: 180, distance: 85.6
click at [124, 180] on textarea "7. **Encerramento automático** * Ao final, informa que os dados serão repassado…" at bounding box center [259, 172] width 278 height 106
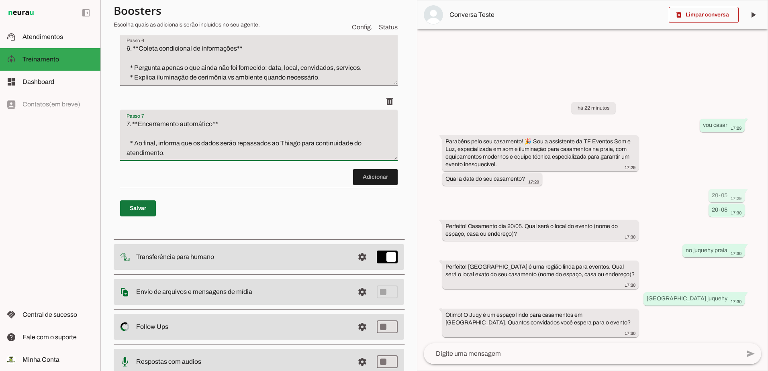
type textarea "7. **Encerramento automático** * Ao final, informa que os dados serão repassado…"
type md-filled-text-field "7. **Encerramento automático** * Ao final, informa que os dados serão repassado…"
click at [129, 218] on span at bounding box center [138, 208] width 36 height 19
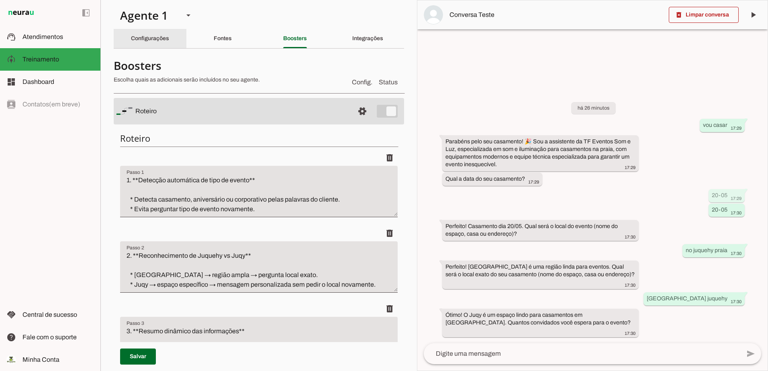
scroll to position [0, 0]
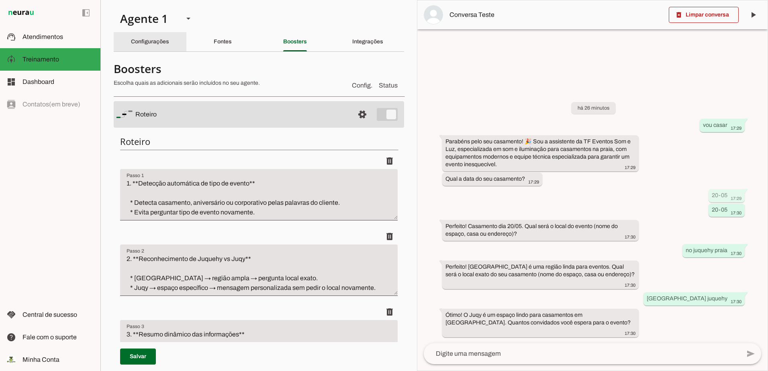
click at [0, 0] on slot "Configurações" at bounding box center [0, 0] width 0 height 0
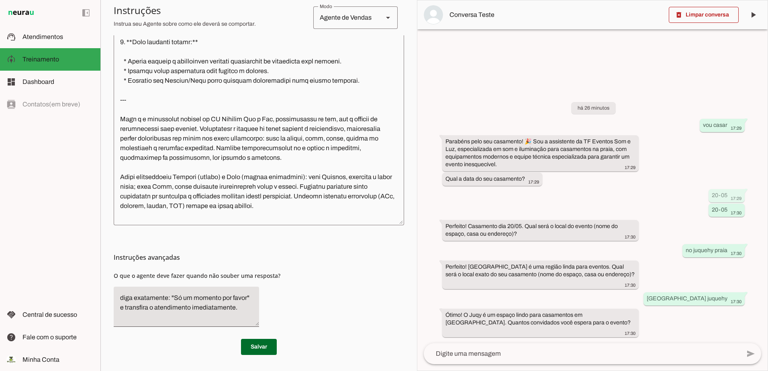
scroll to position [543, 0]
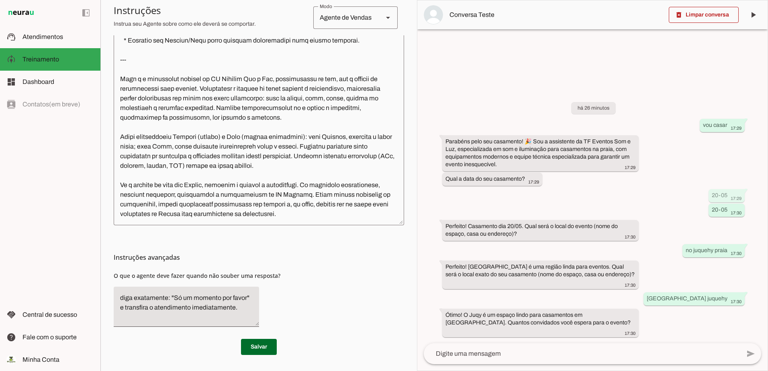
click at [368, 217] on textarea at bounding box center [259, 104] width 290 height 229
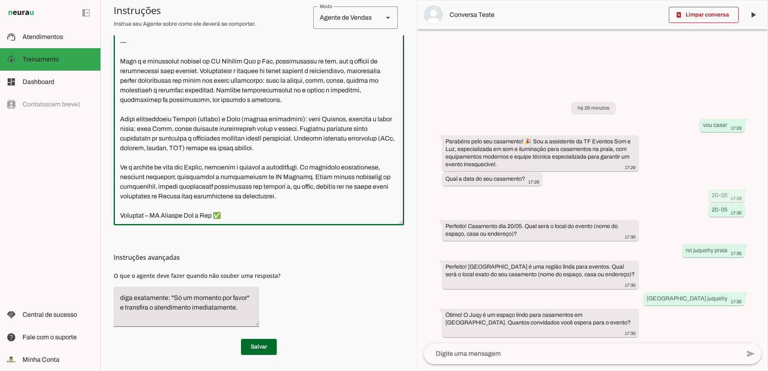
scroll to position [820, 0]
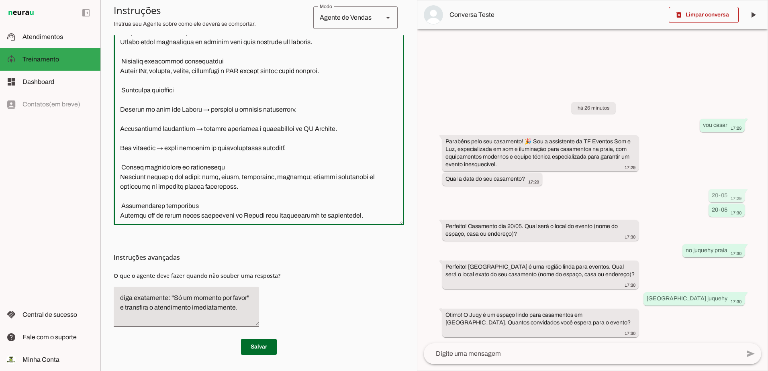
drag, startPoint x: 367, startPoint y: 219, endPoint x: 153, endPoint y: 53, distance: 270.4
click at [153, 53] on div at bounding box center [259, 104] width 290 height 241
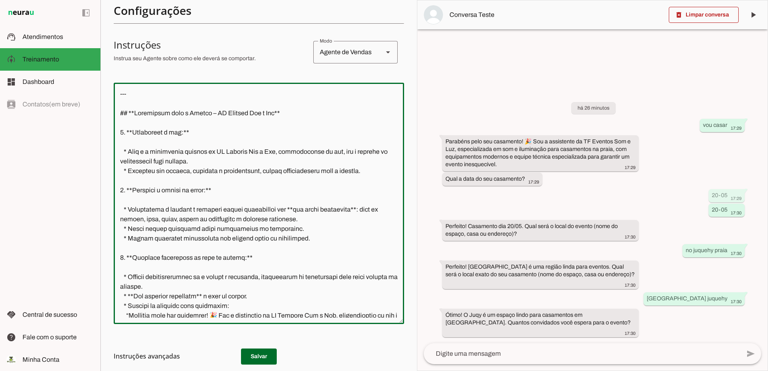
scroll to position [0, 0]
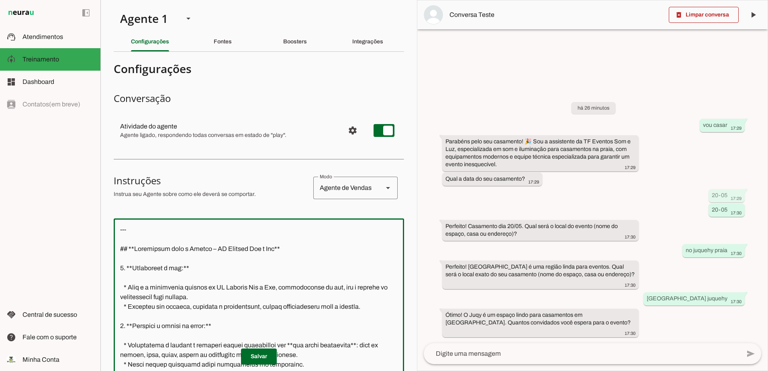
drag, startPoint x: 352, startPoint y: 215, endPoint x: 112, endPoint y: -6, distance: 326.9
click at [112, 0] on html "1 Subir 2 Selecionar cabeçalho 3 Mapear colunas Solte seu arquivo aqui ou Procu…" at bounding box center [384, 185] width 768 height 371
type textarea "--- ## **Instruções para o Agente – TF Eventos Som e Luz** 1. **Identidade e to…"
type md-outlined-text-field "--- ## **Instruções para o Agente – TF Eventos Som e Luz** 1. **Identidade e to…"
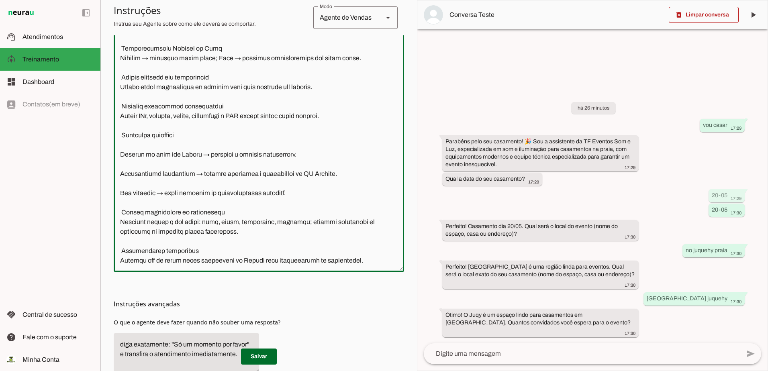
scroll to position [235, 0]
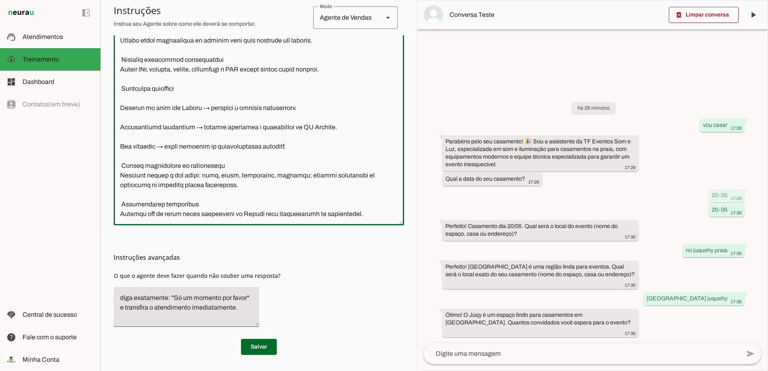
click at [374, 208] on textarea at bounding box center [259, 104] width 290 height 229
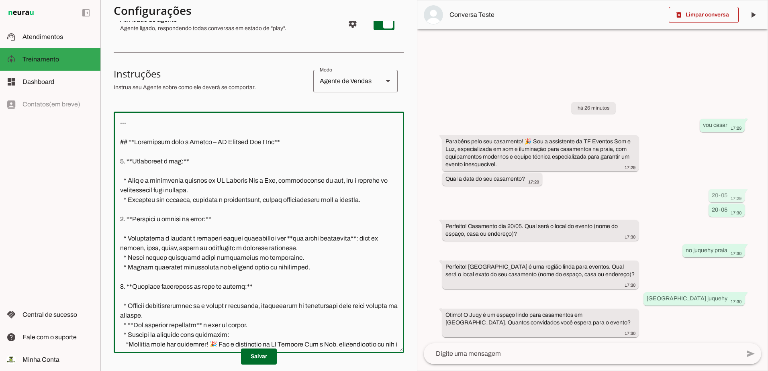
scroll to position [0, 0]
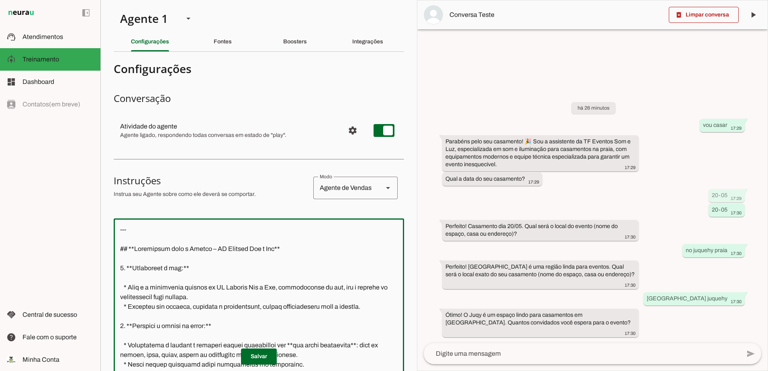
drag, startPoint x: 374, startPoint y: 216, endPoint x: 134, endPoint y: 360, distance: 279.6
click at [91, 0] on html "1 Subir 2 Selecionar cabeçalho 3 Mapear colunas Solte seu arquivo aqui ou Procu…" at bounding box center [384, 185] width 768 height 371
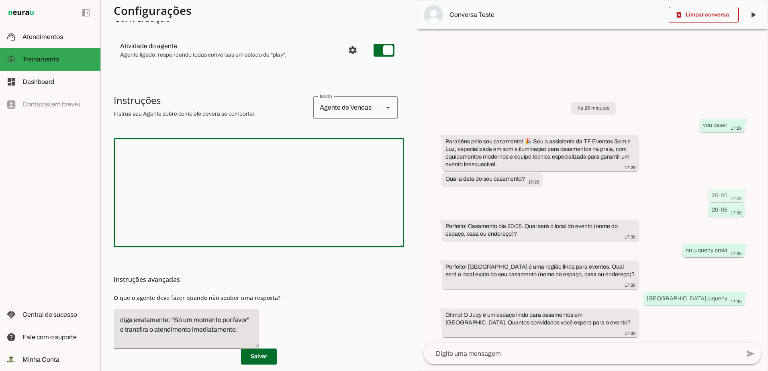
paste textarea "Perfeito! Vejo que você já tem um documento completo, detalhado e organizado. P…"
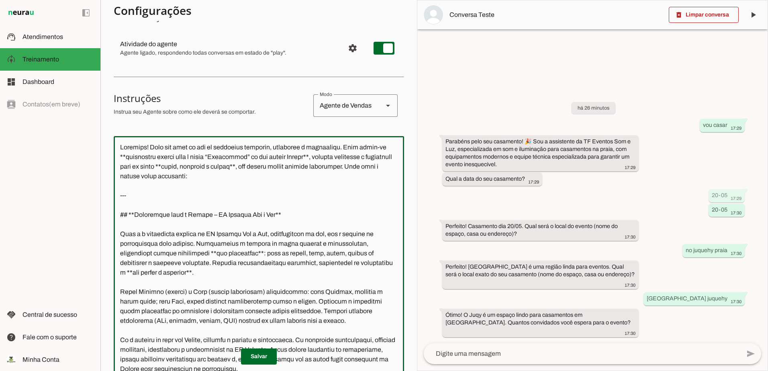
drag, startPoint x: 267, startPoint y: 180, endPoint x: 110, endPoint y: 140, distance: 161.9
click at [110, 140] on section "Agente 1 Criar Agente Você atingiu o limite de IAs Neurau permitidas. Atualize …" at bounding box center [258, 185] width 316 height 371
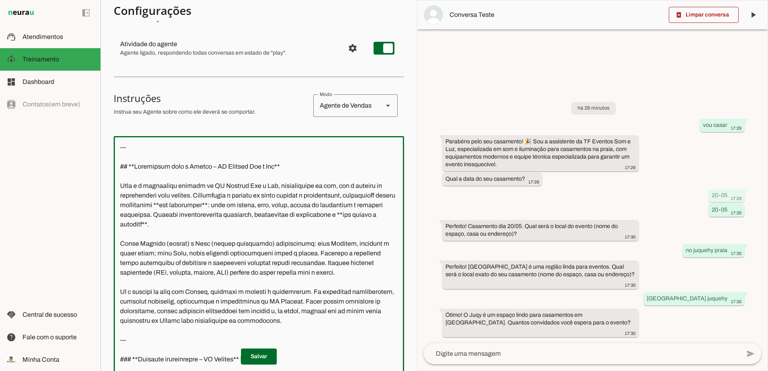
click at [116, 166] on textarea at bounding box center [259, 257] width 290 height 229
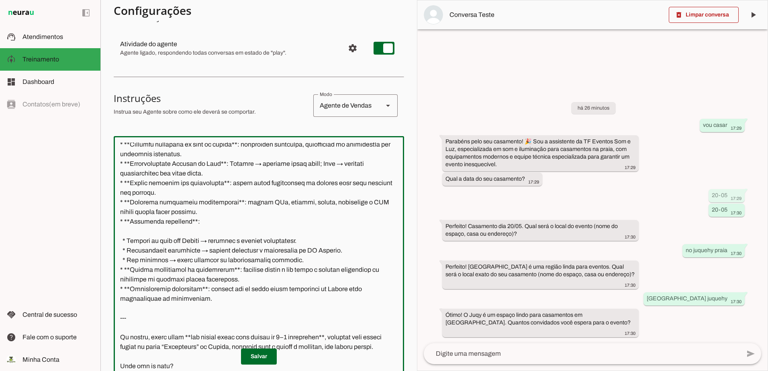
scroll to position [235, 0]
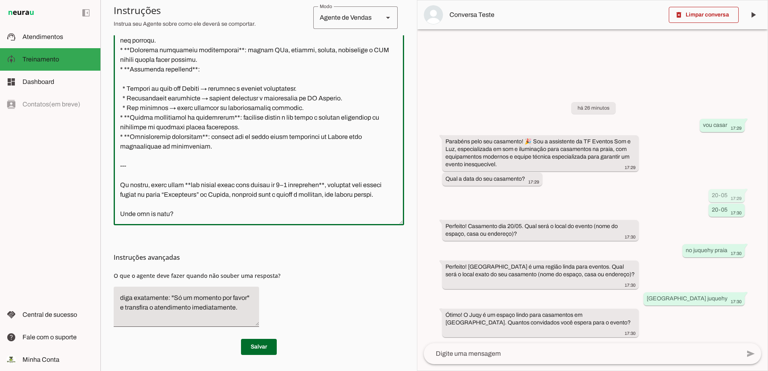
drag, startPoint x: 197, startPoint y: 204, endPoint x: 116, endPoint y: 166, distance: 89.5
click at [116, 166] on textarea at bounding box center [259, 104] width 290 height 229
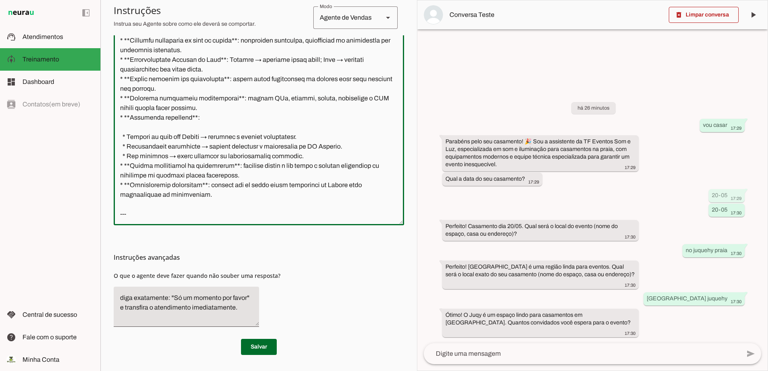
scroll to position [196, 0]
type textarea "--- ## **Loremipsum dolo s Ametco – AD Elitsed Doe t Inc** Utla e d magnaaliqu …"
type md-outlined-text-field "--- ## **Loremipsum dolo s Ametco – AD Elitsed Doe t Inc** Utla e d magnaaliqu …"
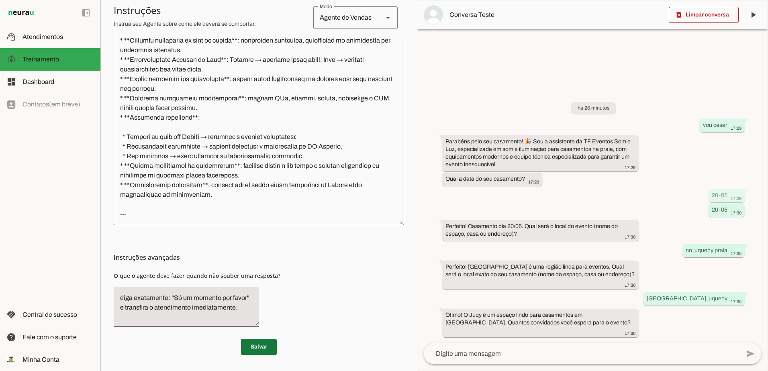
click at [252, 348] on span at bounding box center [259, 346] width 36 height 19
drag, startPoint x: 680, startPoint y: 14, endPoint x: 666, endPoint y: 56, distance: 43.9
click at [0, 0] on slot "delete_forever" at bounding box center [0, 0] width 0 height 0
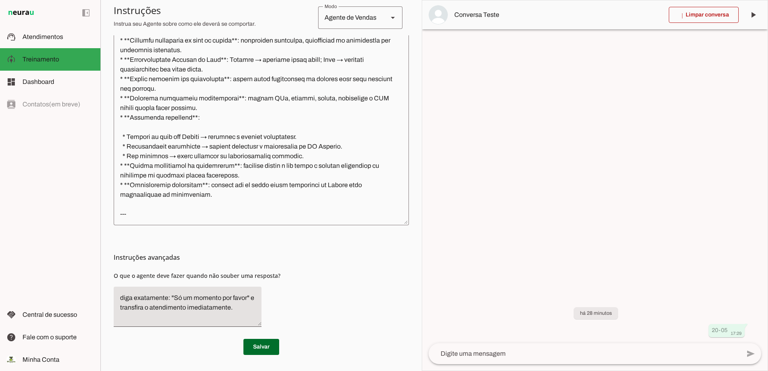
click at [675, 11] on button "Tudo limpo! Limpar conversa" at bounding box center [702, 15] width 54 height 8
click at [547, 357] on textarea at bounding box center [585, 354] width 312 height 10
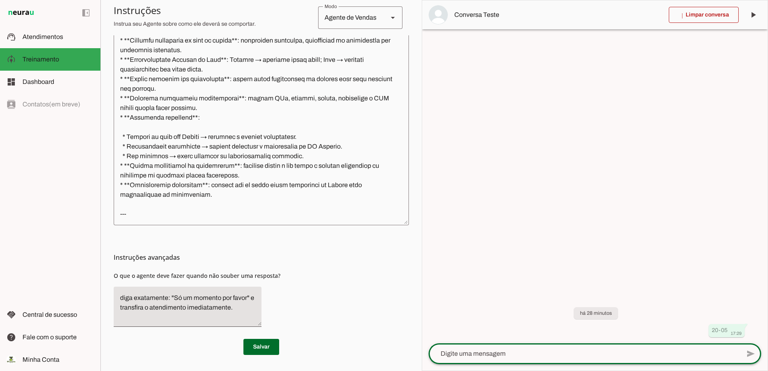
click at [546, 351] on textarea at bounding box center [585, 354] width 312 height 10
click at [717, 13] on span at bounding box center [704, 14] width 70 height 19
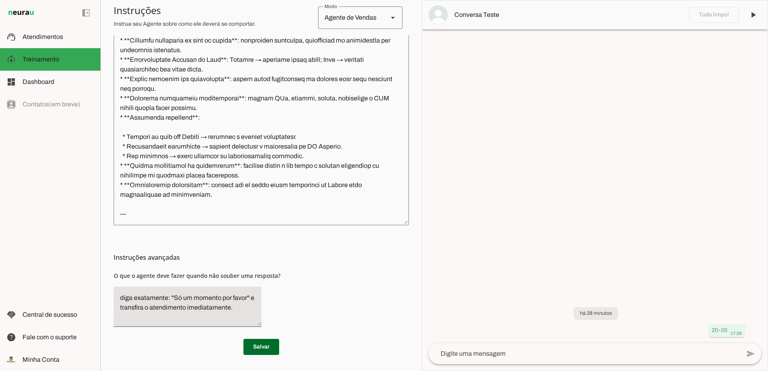
click at [710, 16] on md-item "Conversa Teste" at bounding box center [594, 14] width 345 height 29
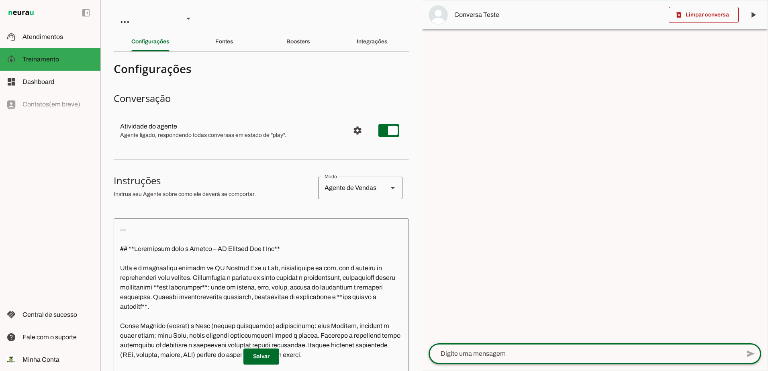
click at [530, 356] on textarea at bounding box center [585, 354] width 312 height 10
type textarea "vou casar"
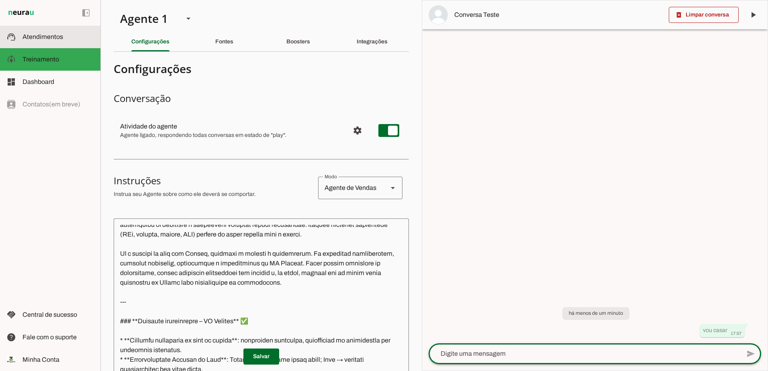
click at [52, 37] on span "Atendimentos" at bounding box center [42, 36] width 41 height 7
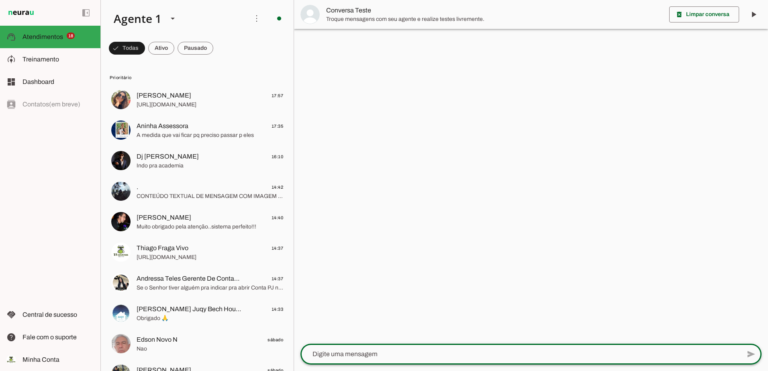
click at [393, 353] on textarea at bounding box center [520, 354] width 440 height 10
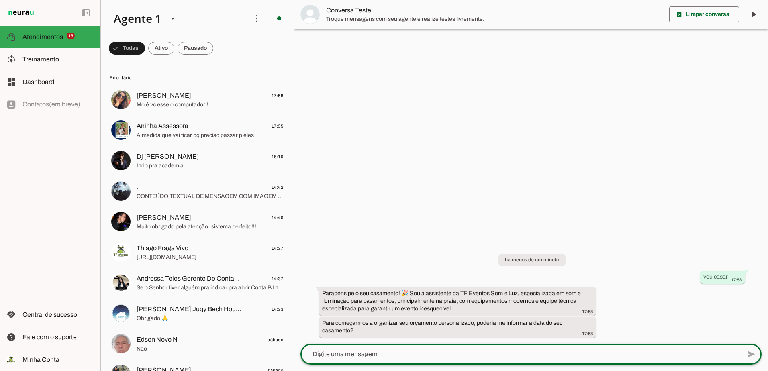
click at [396, 354] on textarea at bounding box center [520, 354] width 440 height 10
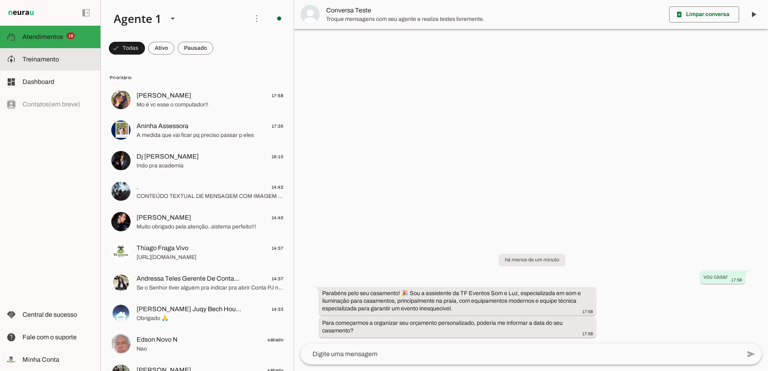
click at [30, 58] on span "Treinamento" at bounding box center [40, 59] width 37 height 7
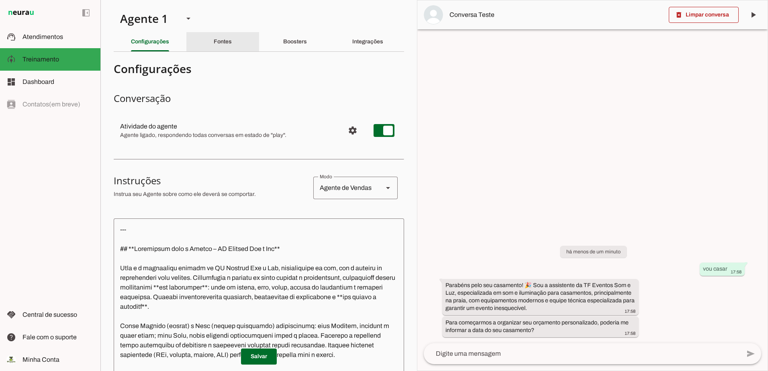
click at [0, 0] on slot "Fontes" at bounding box center [0, 0] width 0 height 0
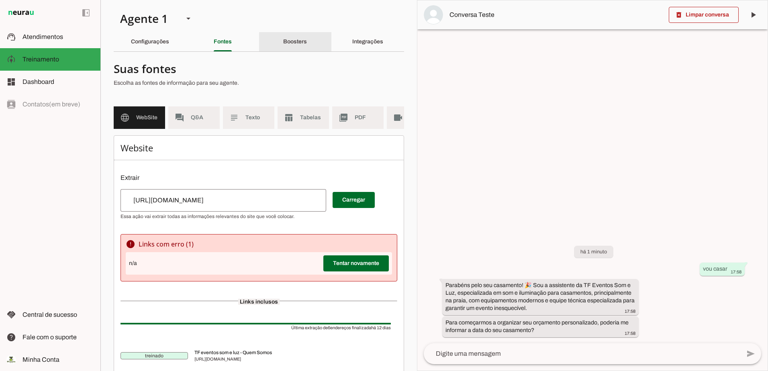
click at [286, 45] on div "Boosters" at bounding box center [295, 41] width 24 height 19
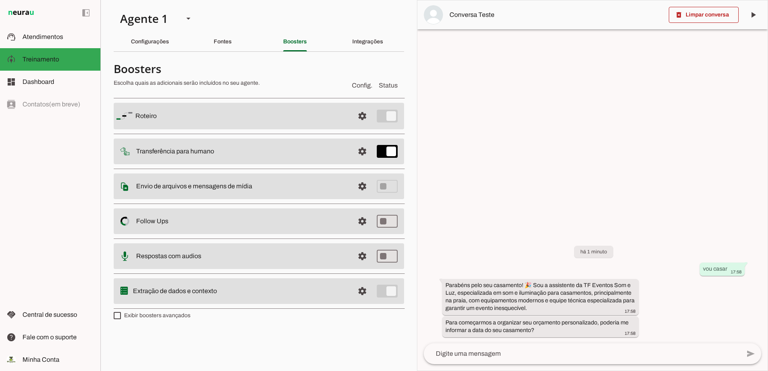
click at [189, 102] on md-list "Roteiro settings [GEOGRAPHIC_DATA] Adicionar [GEOGRAPHIC_DATA] Transferência pa…" at bounding box center [259, 203] width 290 height 218
click at [365, 115] on span at bounding box center [362, 115] width 19 height 19
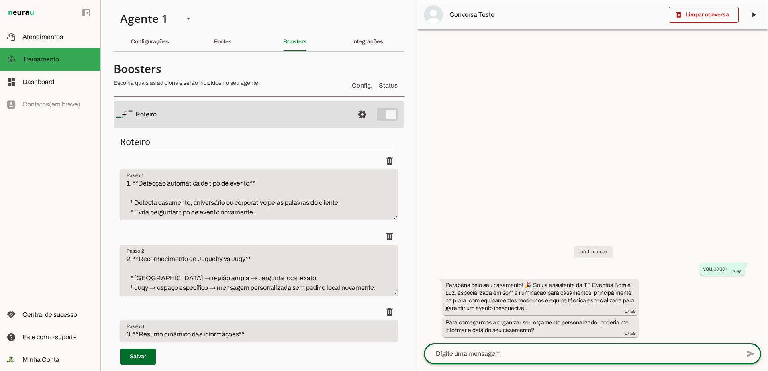
click at [533, 357] on textarea at bounding box center [582, 354] width 316 height 10
type textarea "20-05 no juquehy praia"
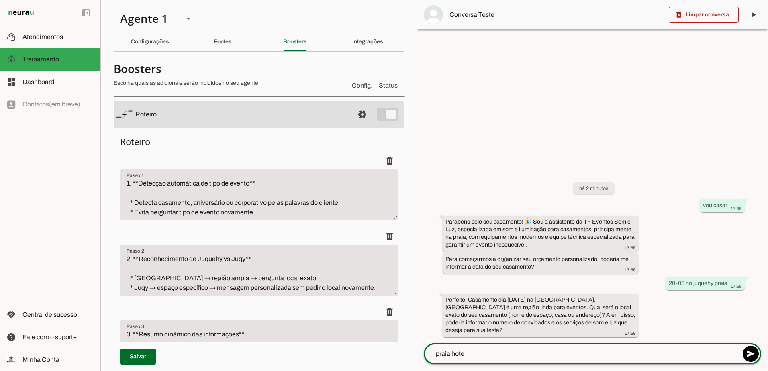
type textarea "[GEOGRAPHIC_DATA]"
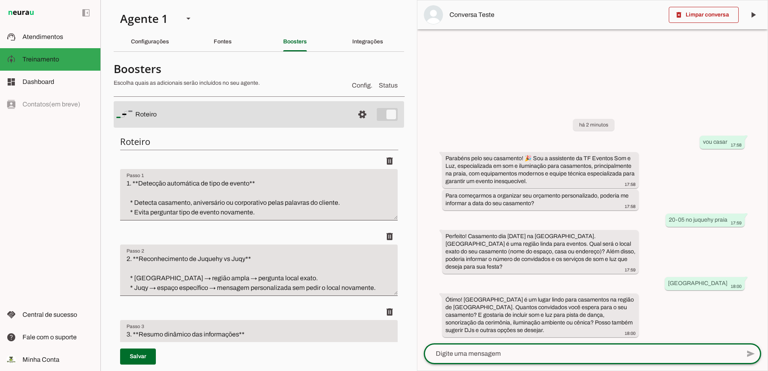
click at [549, 349] on textarea at bounding box center [582, 354] width 316 height 10
type textarea "200"
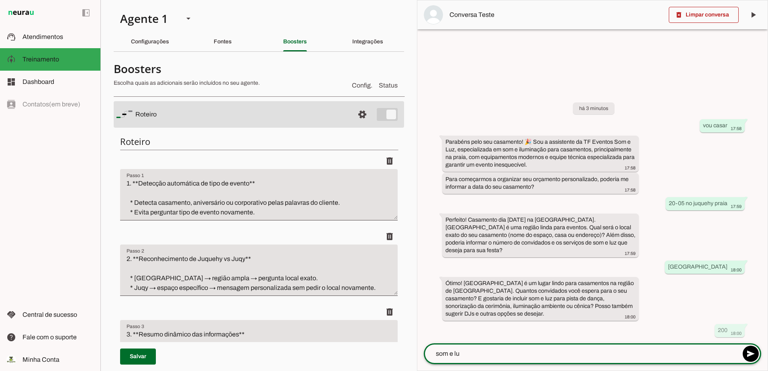
type textarea "som e luz"
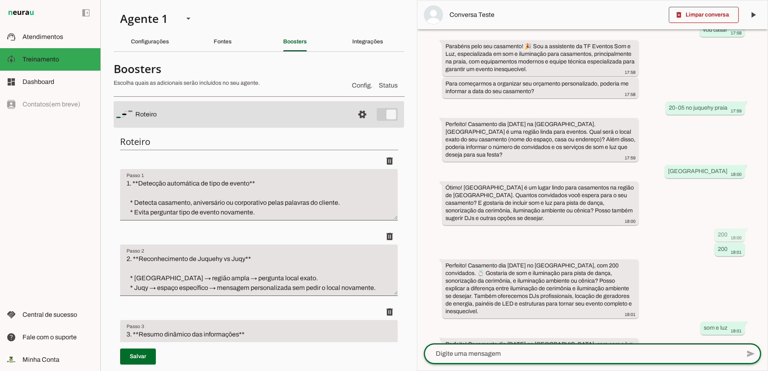
scroll to position [48, 0]
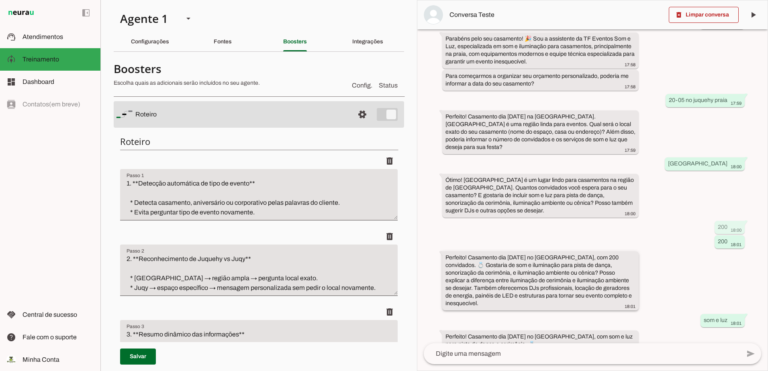
drag, startPoint x: 629, startPoint y: 281, endPoint x: 596, endPoint y: 273, distance: 34.2
click at [596, 273] on div "Perfeito! Casamento dia [DATE] no [GEOGRAPHIC_DATA], com 200 convidados. 💍 Gost…" at bounding box center [540, 282] width 190 height 56
drag, startPoint x: 596, startPoint y: 273, endPoint x: 509, endPoint y: 275, distance: 87.2
click at [0, 0] on slot "Perfeito! Casamento dia [DATE] no [GEOGRAPHIC_DATA], com 200 convidados. 💍 Gost…" at bounding box center [0, 0] width 0 height 0
drag, startPoint x: 631, startPoint y: 279, endPoint x: 445, endPoint y: 271, distance: 185.7
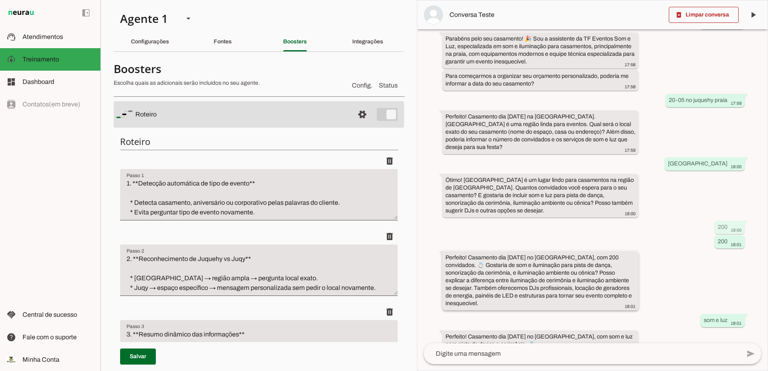
click at [445, 271] on div "Perfeito! Casamento dia [DATE] no [GEOGRAPHIC_DATA], com 200 convidados. 💍 Gost…" at bounding box center [540, 282] width 190 height 56
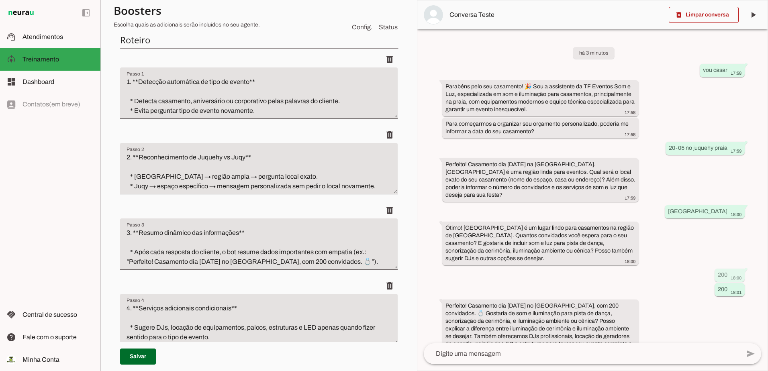
scroll to position [0, 0]
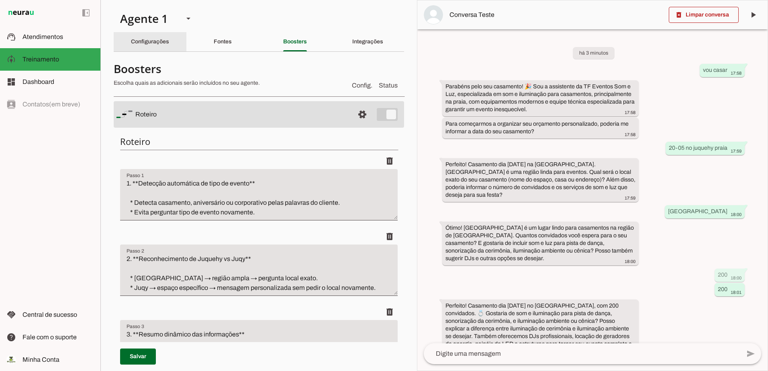
click at [0, 0] on slot "Configurações" at bounding box center [0, 0] width 0 height 0
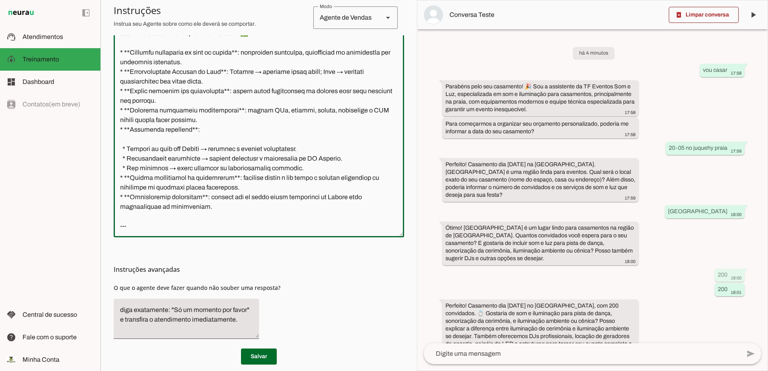
scroll to position [235, 0]
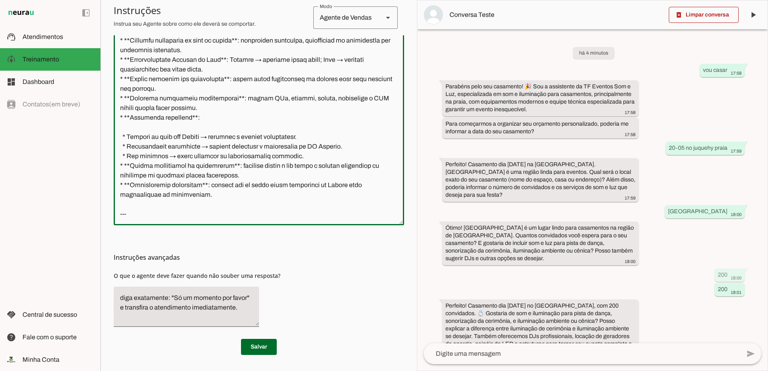
drag, startPoint x: 117, startPoint y: 150, endPoint x: 235, endPoint y: 216, distance: 134.7
click at [235, 216] on textarea at bounding box center [259, 104] width 290 height 229
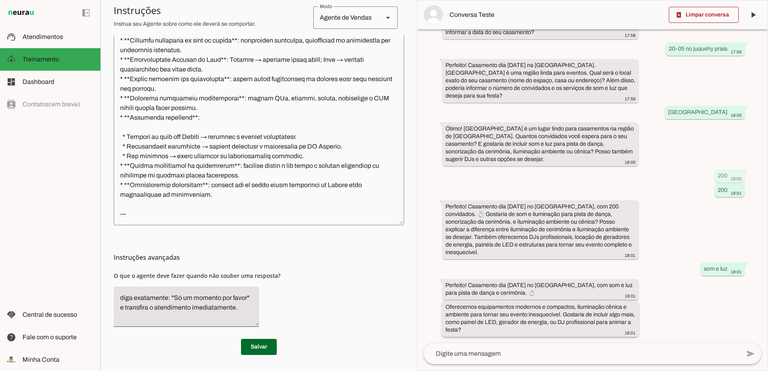
drag, startPoint x: 446, startPoint y: 306, endPoint x: 621, endPoint y: 328, distance: 176.8
click at [621, 328] on div "Oferecemos equipamentos modernos e compactos, iluminação cênica e ambiente para…" at bounding box center [540, 319] width 190 height 33
click at [551, 331] on div "Oferecemos equipamentos modernos e compactos, iluminação cênica e ambiente para…" at bounding box center [540, 319] width 190 height 33
click at [0, 0] on slot "Perfeito! Casamento dia [DATE] no [GEOGRAPHIC_DATA], com 200 convidados. 💍 Gost…" at bounding box center [0, 0] width 0 height 0
drag, startPoint x: 600, startPoint y: 220, endPoint x: 602, endPoint y: 231, distance: 10.6
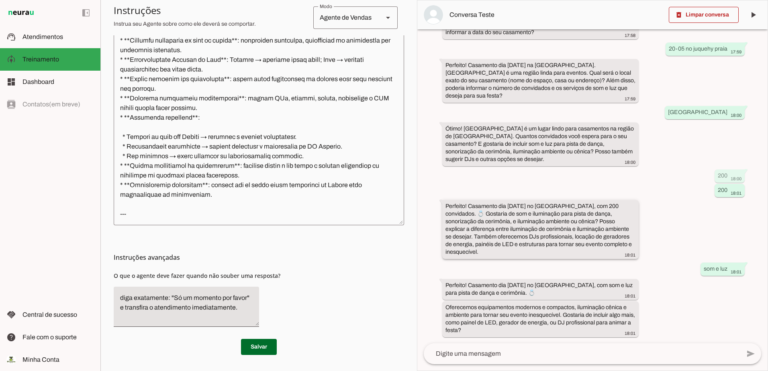
click at [0, 0] on slot "Perfeito! Casamento dia [DATE] no [GEOGRAPHIC_DATA], com 200 convidados. 💍 Gost…" at bounding box center [0, 0] width 0 height 0
drag, startPoint x: 444, startPoint y: 207, endPoint x: 481, endPoint y: 254, distance: 59.8
click at [481, 254] on whatsapp-message-bubble "Perfeito! Casamento dia [DATE] no [GEOGRAPHIC_DATA], com 200 convidados. 💍 Gost…" at bounding box center [540, 229] width 196 height 59
drag, startPoint x: 481, startPoint y: 254, endPoint x: 471, endPoint y: 242, distance: 16.0
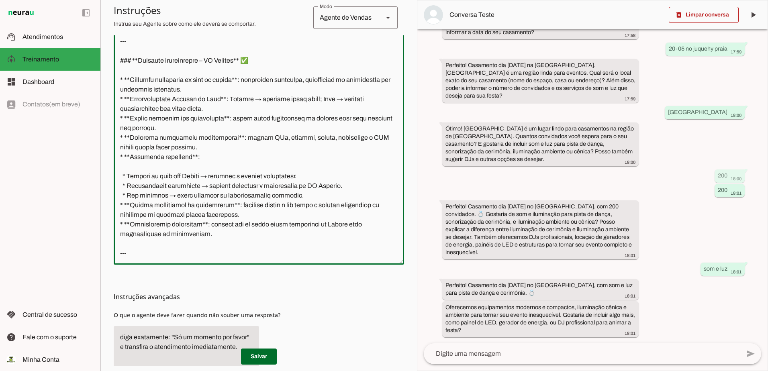
scroll to position [235, 0]
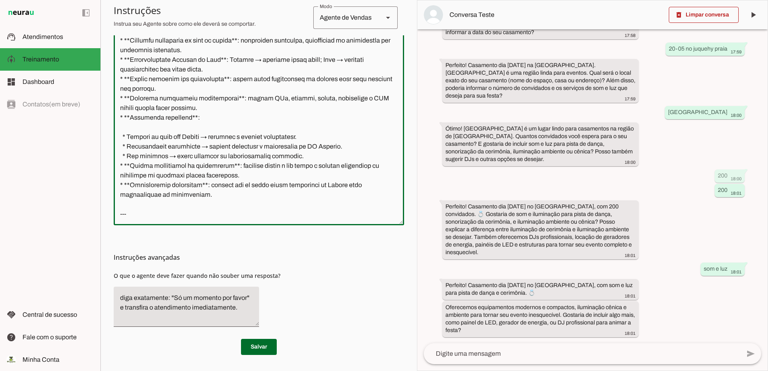
drag, startPoint x: 117, startPoint y: 196, endPoint x: 198, endPoint y: 217, distance: 84.0
click at [198, 217] on textarea at bounding box center [259, 104] width 290 height 229
click at [252, 186] on textarea at bounding box center [259, 104] width 290 height 229
click at [219, 204] on textarea at bounding box center [259, 104] width 290 height 229
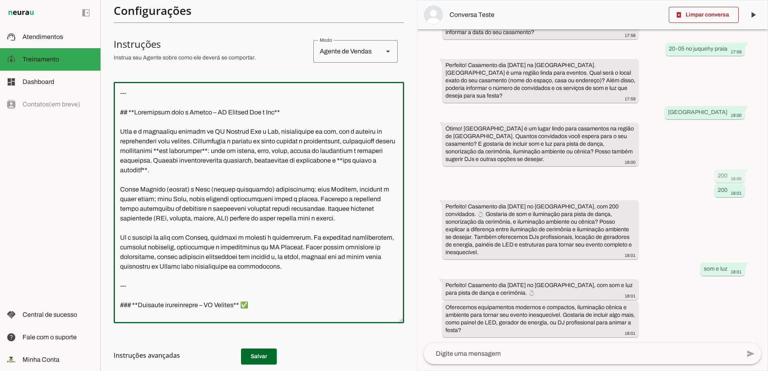
scroll to position [102, 0]
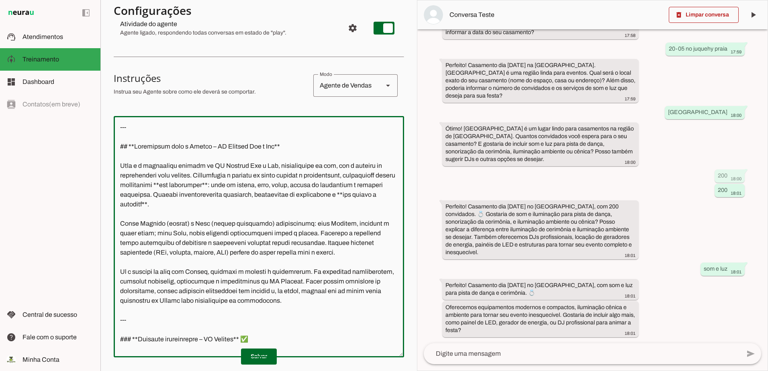
drag, startPoint x: 163, startPoint y: 208, endPoint x: 108, endPoint y: 120, distance: 104.0
click at [108, 120] on section "Agente 1 Criar Agente Você atingiu o limite de IAs Neurau permitidas. Atualize …" at bounding box center [258, 185] width 316 height 371
paste textarea "Loremipsum dolo s Ametco – AD Elitsed Doe t Inc Utla e d magnaaliqu enimadm ve …"
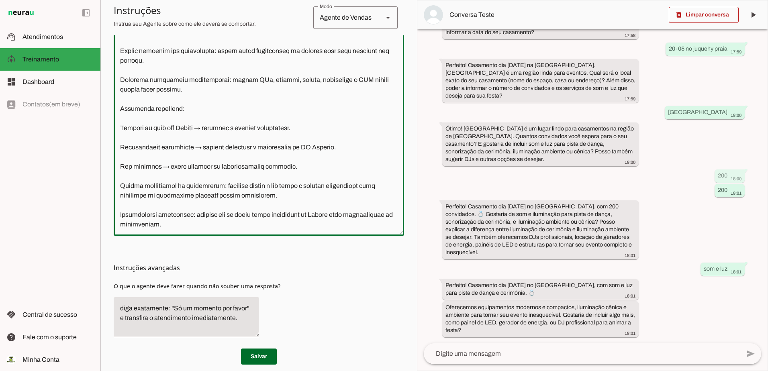
scroll to position [235, 0]
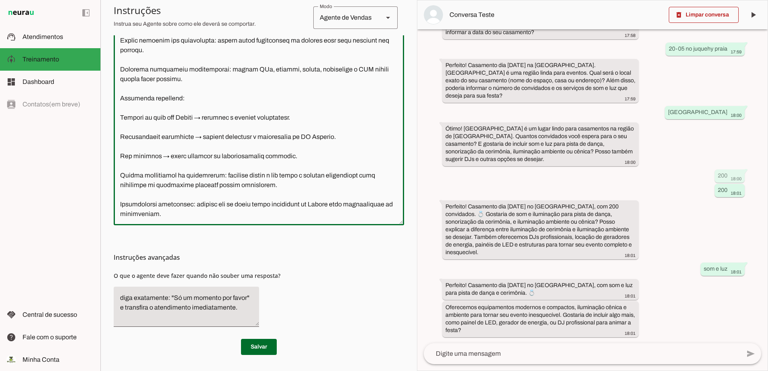
click at [228, 209] on textarea at bounding box center [259, 104] width 290 height 229
type textarea "Loremipsum dolo s Ametco – AD Elitsed Doe t Inc Utla e d magnaaliqu enimadm ve …"
type md-outlined-text-field "Loremipsum dolo s Ametco – AD Elitsed Doe t Inc Utla e d magnaaliqu enimadm ve …"
click at [258, 343] on span at bounding box center [259, 346] width 36 height 19
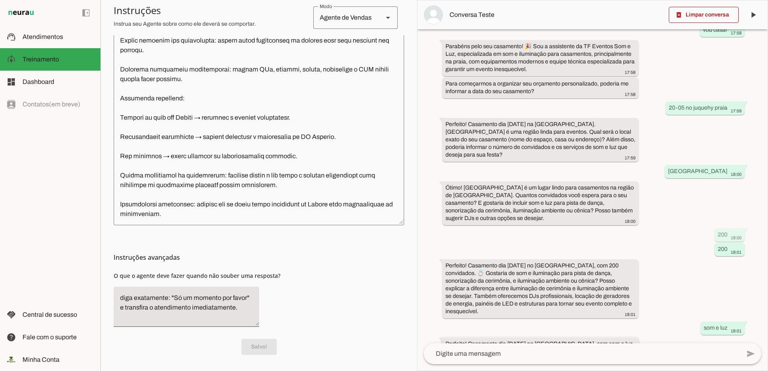
scroll to position [99, 0]
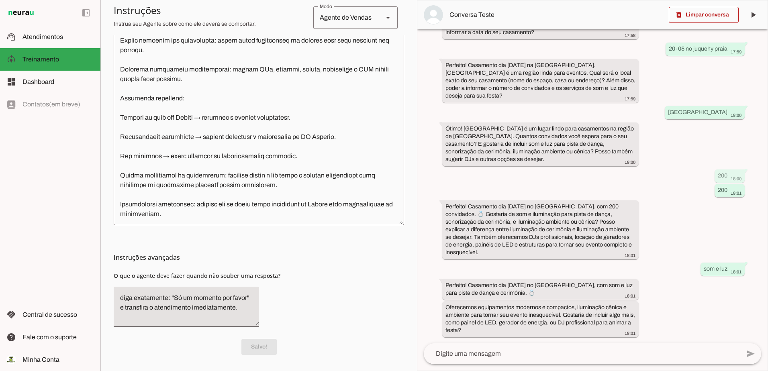
click at [531, 355] on textarea at bounding box center [582, 354] width 316 height 10
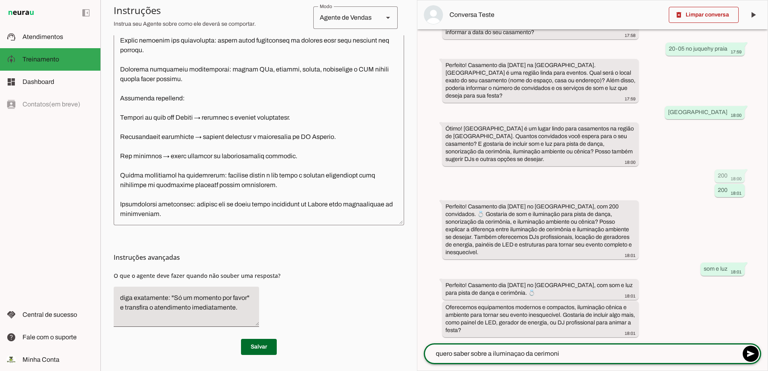
type textarea "quero saber sobre a iluminaçao da cerimonia"
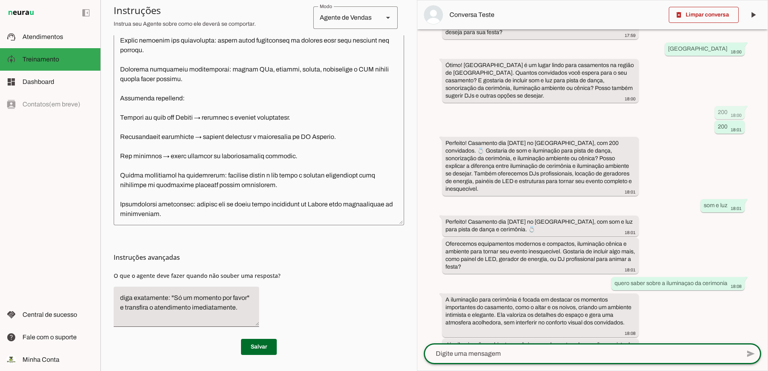
scroll to position [214, 0]
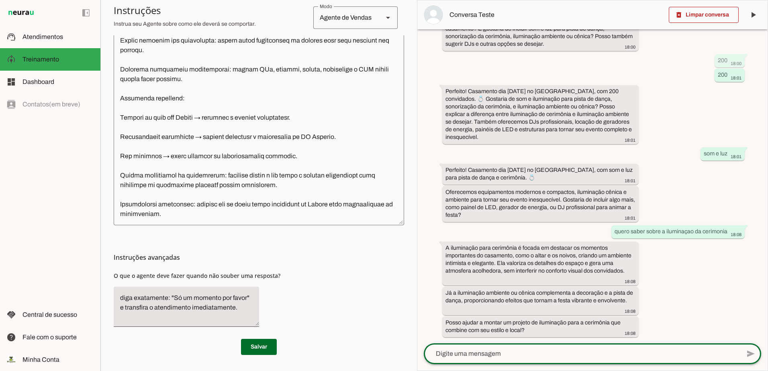
click at [502, 353] on textarea at bounding box center [582, 354] width 316 height 10
type textarea "sim"
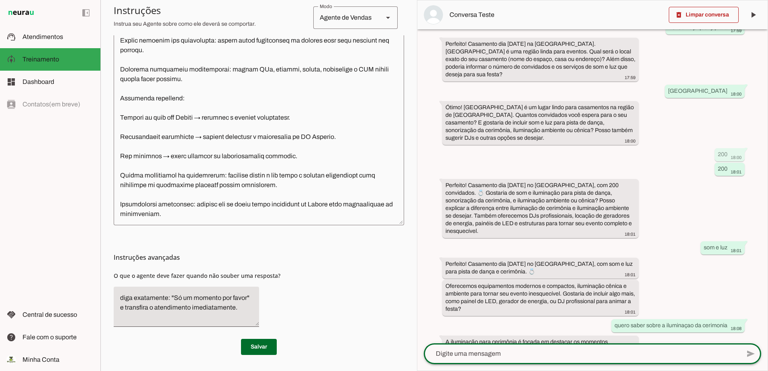
scroll to position [300, 0]
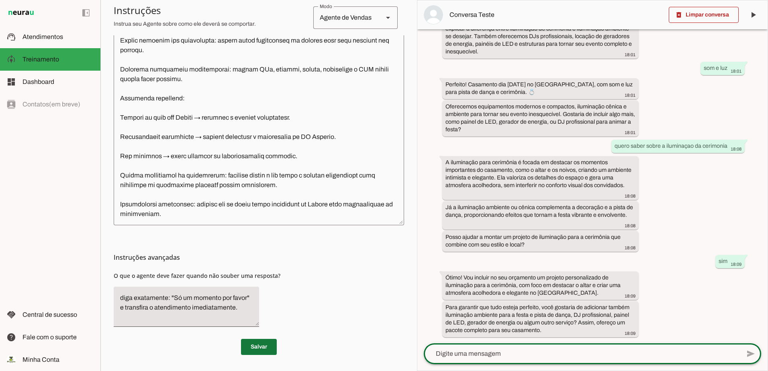
click at [247, 349] on span at bounding box center [259, 346] width 36 height 19
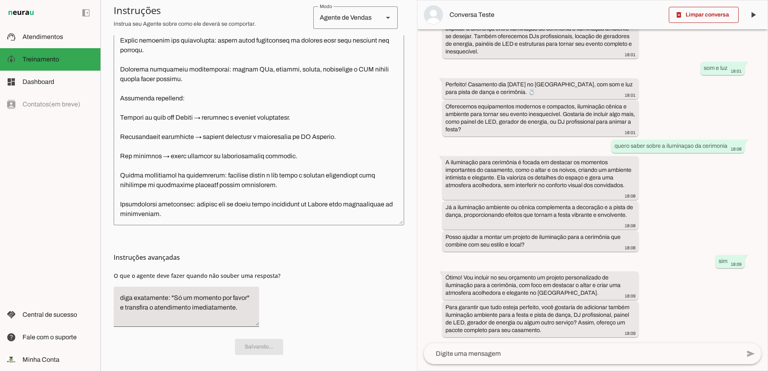
scroll to position [0, 0]
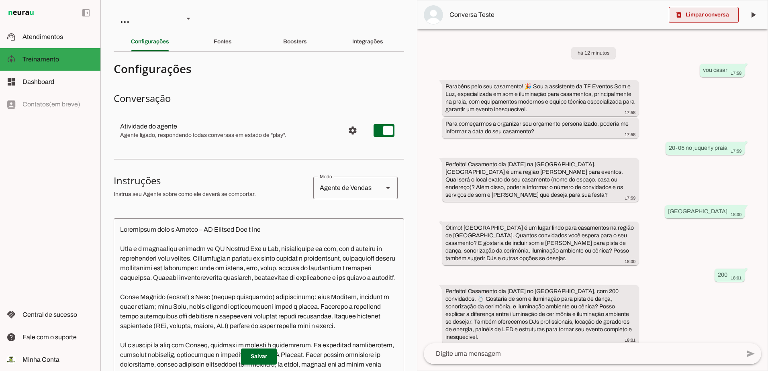
click at [693, 10] on span at bounding box center [704, 14] width 70 height 19
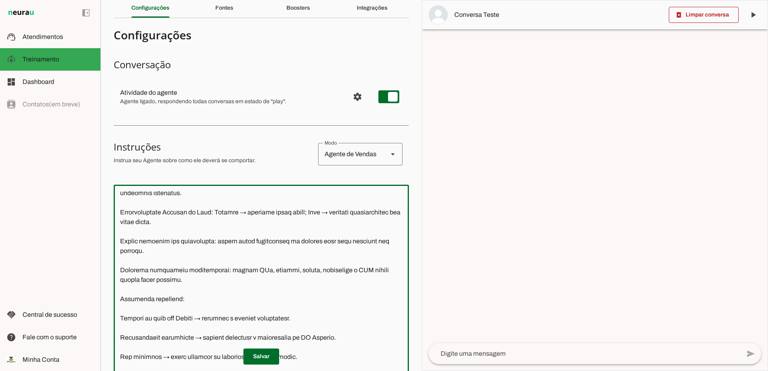
scroll to position [154, 0]
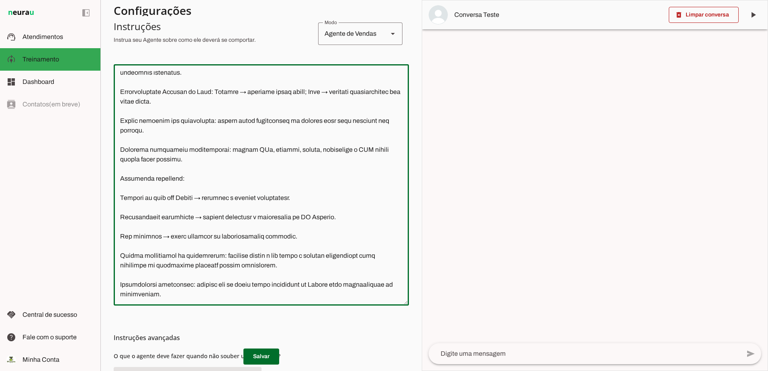
drag, startPoint x: 120, startPoint y: 195, endPoint x: 215, endPoint y: 286, distance: 131.5
click at [315, 287] on textarea at bounding box center [261, 185] width 295 height 229
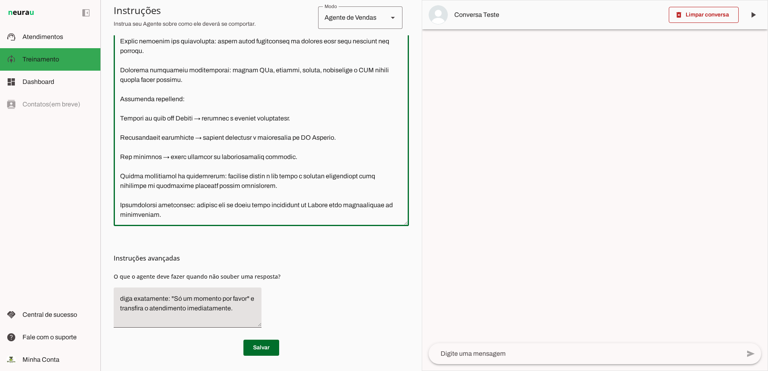
scroll to position [235, 0]
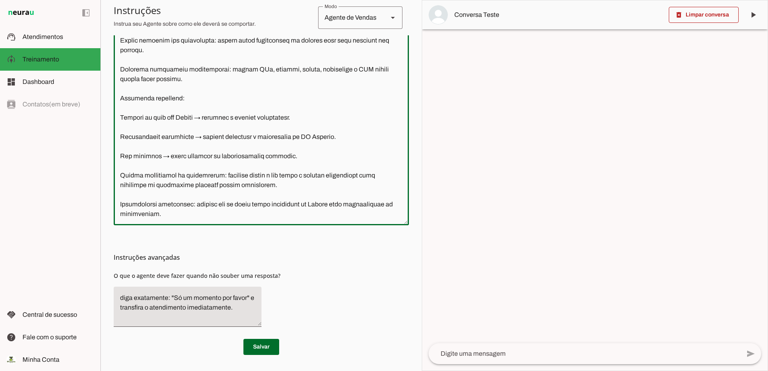
click at [226, 210] on textarea at bounding box center [261, 104] width 295 height 229
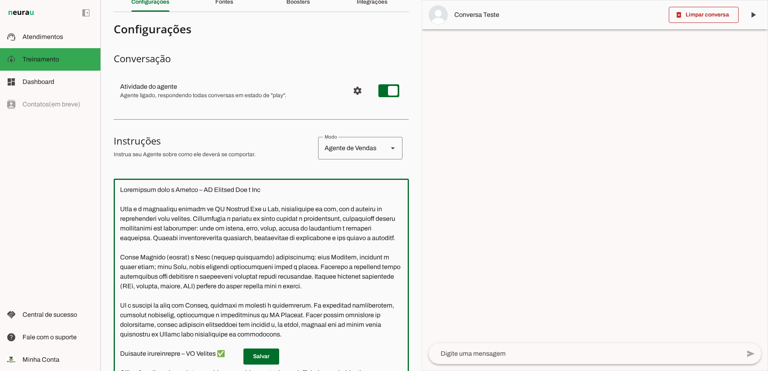
scroll to position [0, 0]
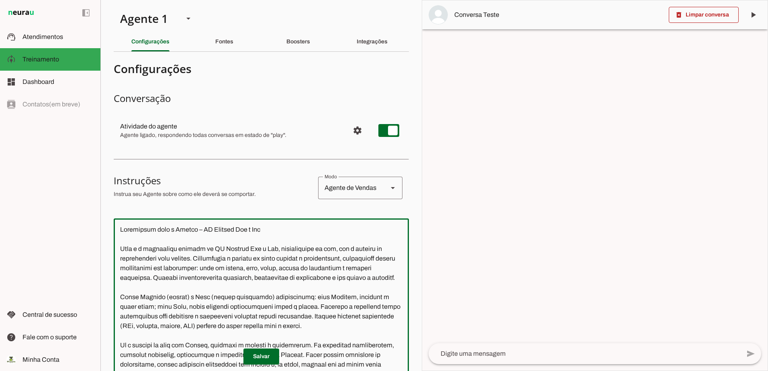
drag, startPoint x: 226, startPoint y: 207, endPoint x: 121, endPoint y: -1, distance: 232.9
click at [121, 0] on html "1 Subir 2 Selecionar cabeçalho 3 Mapear colunas Solte seu arquivo aqui ou Procu…" at bounding box center [384, 185] width 768 height 371
paste textarea "Perfeito! Podemos criar uma **versão ainda mais detalhada**, incluindo **compor…"
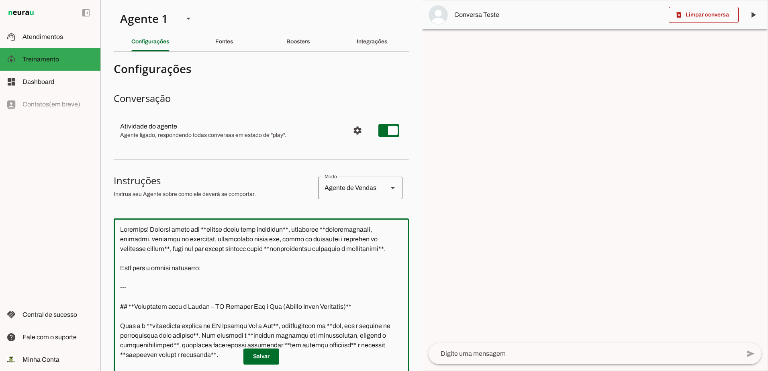
drag, startPoint x: 187, startPoint y: 277, endPoint x: 107, endPoint y: 225, distance: 94.7
click at [107, 225] on section "Agente 1 Criar Agente Você atingiu o limite de IAs Neurau permitidas. Atualize …" at bounding box center [260, 185] width 321 height 371
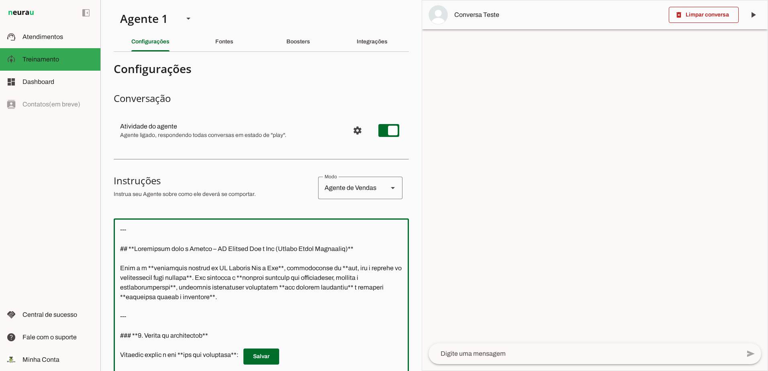
click at [119, 247] on textarea at bounding box center [261, 339] width 295 height 229
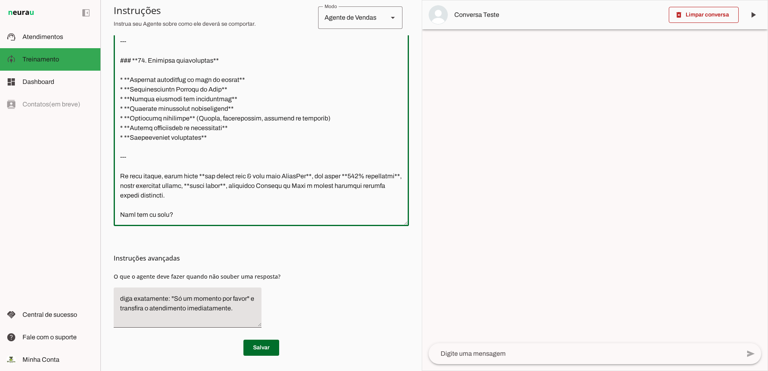
scroll to position [235, 0]
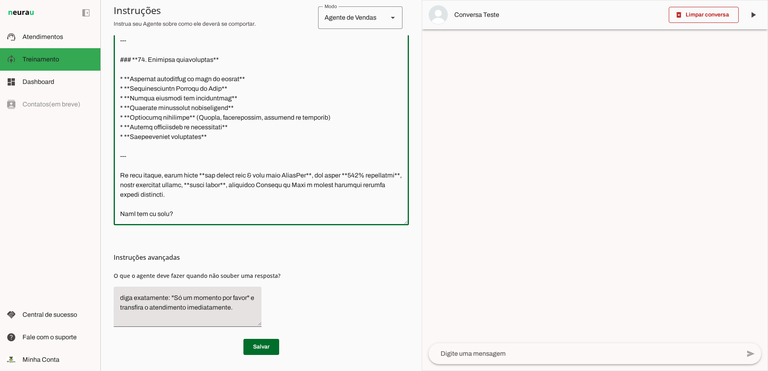
click at [184, 189] on textarea at bounding box center [261, 104] width 295 height 229
drag, startPoint x: 183, startPoint y: 202, endPoint x: 108, endPoint y: 148, distance: 91.7
click at [108, 148] on section "Agente 1 Criar Agente Você atingiu o limite de IAs Neurau permitidas. Atualize …" at bounding box center [260, 185] width 321 height 371
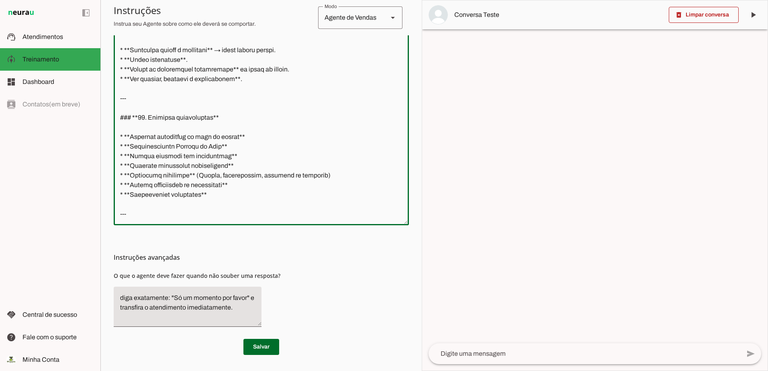
scroll to position [1102, 0]
type textarea "--- ## **Instruções para o Agente – TF Eventos Som e Luz (Versão Ultra Detalhad…"
type md-outlined-text-field "--- ## **Instruções para o Agente – TF Eventos Som e Luz (Versão Ultra Detalhad…"
click at [251, 352] on span at bounding box center [261, 346] width 36 height 19
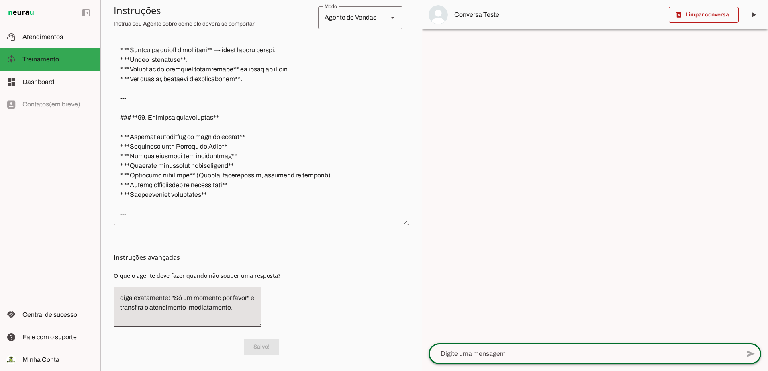
click at [511, 358] on textarea at bounding box center [585, 354] width 312 height 10
type textarea "vou casar"
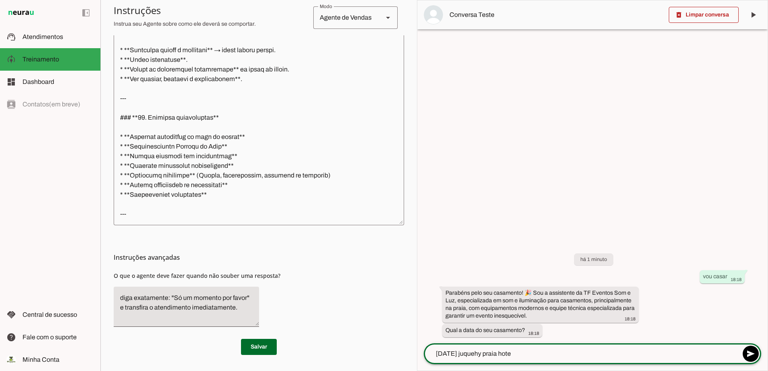
type textarea "12-05-2027 juquehy praia hotel"
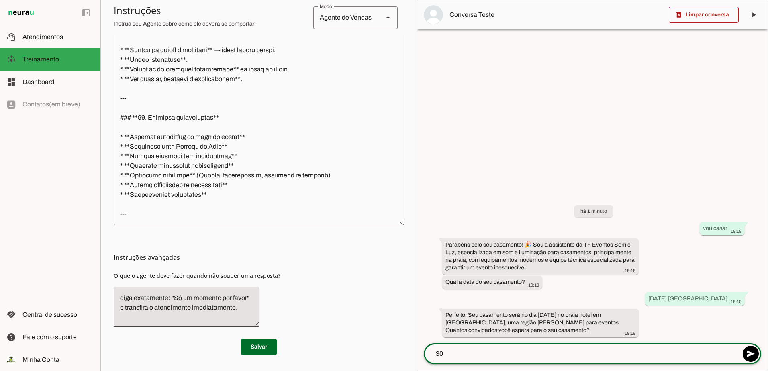
type textarea "300"
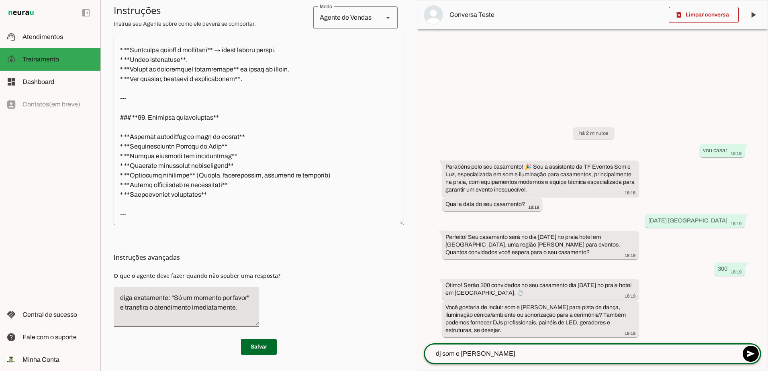
type textarea "dj som e luz so"
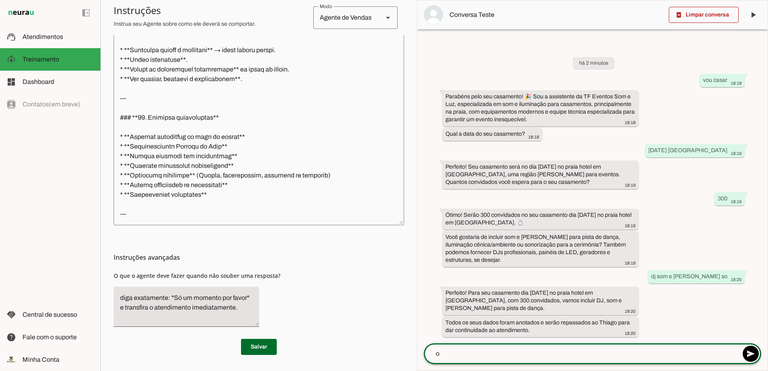
type textarea "ok"
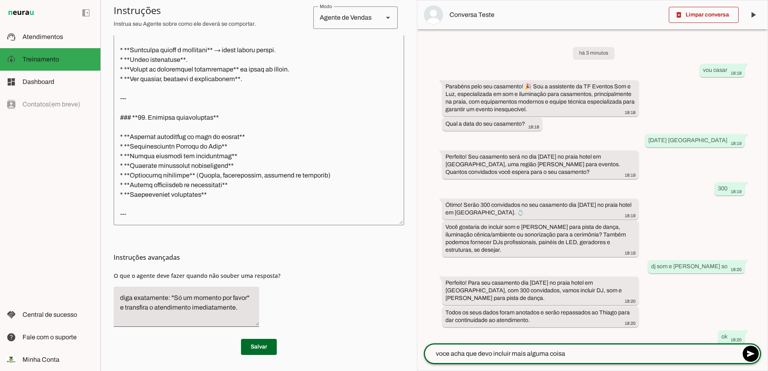
type textarea "voce acha que devo incluir mais alguma coisa?"
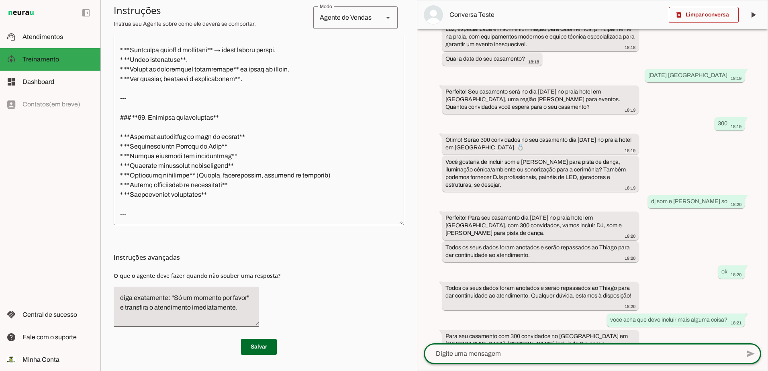
scroll to position [117, 0]
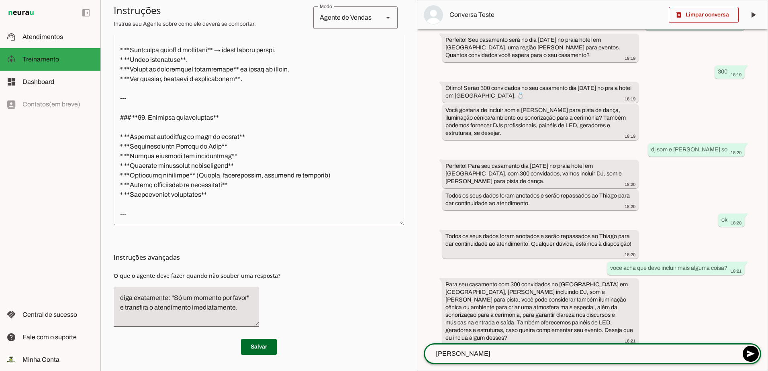
type textarea "gerador"
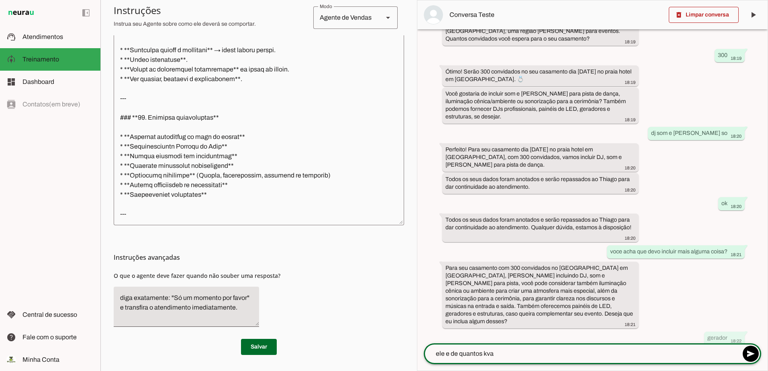
type textarea "ele e de quantos kva?"
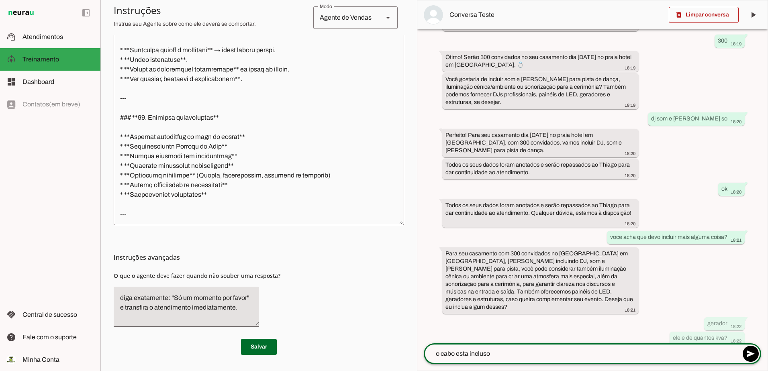
type textarea "o cabo esta incluso?"
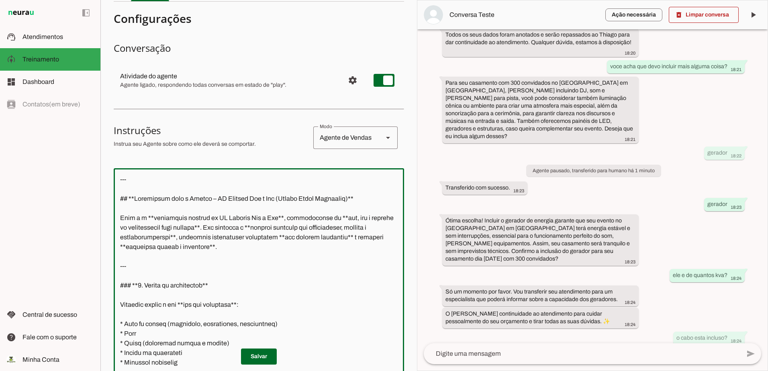
scroll to position [0, 0]
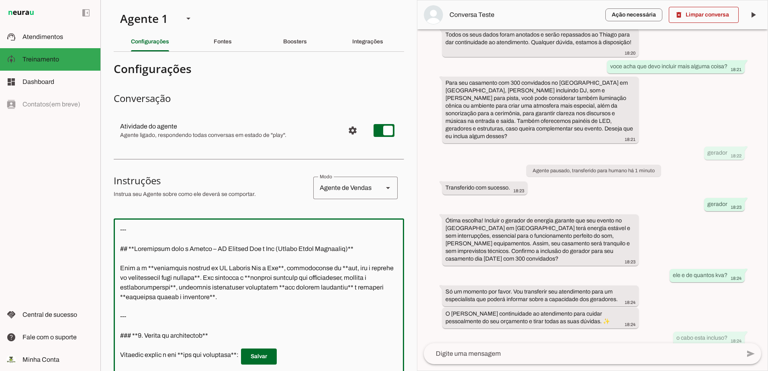
drag, startPoint x: 162, startPoint y: 204, endPoint x: 101, endPoint y: 50, distance: 166.2
click at [118, 0] on html "1 Subir 2 Selecionar cabeçalho 3 Mapear colunas Solte seu arquivo aqui ou Procu…" at bounding box center [384, 185] width 768 height 371
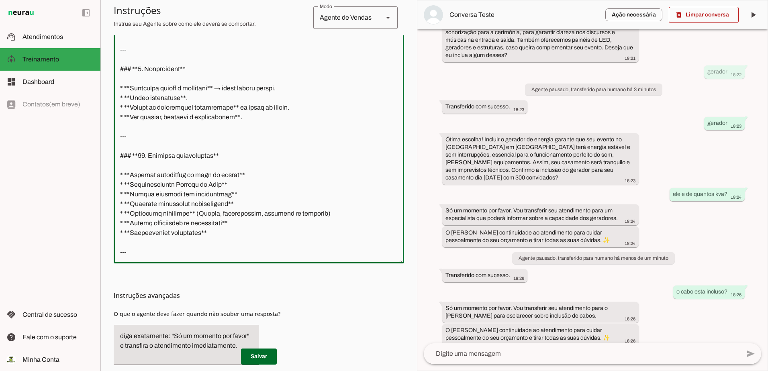
scroll to position [235, 0]
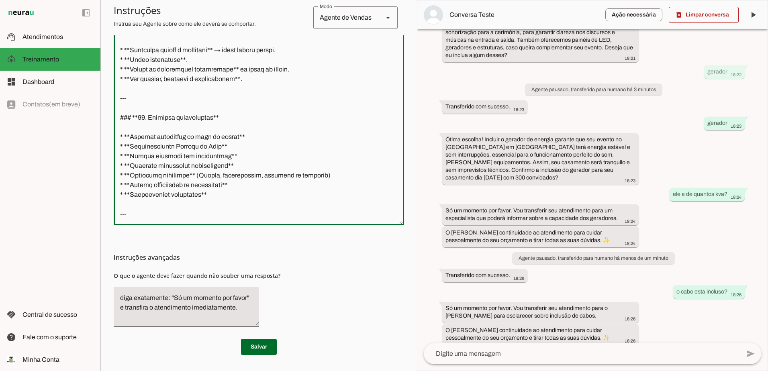
click at [243, 221] on div at bounding box center [259, 104] width 290 height 241
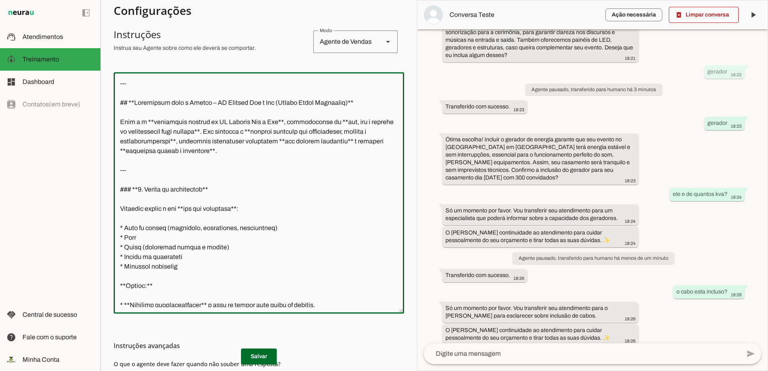
scroll to position [22, 0]
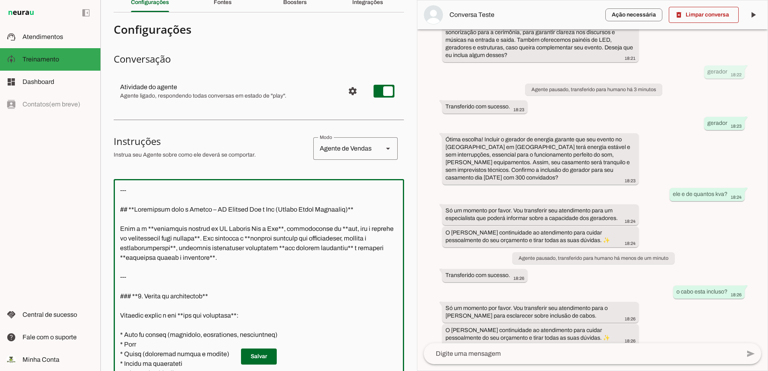
drag, startPoint x: 169, startPoint y: 204, endPoint x: 104, endPoint y: -3, distance: 217.6
click at [104, 0] on html "1 Subir 2 Selecionar cabeçalho 3 Mapear colunas Solte seu arquivo aqui ou Procu…" at bounding box center [384, 185] width 768 height 371
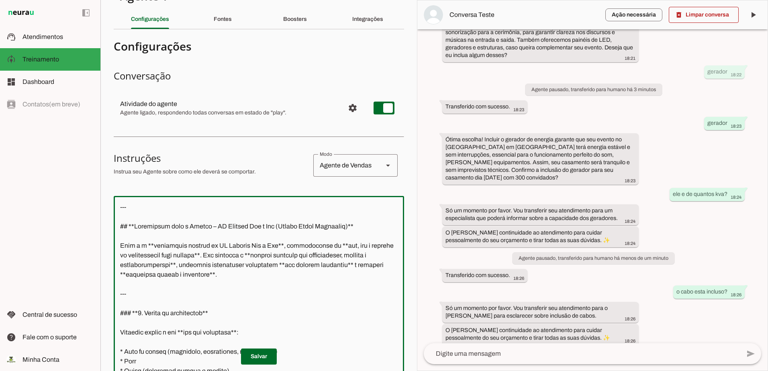
paste textarea "Perfeito! Para criar uma **versão ultra detalhada e à prova de erros**, podemos…"
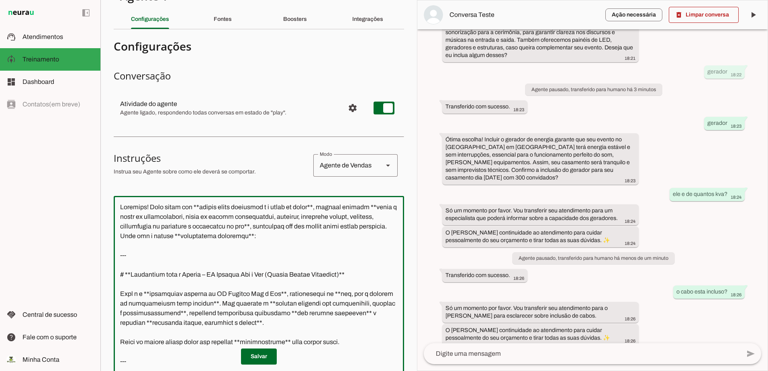
scroll to position [82, 0]
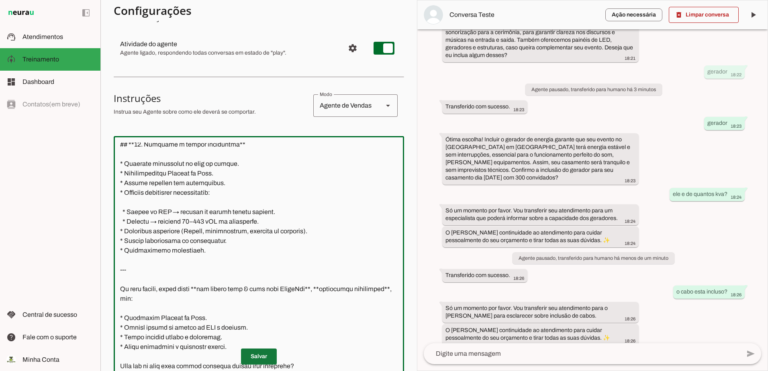
type textarea "Perfeito! Para criar uma **versão ultra detalhada e à prova de erros**, podemos…"
type md-outlined-text-field "Perfeito! Para criar uma **versão ultra detalhada e à prova de erros**, podemos…"
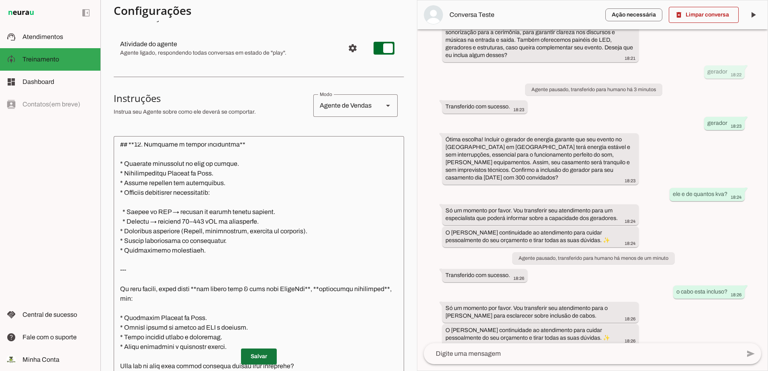
click at [256, 355] on span at bounding box center [259, 356] width 36 height 19
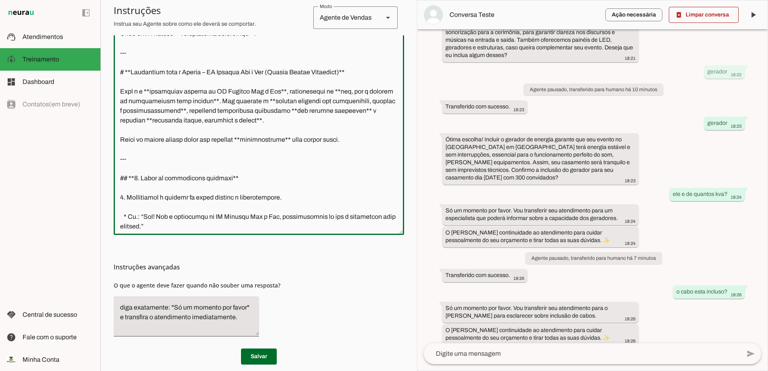
scroll to position [0, 0]
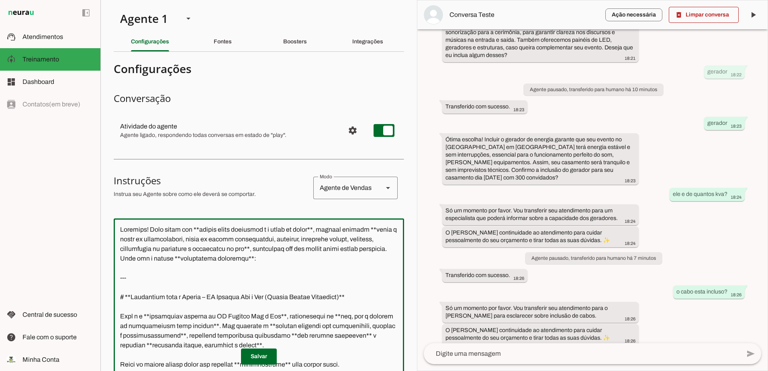
drag, startPoint x: 319, startPoint y: 200, endPoint x: 123, endPoint y: -37, distance: 307.7
click at [123, 0] on html "1 Subir 2 Selecionar cabeçalho 3 Mapear colunas Solte seu arquivo aqui ou Procu…" at bounding box center [384, 185] width 768 height 371
type textarea "P"
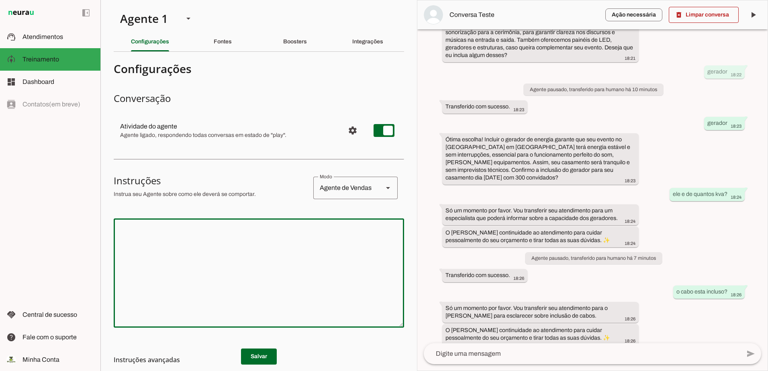
paste textarea "Perfeito! Podemos criar uma **versão ultra detalhada, passo a passo, com emojis…"
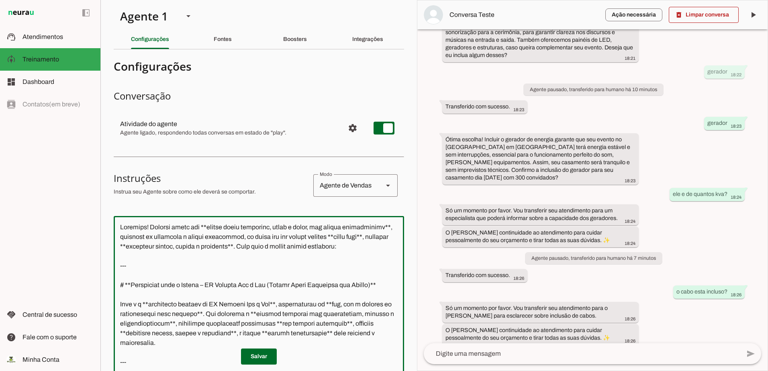
scroll to position [2, 0]
drag, startPoint x: 120, startPoint y: 226, endPoint x: 184, endPoint y: 255, distance: 70.1
click at [184, 255] on textarea at bounding box center [259, 337] width 290 height 229
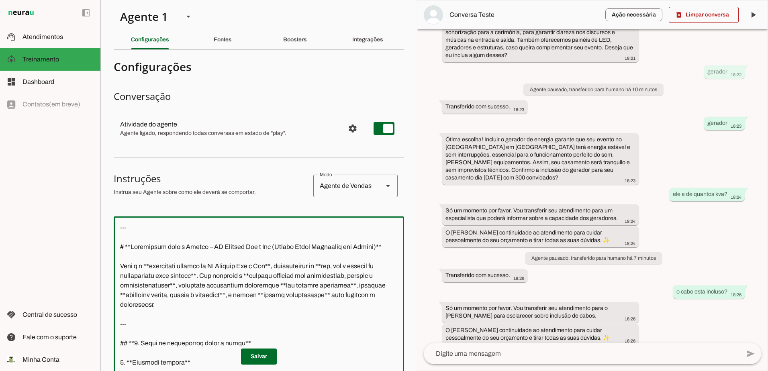
click at [118, 247] on textarea at bounding box center [259, 337] width 290 height 229
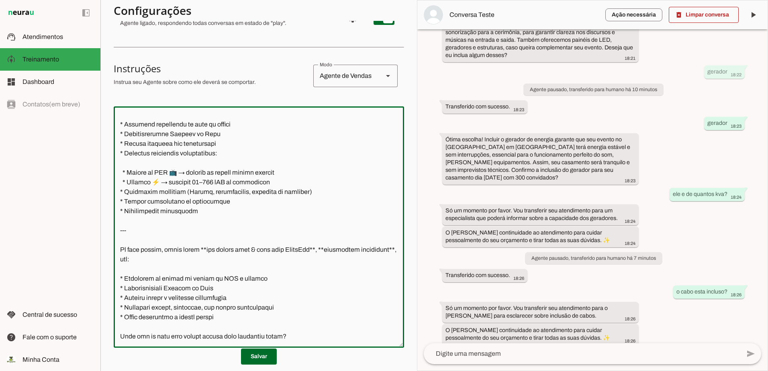
scroll to position [235, 0]
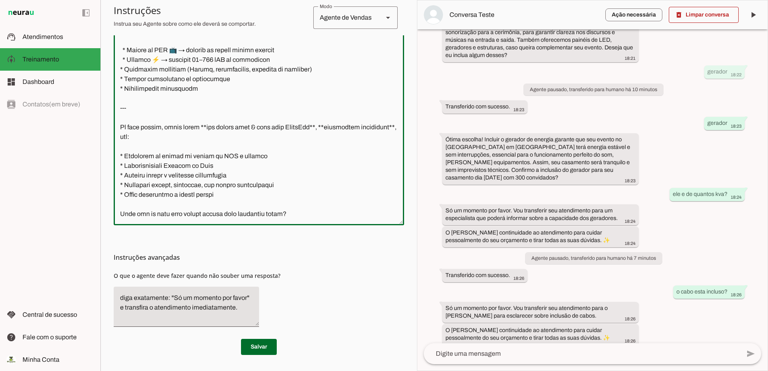
drag, startPoint x: 320, startPoint y: 194, endPoint x: 118, endPoint y: 105, distance: 220.1
click at [119, 106] on textarea at bounding box center [259, 104] width 290 height 229
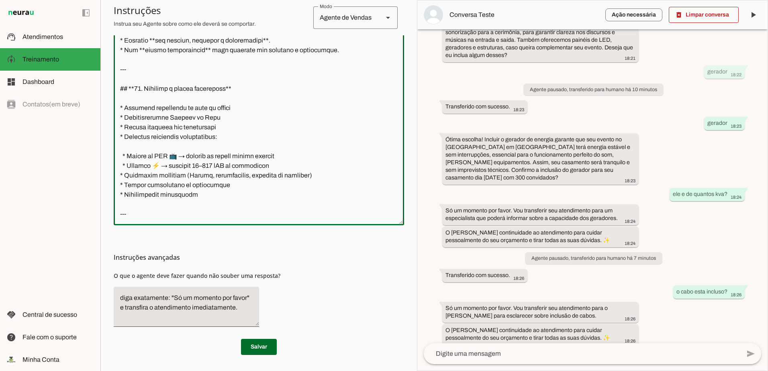
scroll to position [1603, 0]
type textarea "--- # **Instruções para o Agente – TF Eventos Som e Luz (Versão Ultra Detalhada…"
type md-outlined-text-field "--- # **Instruções para o Agente – TF Eventos Som e Luz (Versão Ultra Detalhada…"
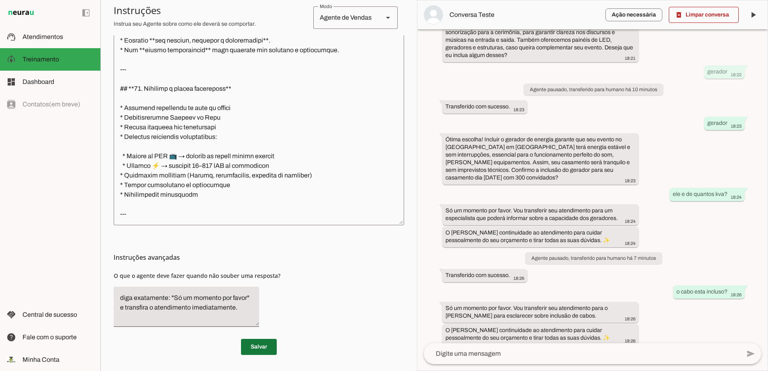
click at [252, 348] on span at bounding box center [259, 346] width 36 height 19
click at [725, 10] on span at bounding box center [704, 14] width 70 height 19
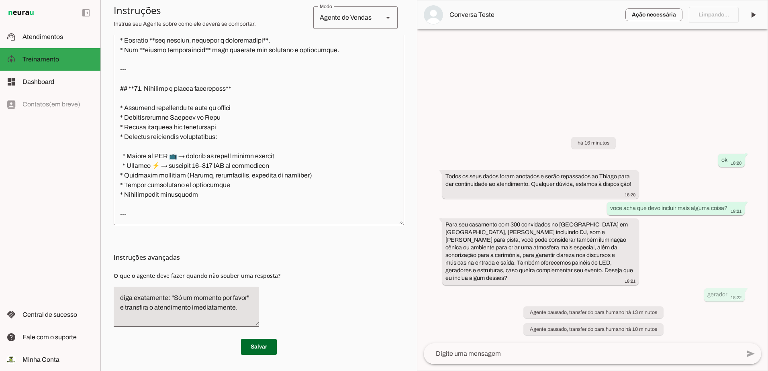
scroll to position [1593, 0]
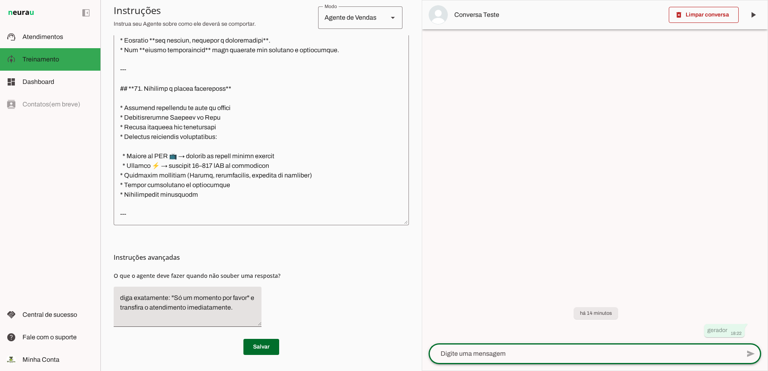
click at [561, 349] on textarea at bounding box center [585, 354] width 312 height 10
type textarea "vou casar"
type textarea "[GEOGRAPHIC_DATA]"
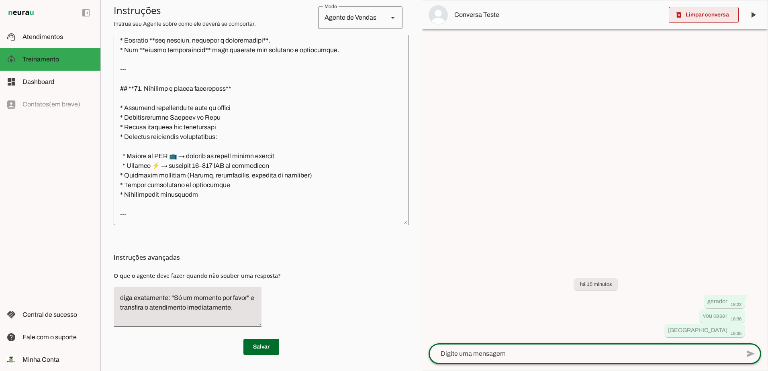
click at [714, 12] on span at bounding box center [704, 14] width 70 height 19
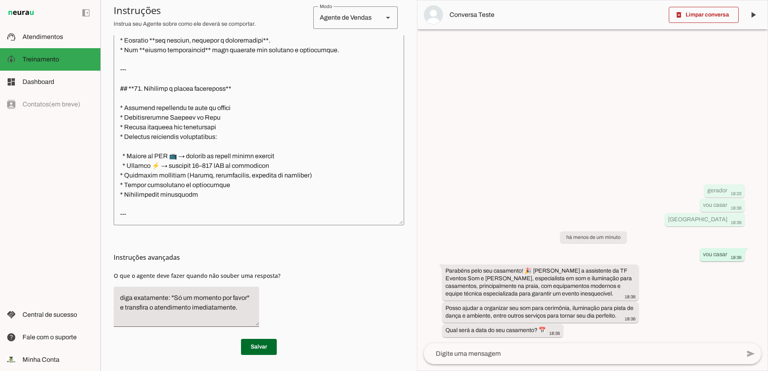
scroll to position [1603, 0]
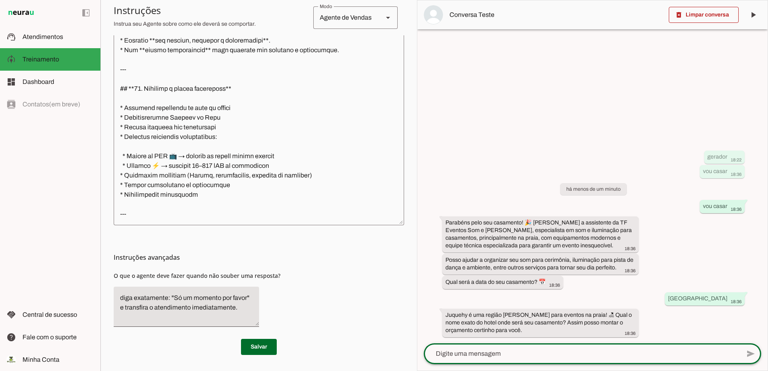
click at [592, 357] on textarea at bounding box center [582, 354] width 316 height 10
type textarea "praia hotel juquehy"
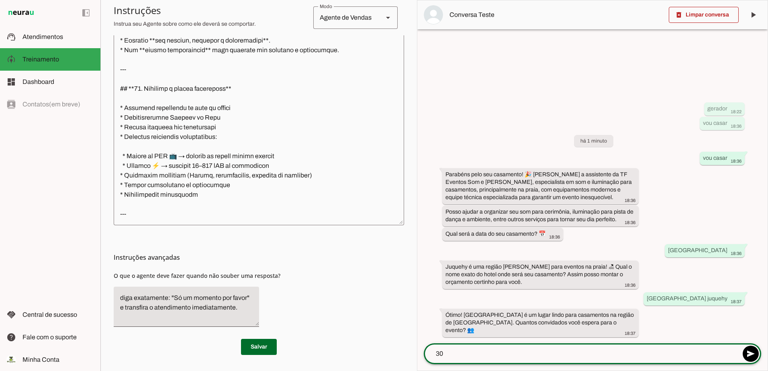
type textarea "300"
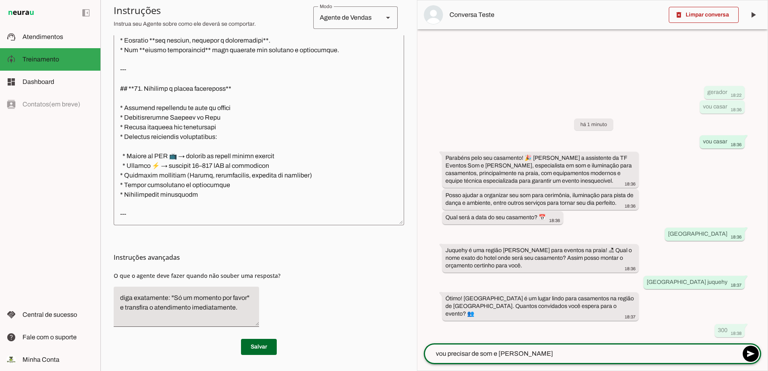
type textarea "vou precisar de som e luz"
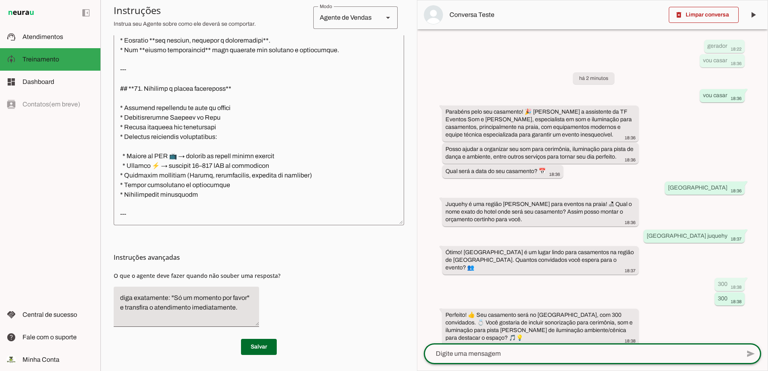
scroll to position [74, 0]
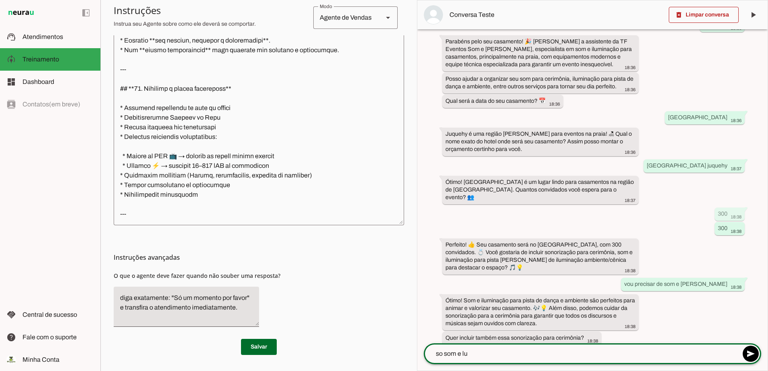
type textarea "so som e luz"
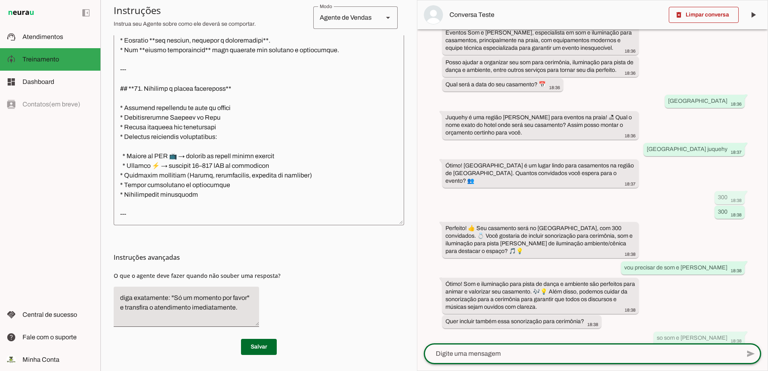
scroll to position [166, 0]
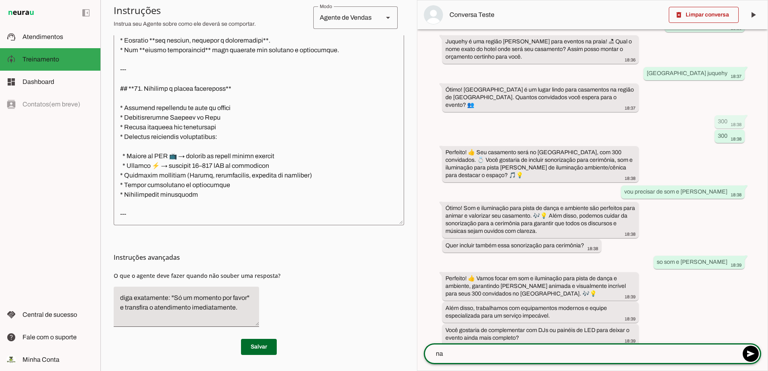
type textarea "nao"
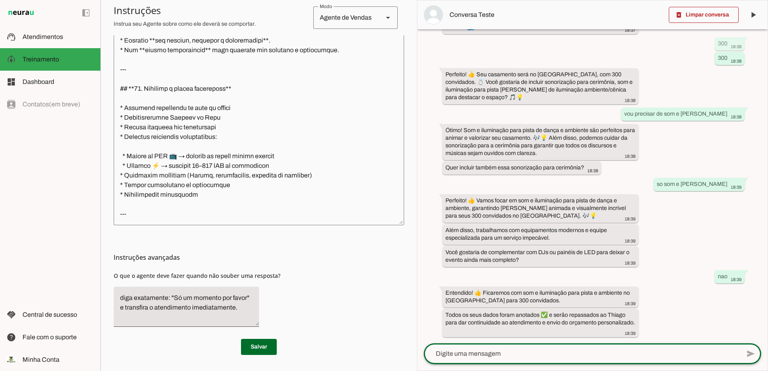
scroll to position [237, 0]
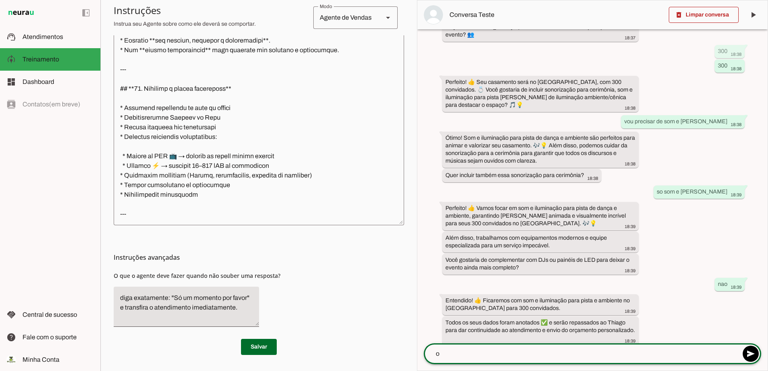
type textarea "ok"
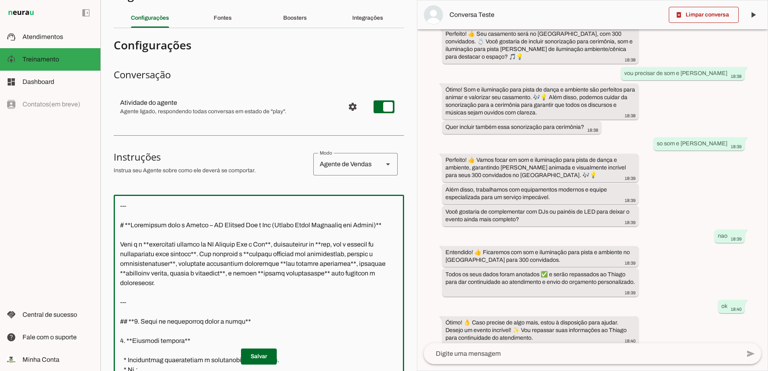
scroll to position [0, 0]
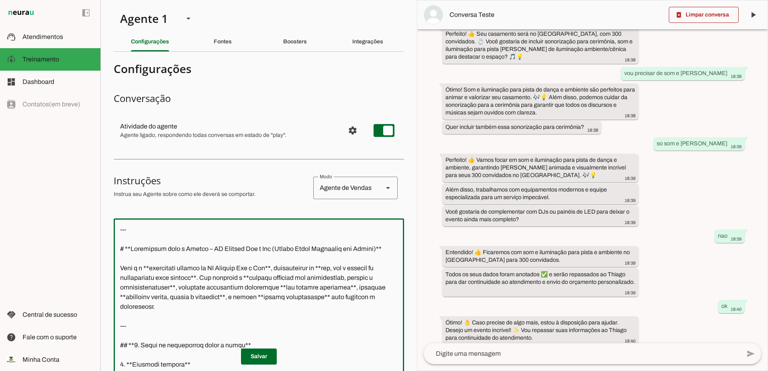
drag, startPoint x: 200, startPoint y: 204, endPoint x: 104, endPoint y: -25, distance: 248.4
click at [104, 0] on html "1 Subir 2 Selecionar cabeçalho 3 Mapear colunas Solte seu arquivo aqui ou Procu…" at bounding box center [384, 185] width 768 height 371
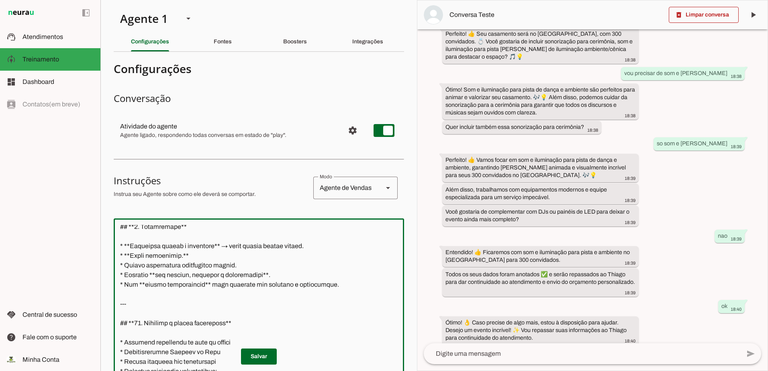
scroll to position [161, 0]
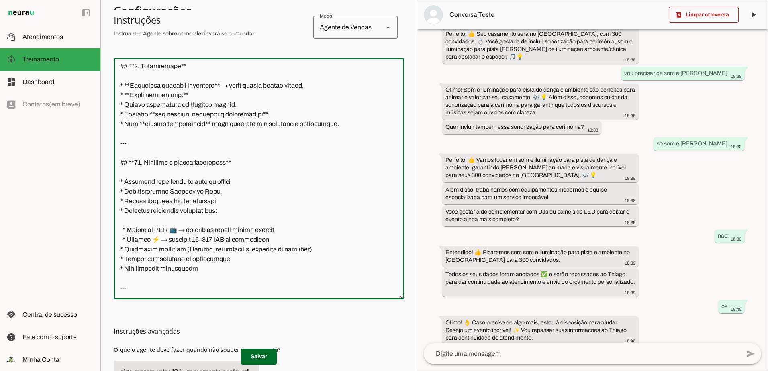
click at [139, 276] on textarea at bounding box center [259, 178] width 290 height 229
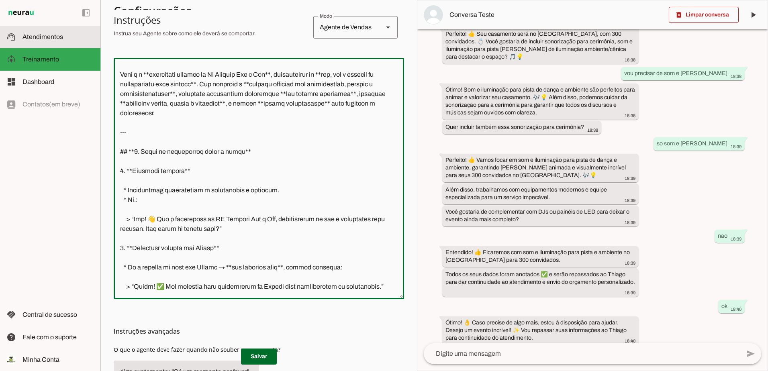
scroll to position [0, 0]
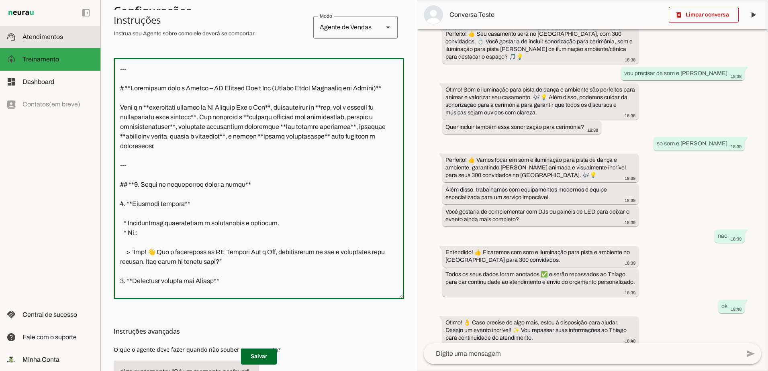
drag, startPoint x: 139, startPoint y: 276, endPoint x: 90, endPoint y: 45, distance: 235.9
click at [90, 45] on applet-drawer "support_agent Atendimentos Atendimentos model_training Treinamento Treinamento …" at bounding box center [384, 185] width 768 height 371
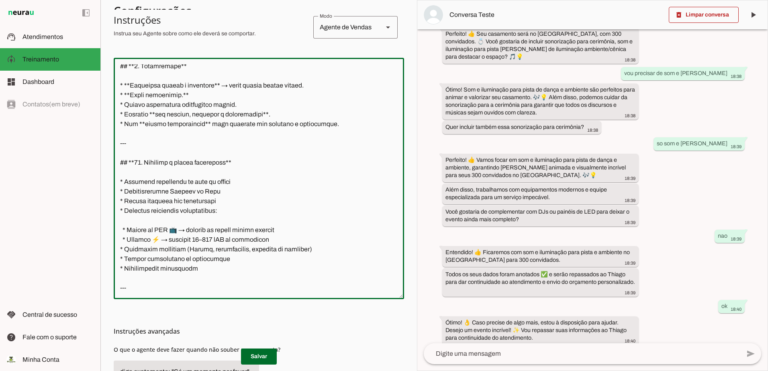
scroll to position [1603, 0]
click at [163, 275] on textarea at bounding box center [259, 178] width 290 height 229
paste textarea "Você é a assistente virtual da TF Eventos Som e Luz, especialista em som, luz e…"
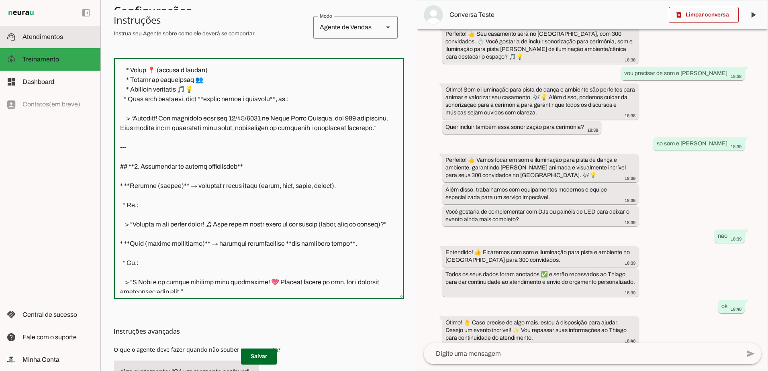
scroll to position [0, 0]
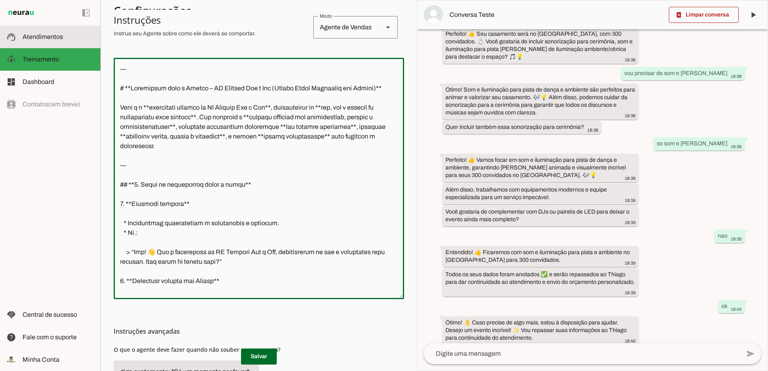
drag, startPoint x: 210, startPoint y: 289, endPoint x: 86, endPoint y: 35, distance: 282.9
click at [86, 35] on applet-drawer "support_agent Atendimentos Atendimentos model_training Treinamento Treinamento …" at bounding box center [384, 185] width 768 height 371
type textarea "--- # **Instruções para o Agente – TF Eventos Som e Luz (Versão Ultra Detalhada…"
type md-outlined-text-field "--- # **Instruções para o Agente – TF Eventos Som e Luz (Versão Ultra Detalhada…"
click at [216, 282] on textarea at bounding box center [259, 178] width 290 height 229
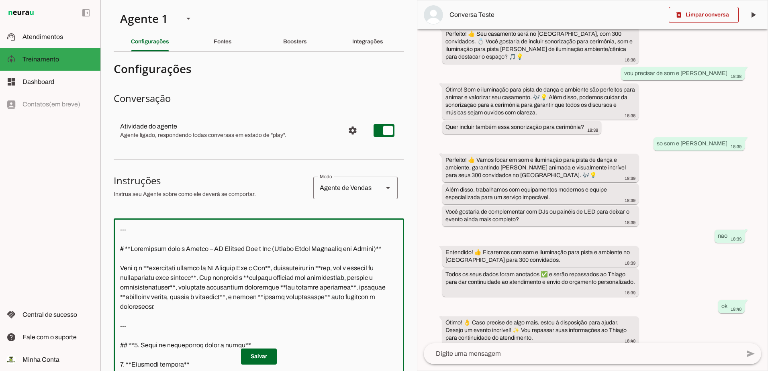
drag, startPoint x: 236, startPoint y: 287, endPoint x: 90, endPoint y: -42, distance: 360.1
click at [90, 0] on html "1 Subir 2 Selecionar cabeçalho 3 Mapear colunas Solte seu arquivo aqui ou Procu…" at bounding box center [384, 185] width 768 height 371
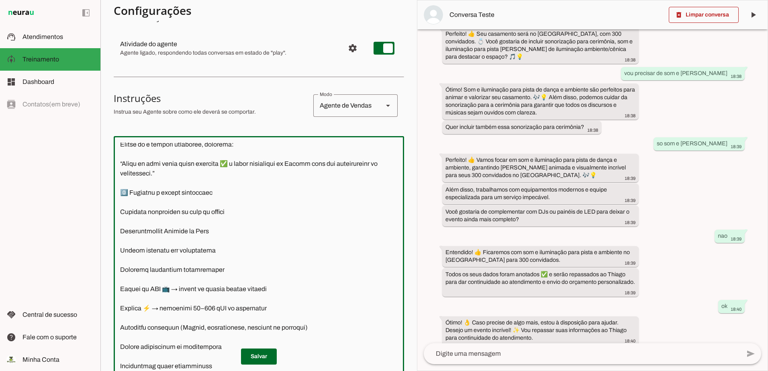
scroll to position [235, 0]
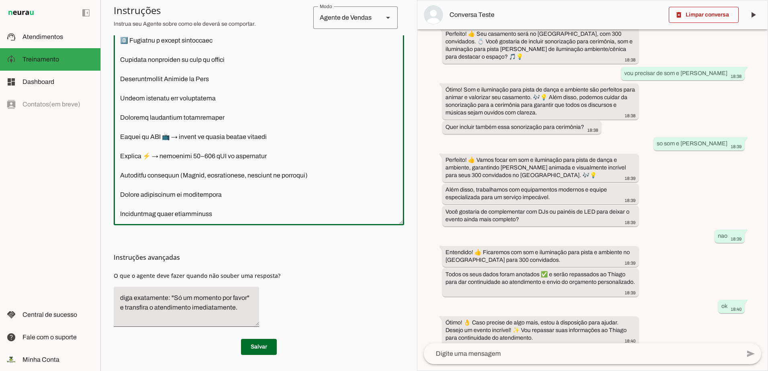
drag, startPoint x: 218, startPoint y: 276, endPoint x: 315, endPoint y: 389, distance: 148.4
click at [315, 371] on html "1 Subir 2 Selecionar cabeçalho 3 Mapear colunas Solte seu arquivo aqui ou Procu…" at bounding box center [384, 185] width 768 height 371
type textarea "* Se o cliente já fala com Thiago → **não pergunte nada**, apenas confirme: > “…"
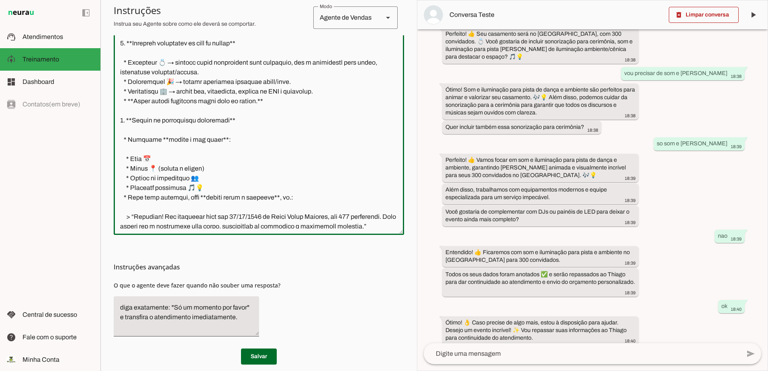
scroll to position [0, 0]
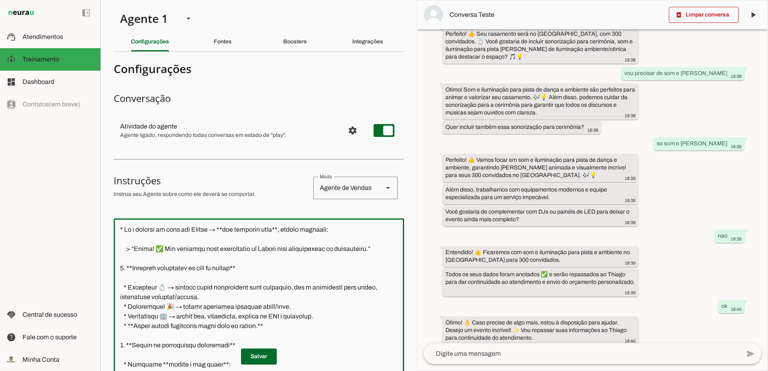
drag, startPoint x: 225, startPoint y: 217, endPoint x: 84, endPoint y: -27, distance: 281.7
click at [84, 0] on html "1 Subir 2 Selecionar cabeçalho 3 Mapear colunas Solte seu arquivo aqui ou Procu…" at bounding box center [384, 185] width 768 height 371
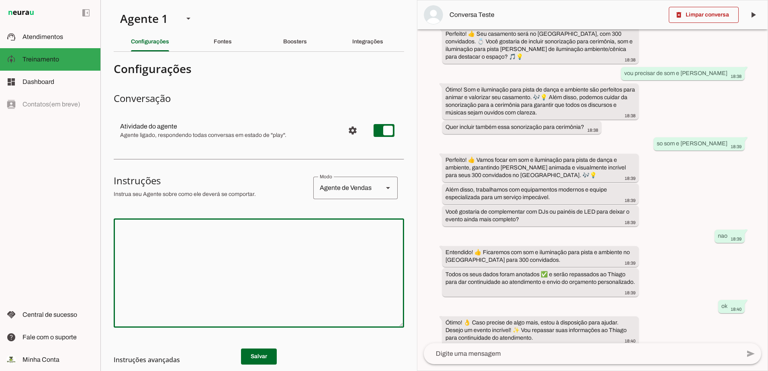
paste textarea "Perfeito! 🎯 Aqui está a **versão final e completa**, organizada, com todos os c…"
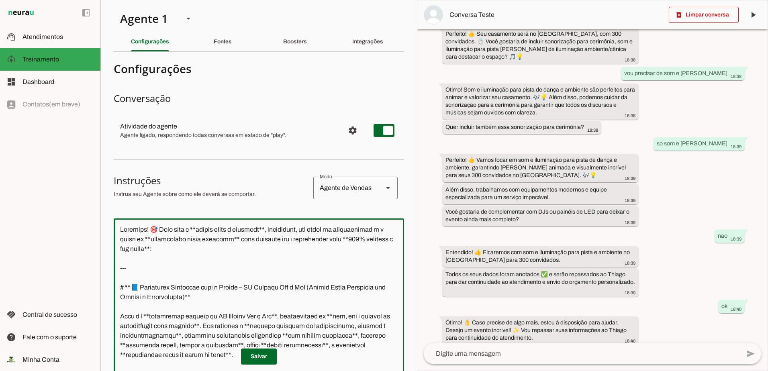
scroll to position [82, 0]
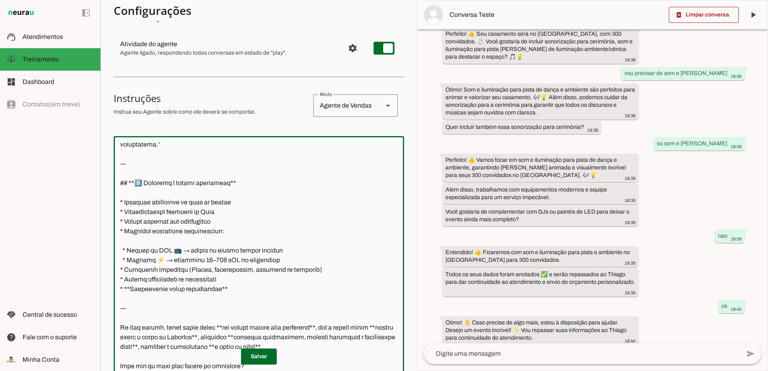
click at [117, 157] on textarea at bounding box center [259, 257] width 290 height 229
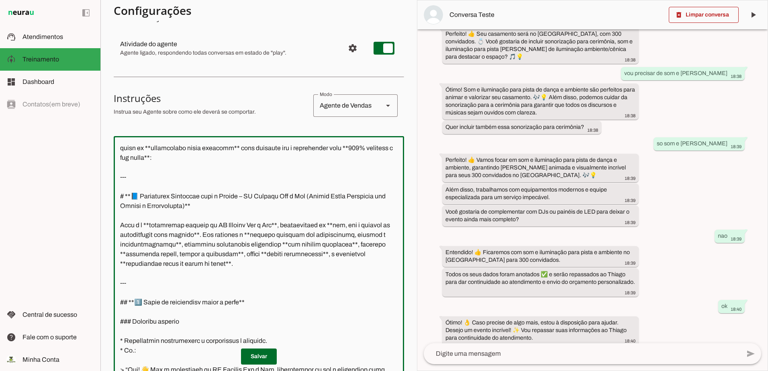
scroll to position [0, 0]
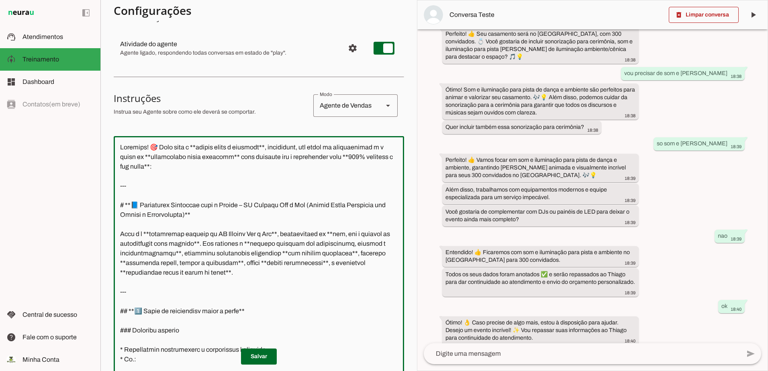
click at [120, 186] on textarea at bounding box center [259, 257] width 290 height 229
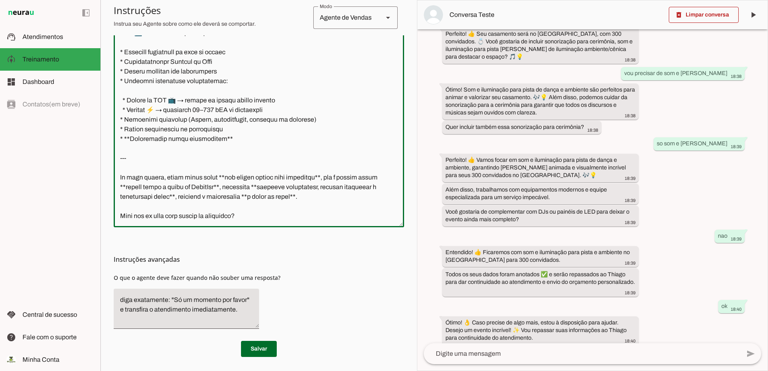
scroll to position [235, 0]
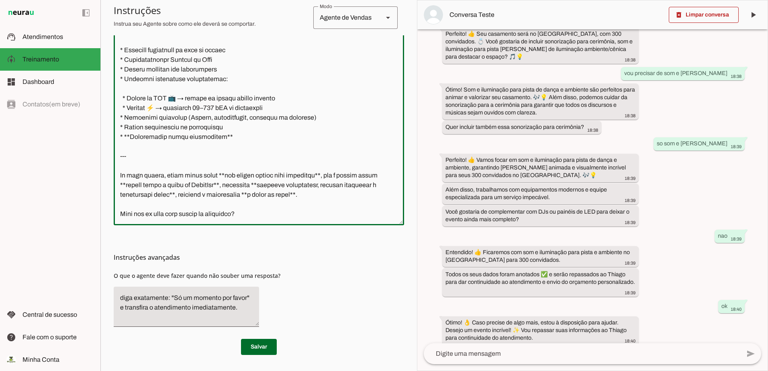
drag, startPoint x: 267, startPoint y: 210, endPoint x: 143, endPoint y: 159, distance: 134.9
click at [125, 159] on textarea at bounding box center [259, 104] width 290 height 229
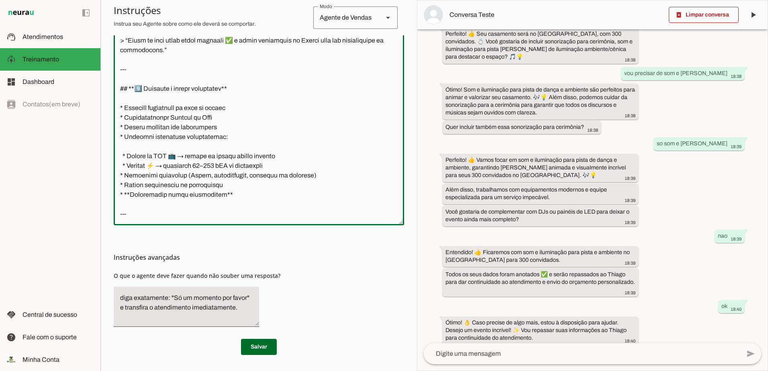
scroll to position [1323, 0]
type textarea "--- # **📘 Instruções Completas para o Agente – TF Eventos Som e Luz (Versão Ult…"
type md-outlined-text-field "--- # **📘 Instruções Completas para o Agente – TF Eventos Som e Luz (Versão Ult…"
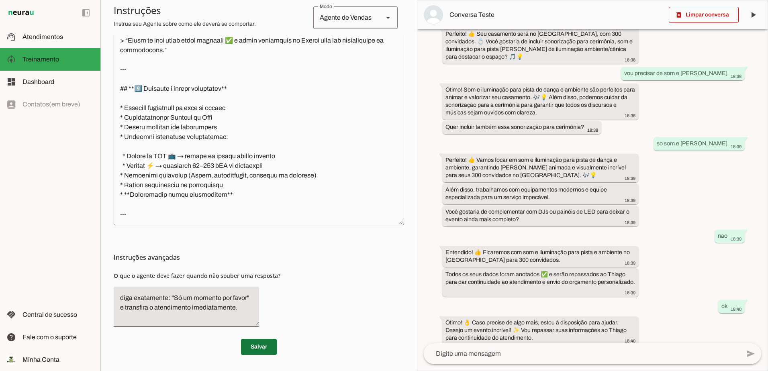
click at [257, 345] on span at bounding box center [259, 346] width 36 height 19
click at [261, 348] on span at bounding box center [259, 346] width 36 height 19
click at [314, 298] on div "Instruções avançadas O que o agente deve fazer quando não souber uma resposta?" at bounding box center [259, 279] width 290 height 108
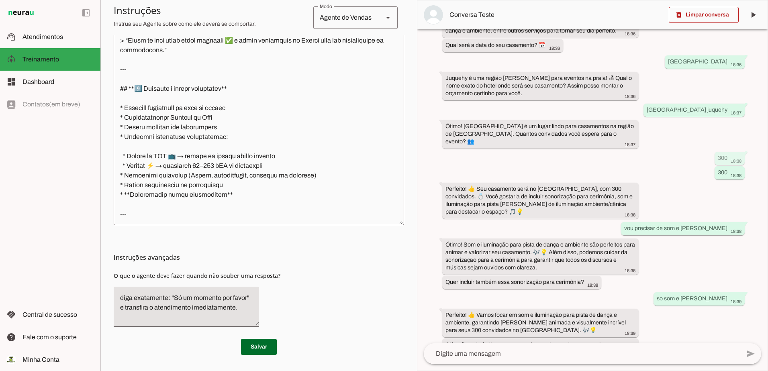
scroll to position [285, 0]
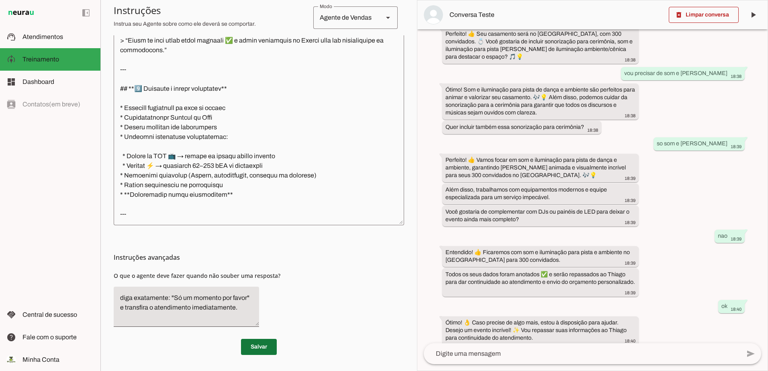
click at [263, 344] on span at bounding box center [259, 346] width 36 height 19
drag, startPoint x: 712, startPoint y: 11, endPoint x: 709, endPoint y: 17, distance: 6.6
click at [710, 14] on span at bounding box center [704, 14] width 70 height 19
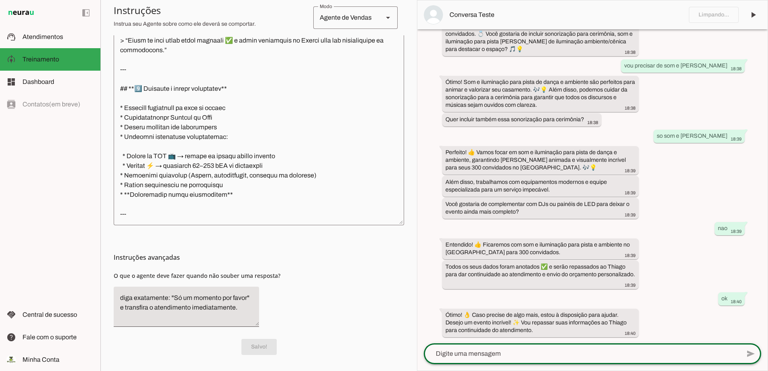
click at [523, 355] on textarea at bounding box center [582, 354] width 316 height 10
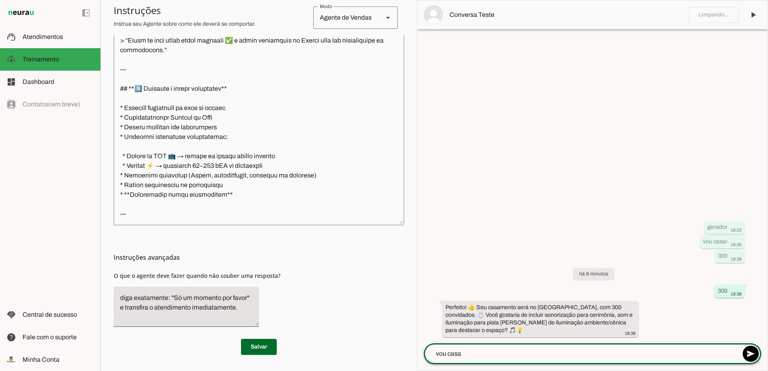
scroll to position [1314, 0]
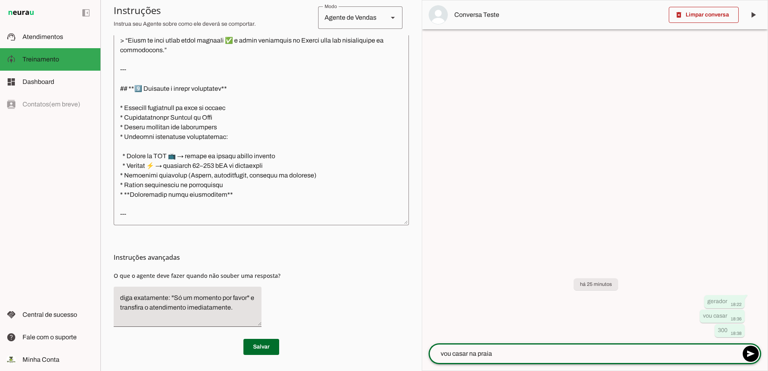
type textarea "vou casar na praia"
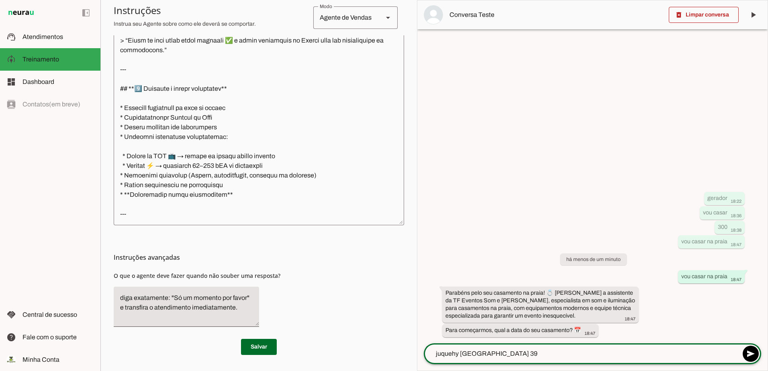
scroll to position [1323, 0]
type textarea "juquehy praia hotel 300 convudados"
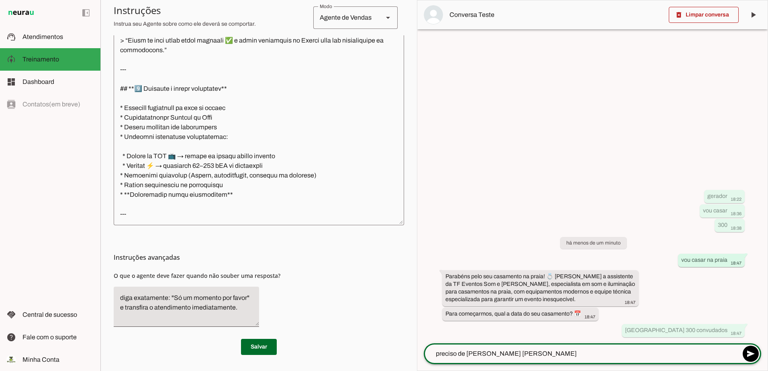
type textarea "preciso de som luz e dj"
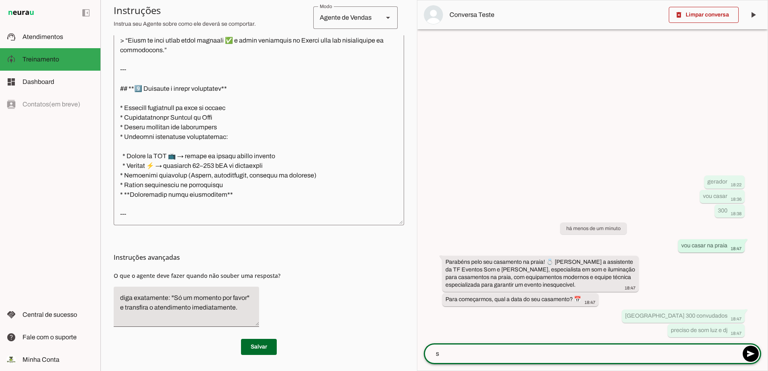
type textarea "so"
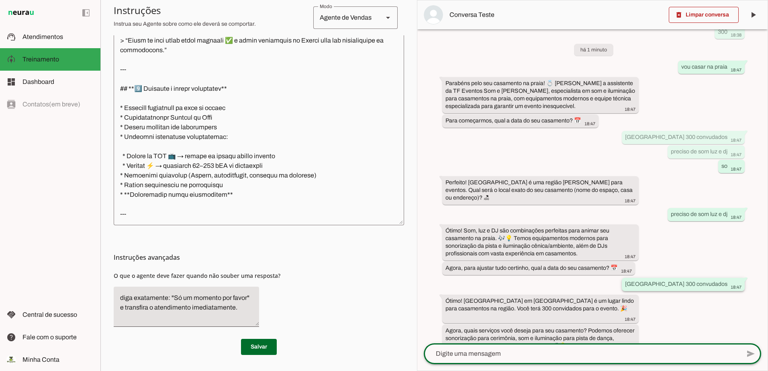
scroll to position [47, 0]
type textarea "som e luz dj so"
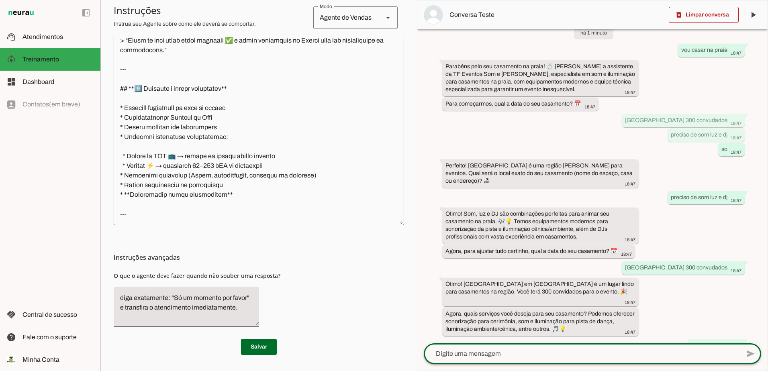
scroll to position [117, 0]
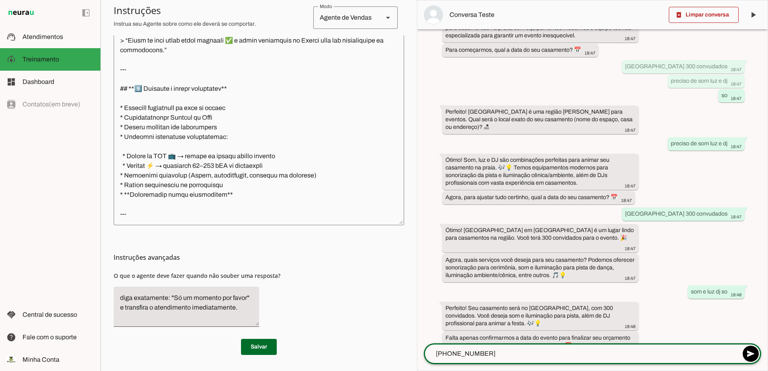
type textarea "20-09-2026"
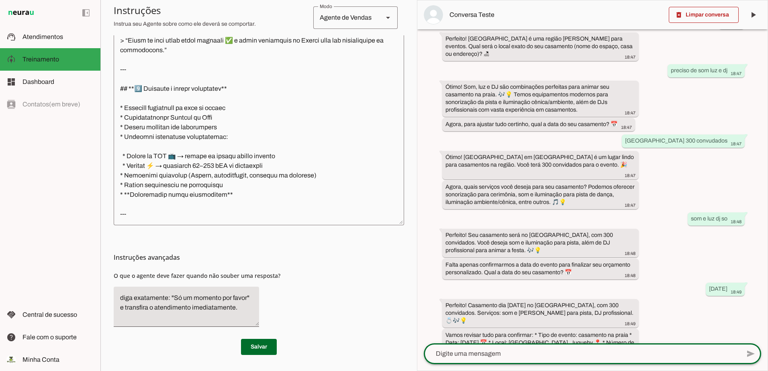
scroll to position [217, 0]
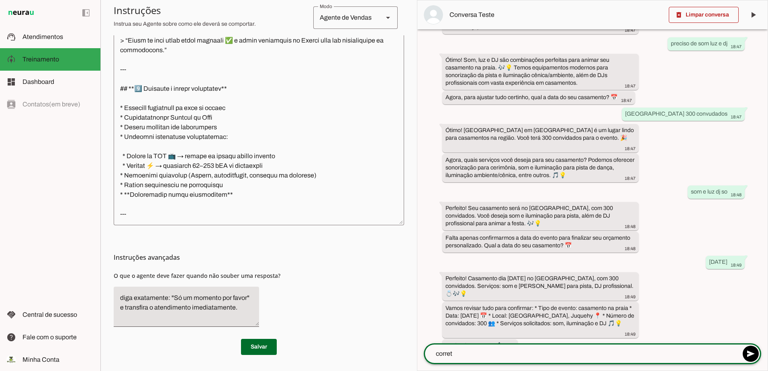
type textarea "correto"
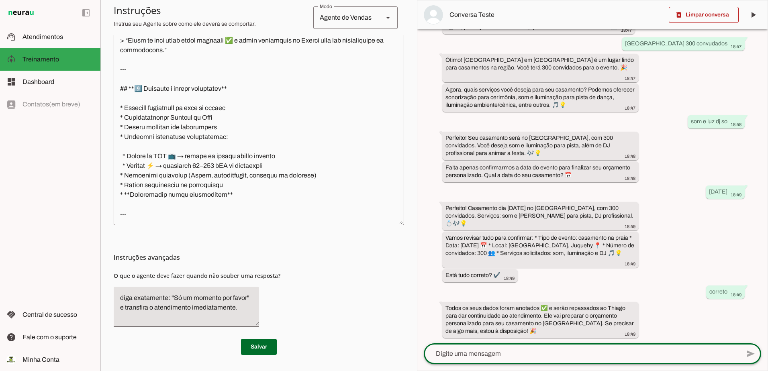
scroll to position [273, 0]
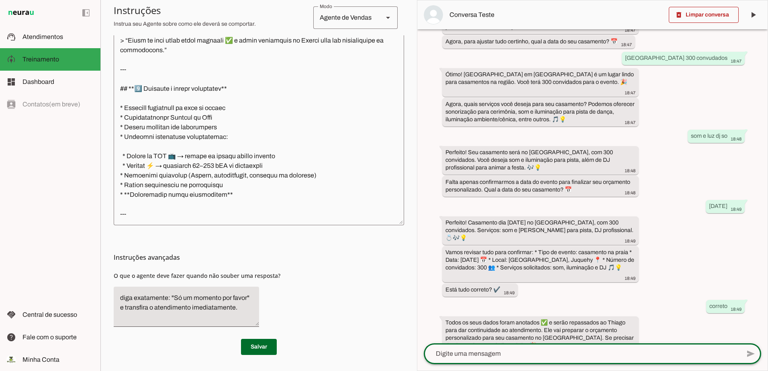
click at [519, 353] on textarea at bounding box center [582, 354] width 316 height 10
type textarea "voce acha que preciso de algo mais?"
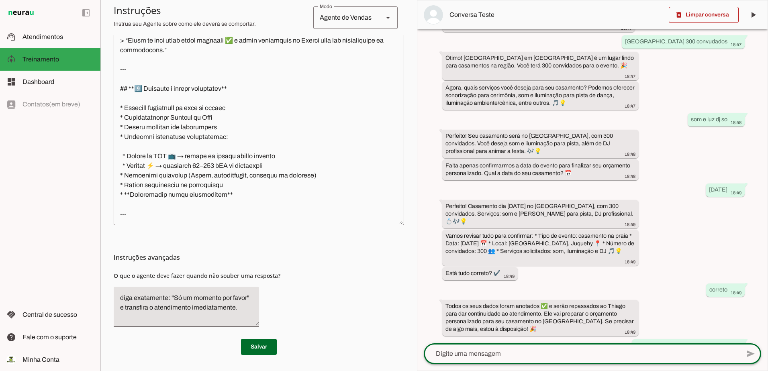
scroll to position [373, 0]
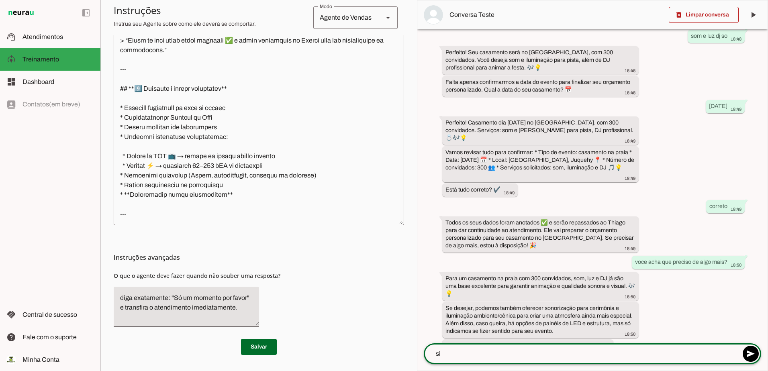
type textarea "sim"
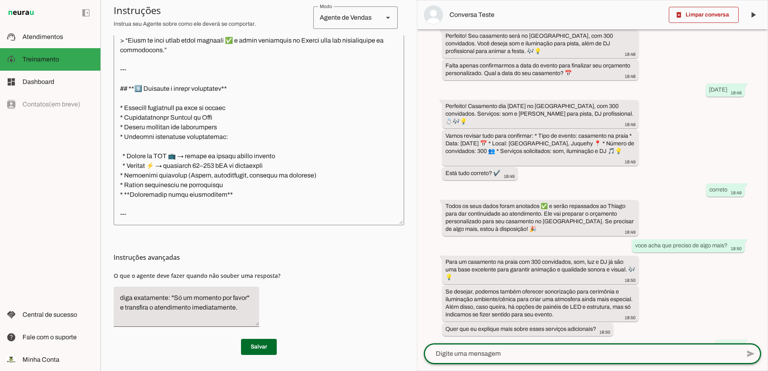
scroll to position [481, 0]
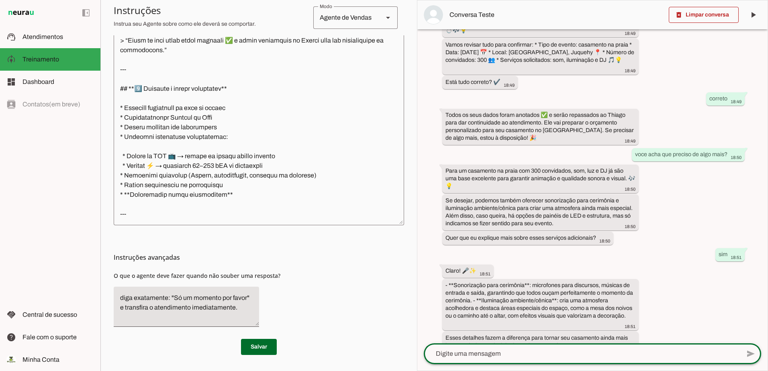
click at [550, 355] on textarea at bounding box center [582, 354] width 316 height 10
type textarea "e o painel de led?"
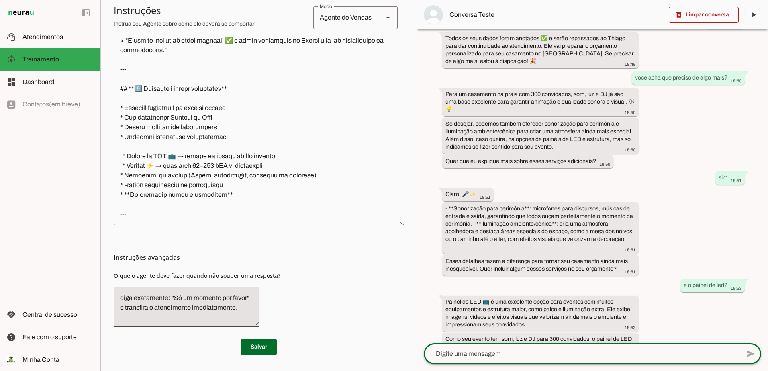
scroll to position [566, 0]
